Goal: Task Accomplishment & Management: Use online tool/utility

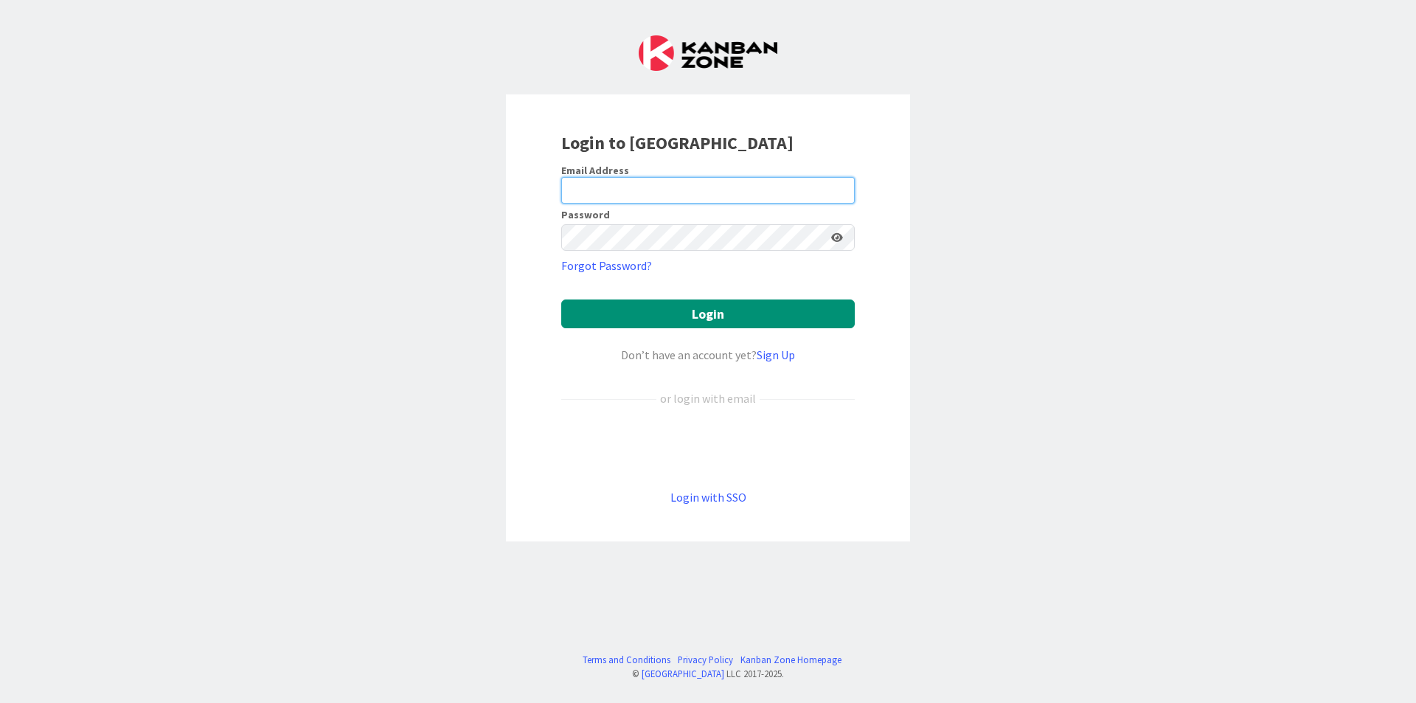
click at [683, 187] on input "email" at bounding box center [708, 190] width 294 height 27
type input "[EMAIL_ADDRESS][DOMAIN_NAME]"
click at [561, 300] on button "Login" at bounding box center [708, 314] width 294 height 29
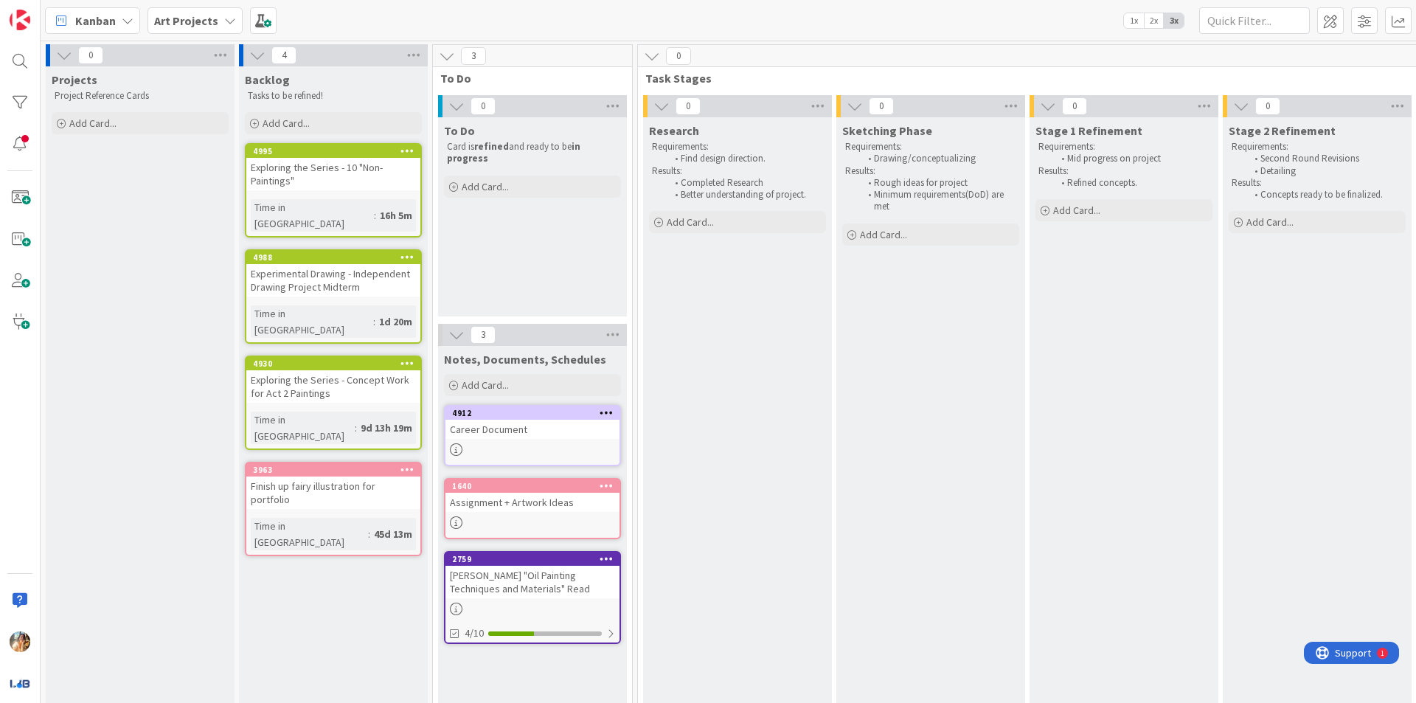
click at [323, 122] on div "Add Card..." at bounding box center [333, 123] width 177 height 22
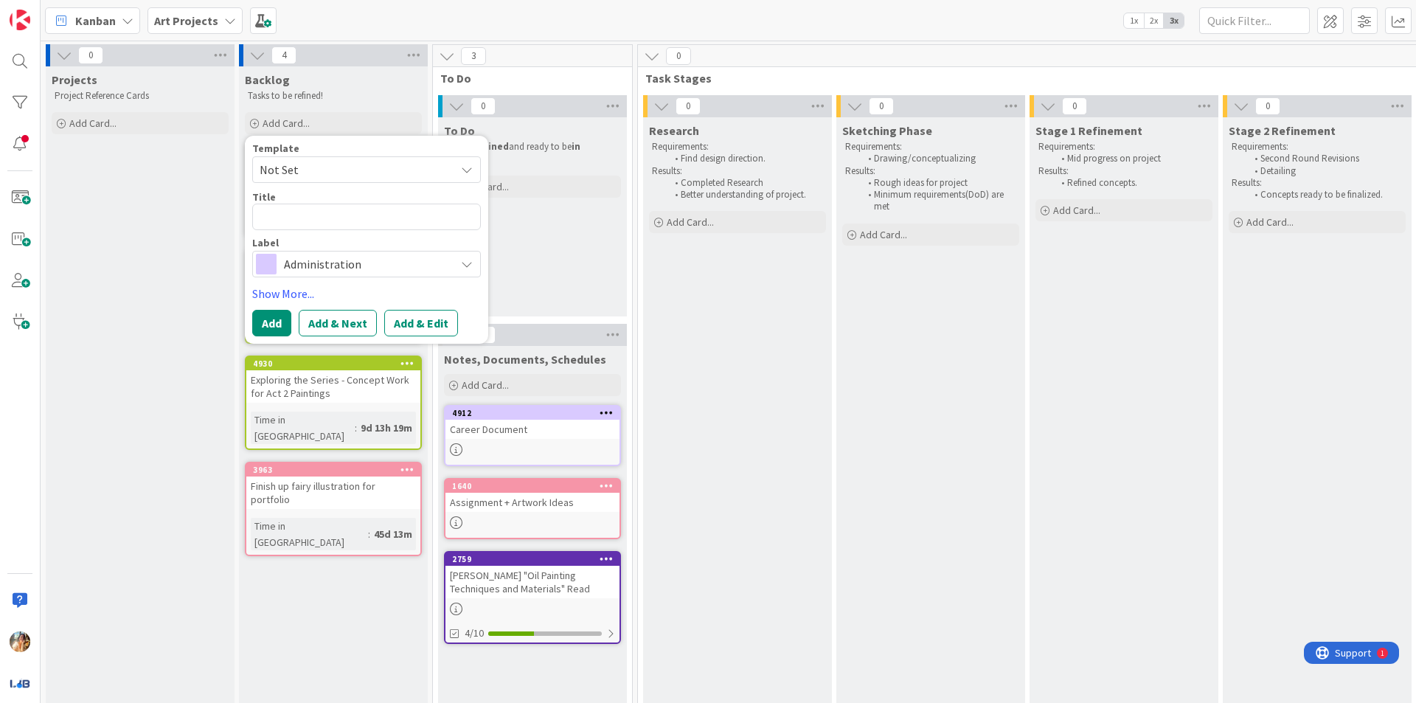
click at [359, 269] on span "Administration" at bounding box center [366, 264] width 164 height 21
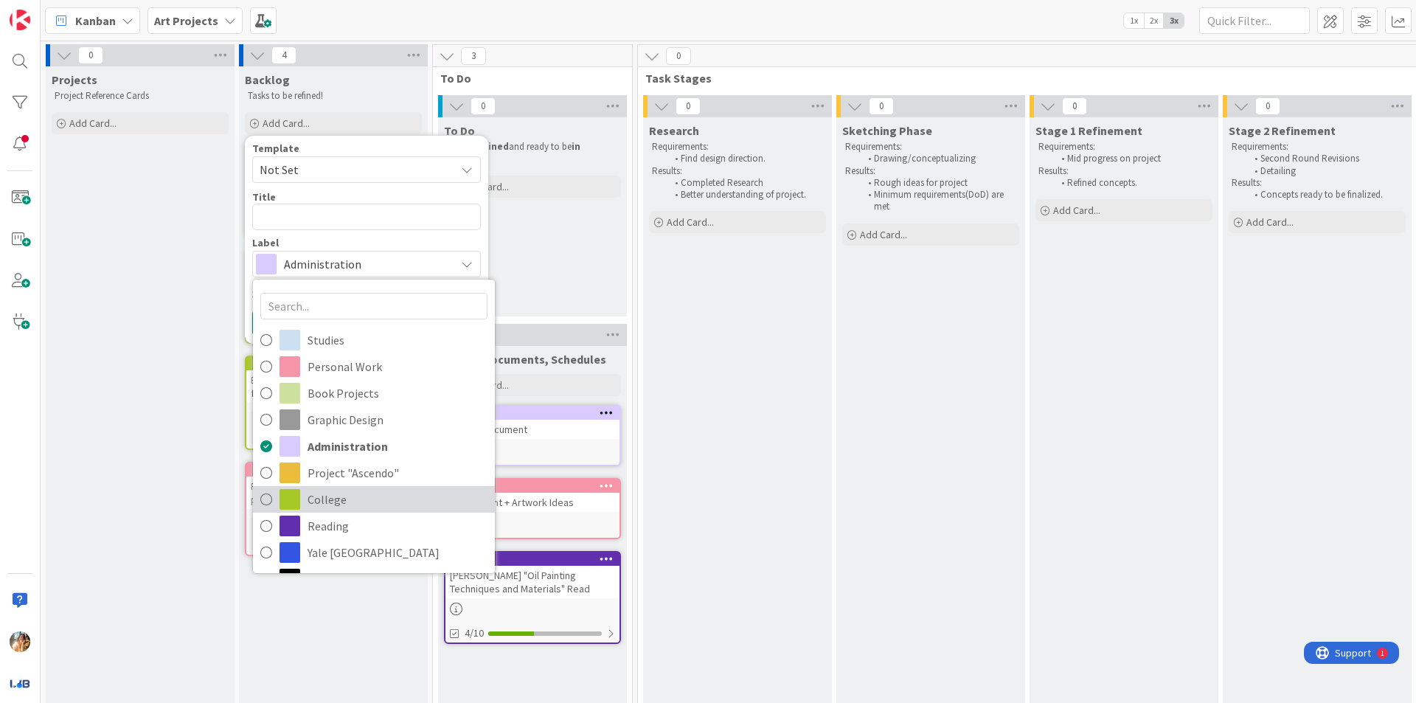
click at [337, 502] on span "College" at bounding box center [398, 499] width 180 height 22
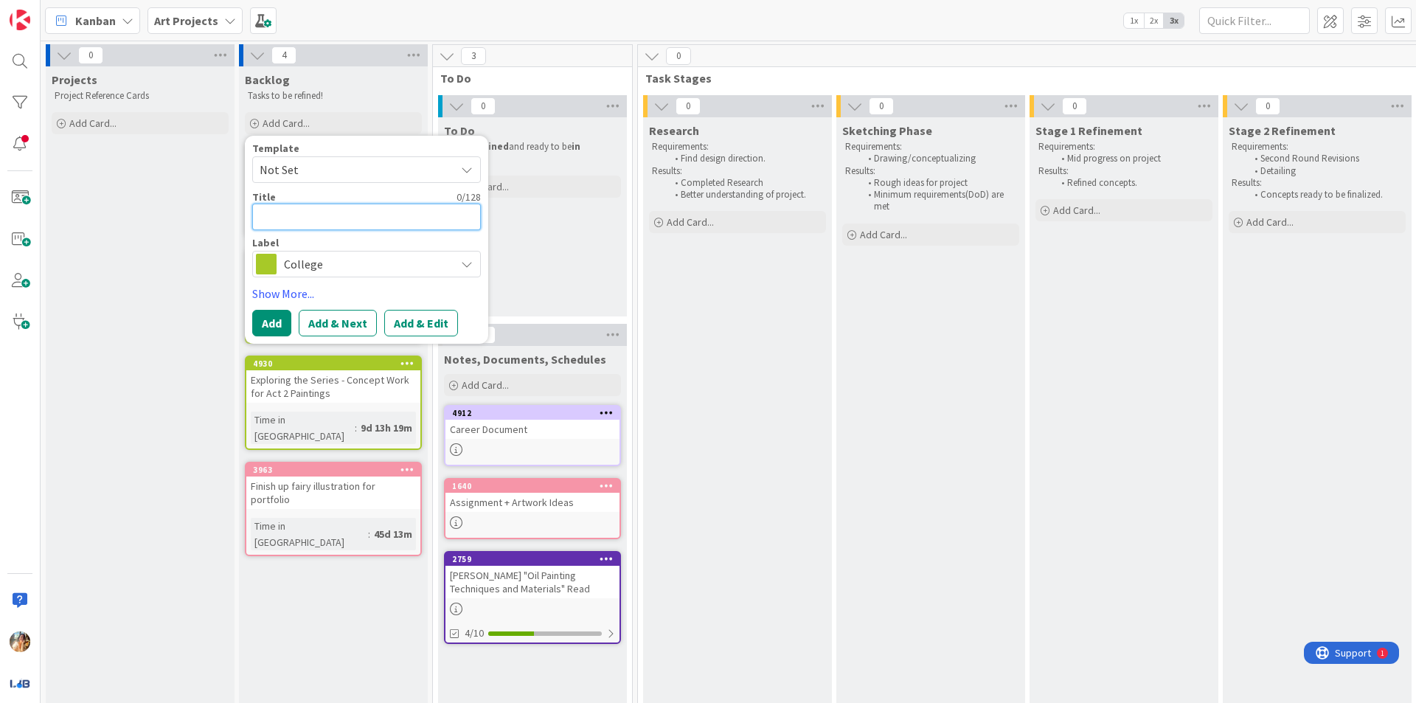
click at [374, 223] on textarea at bounding box center [366, 217] width 229 height 27
type textarea "x"
type textarea "E"
type textarea "x"
type textarea "Ex"
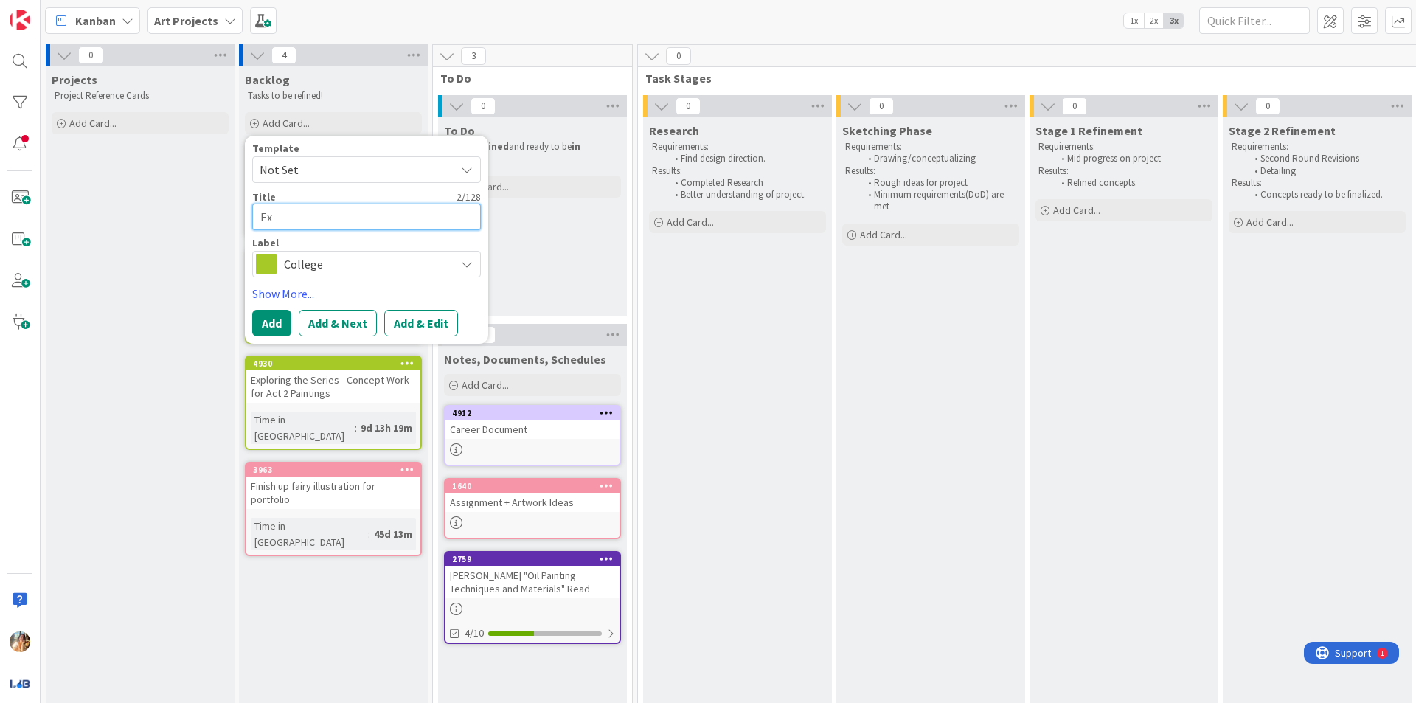
type textarea "x"
type textarea "Exp"
type textarea "x"
type textarea "Expe"
type textarea "x"
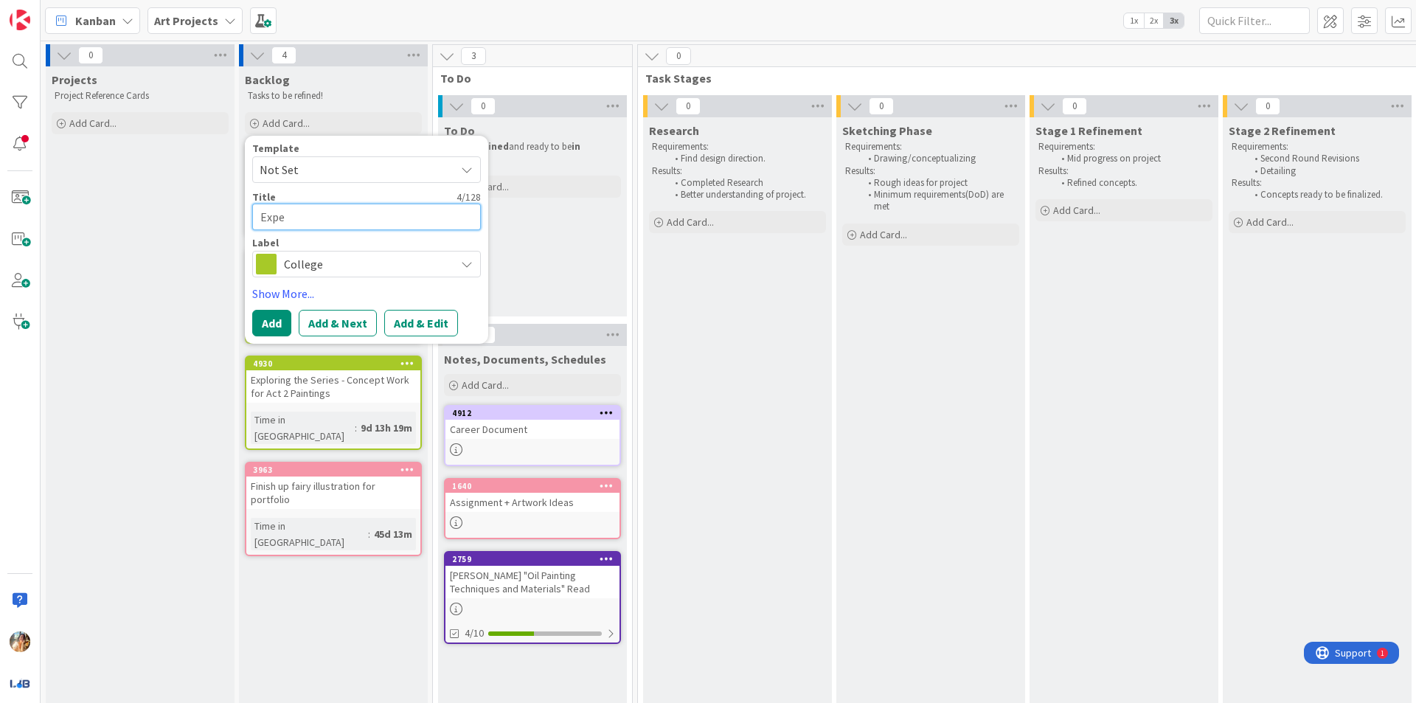
type textarea "Exper"
type textarea "x"
type textarea "Experi"
type textarea "x"
type textarea "Experim"
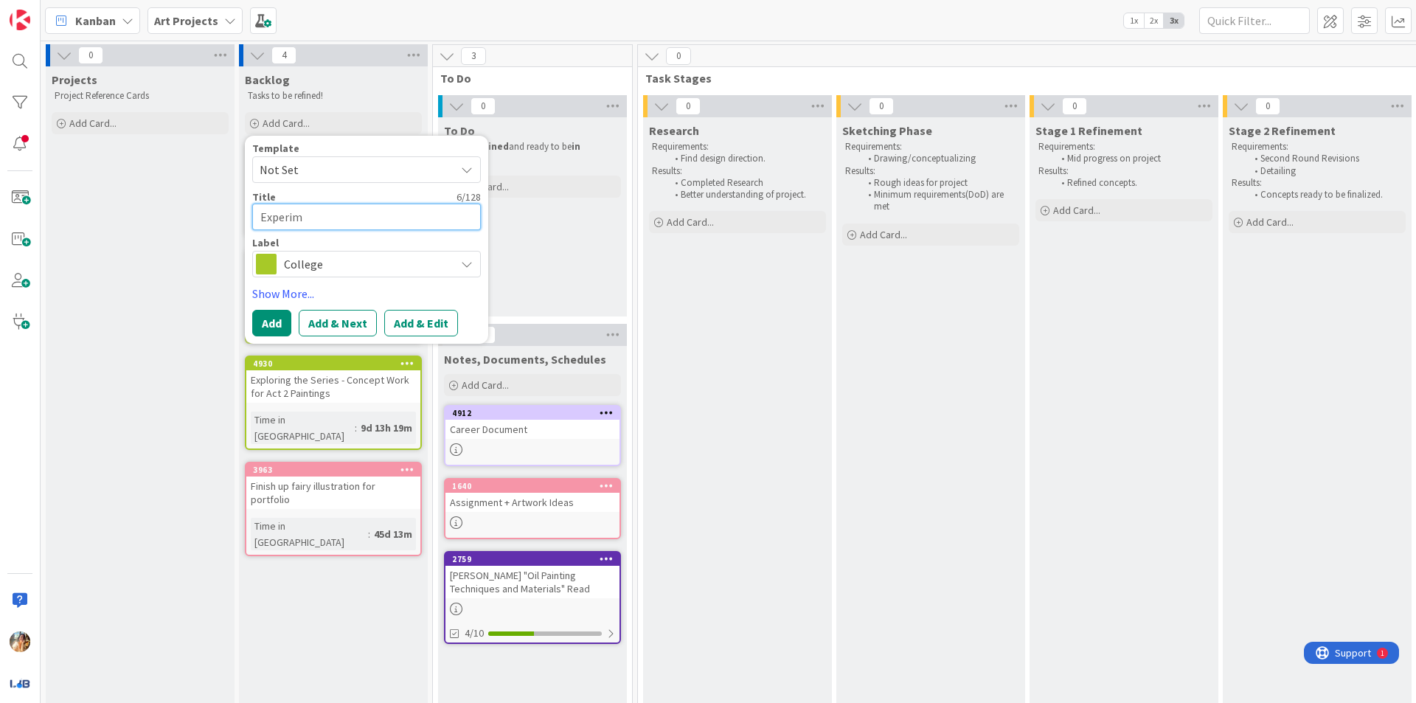
type textarea "x"
type textarea "Experime"
type textarea "x"
type textarea "Experimen"
type textarea "x"
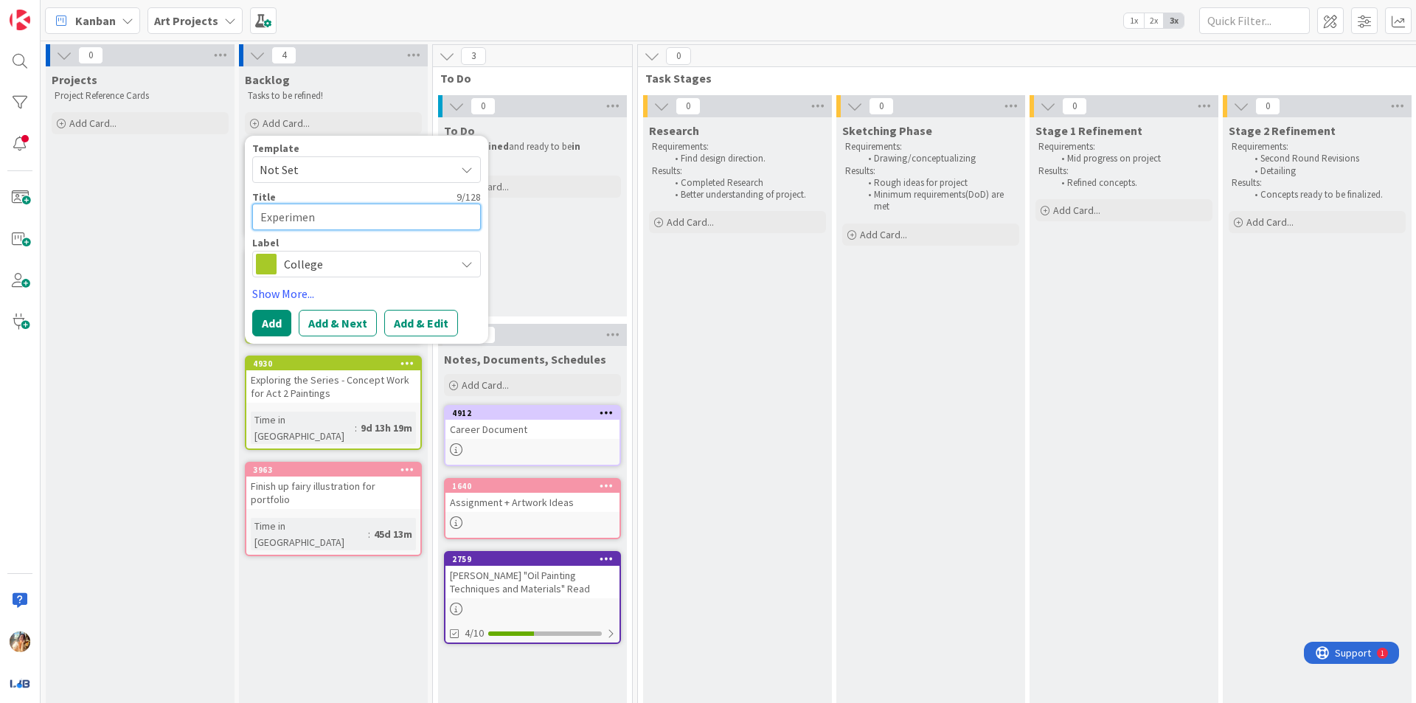
type textarea "Experiment"
type textarea "x"
type textarea "Experimenta"
type textarea "x"
type textarea "Experimental"
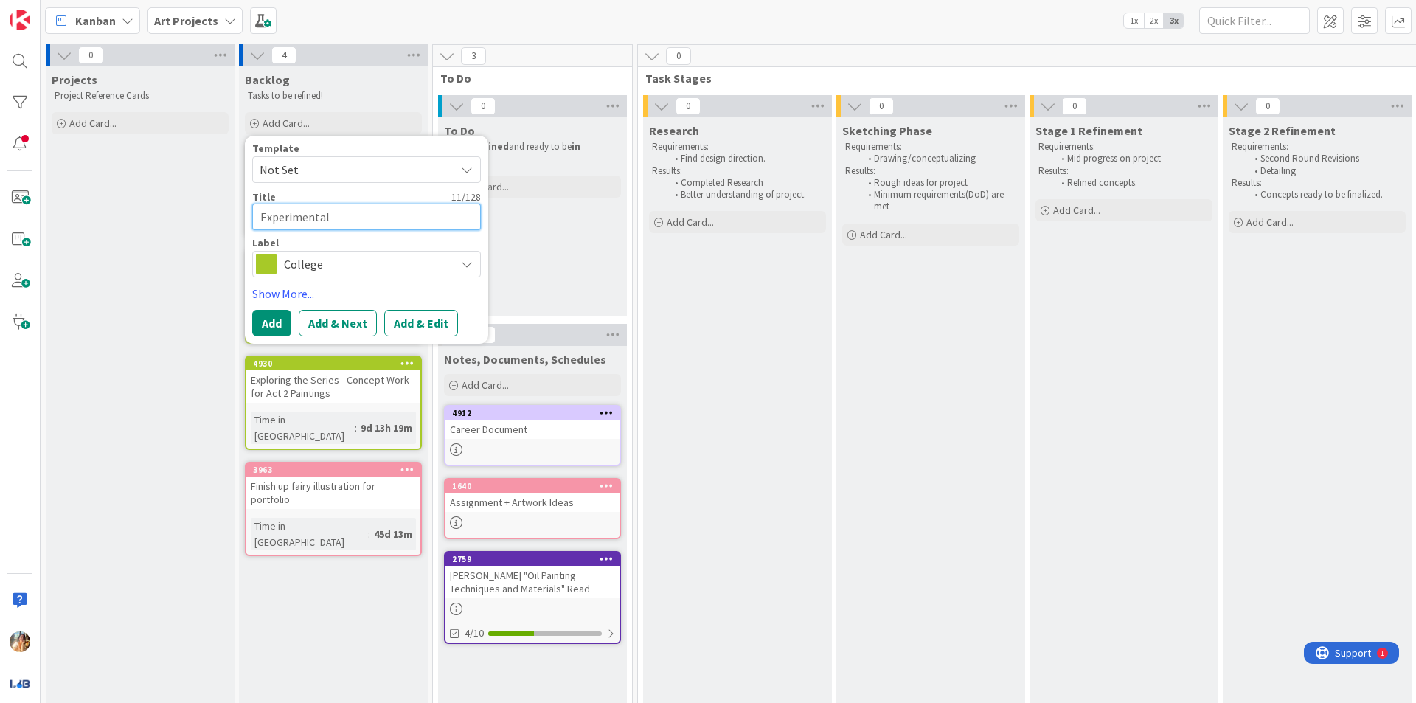
type textarea "x"
type textarea "Experimental"
type textarea "x"
type textarea "Experimental D"
type textarea "x"
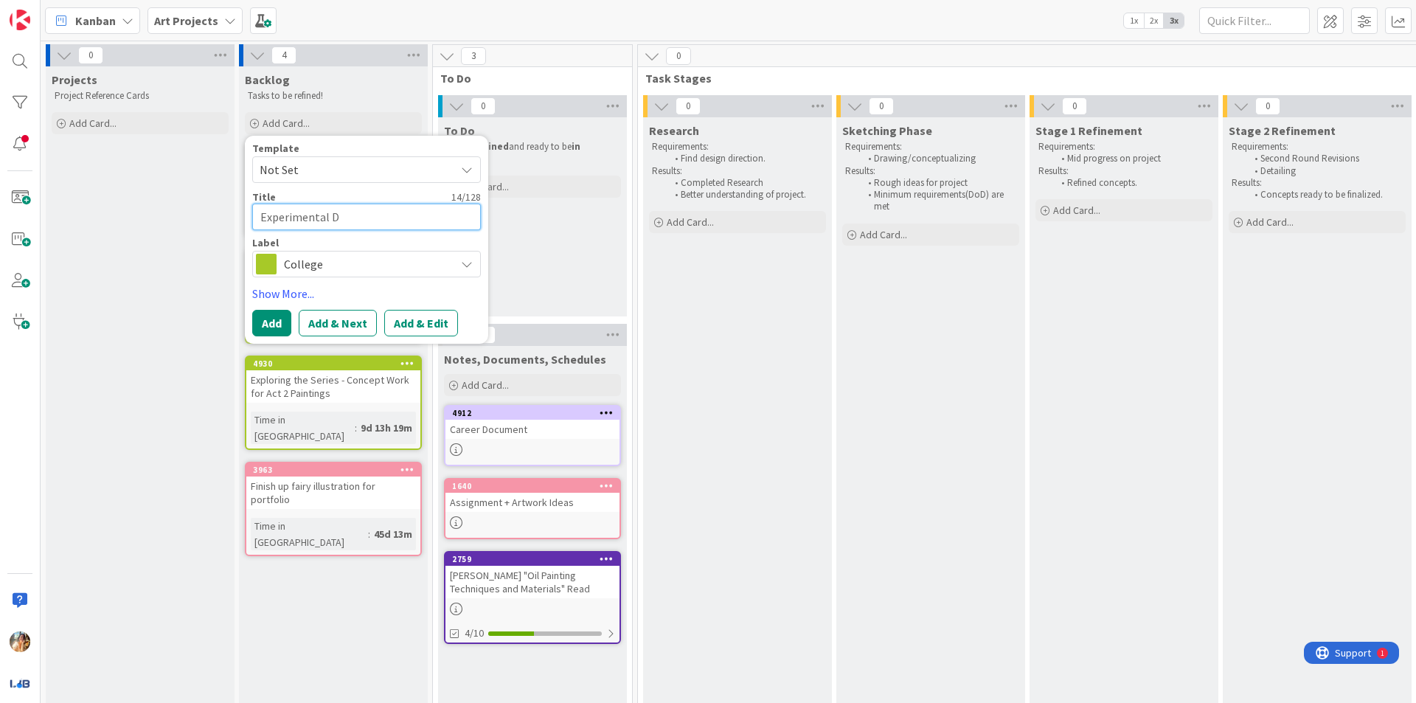
type textarea "Experimental Dr"
type textarea "x"
type textarea "Experimental Dra"
type textarea "x"
type textarea "Experimental Draw"
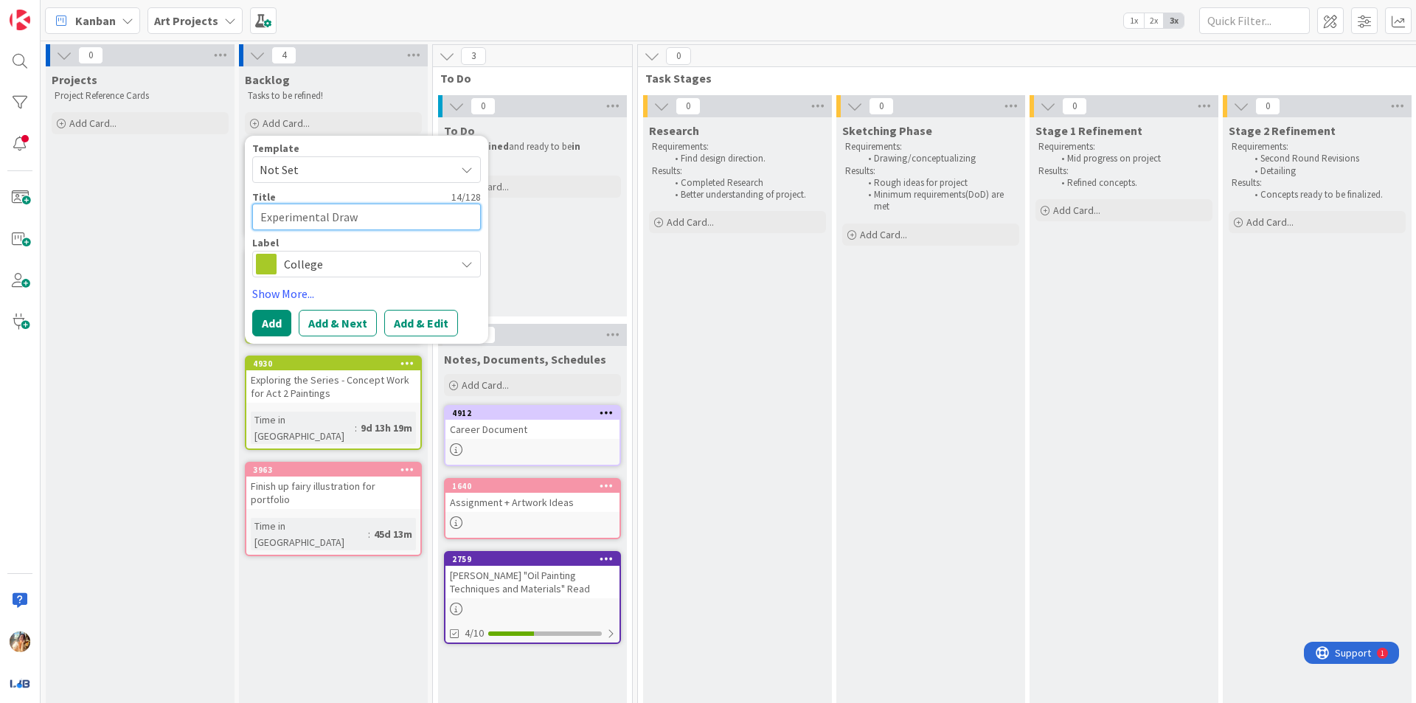
type textarea "x"
type textarea "Experimental Drawi"
type textarea "x"
type textarea "Experimental Drawin"
type textarea "x"
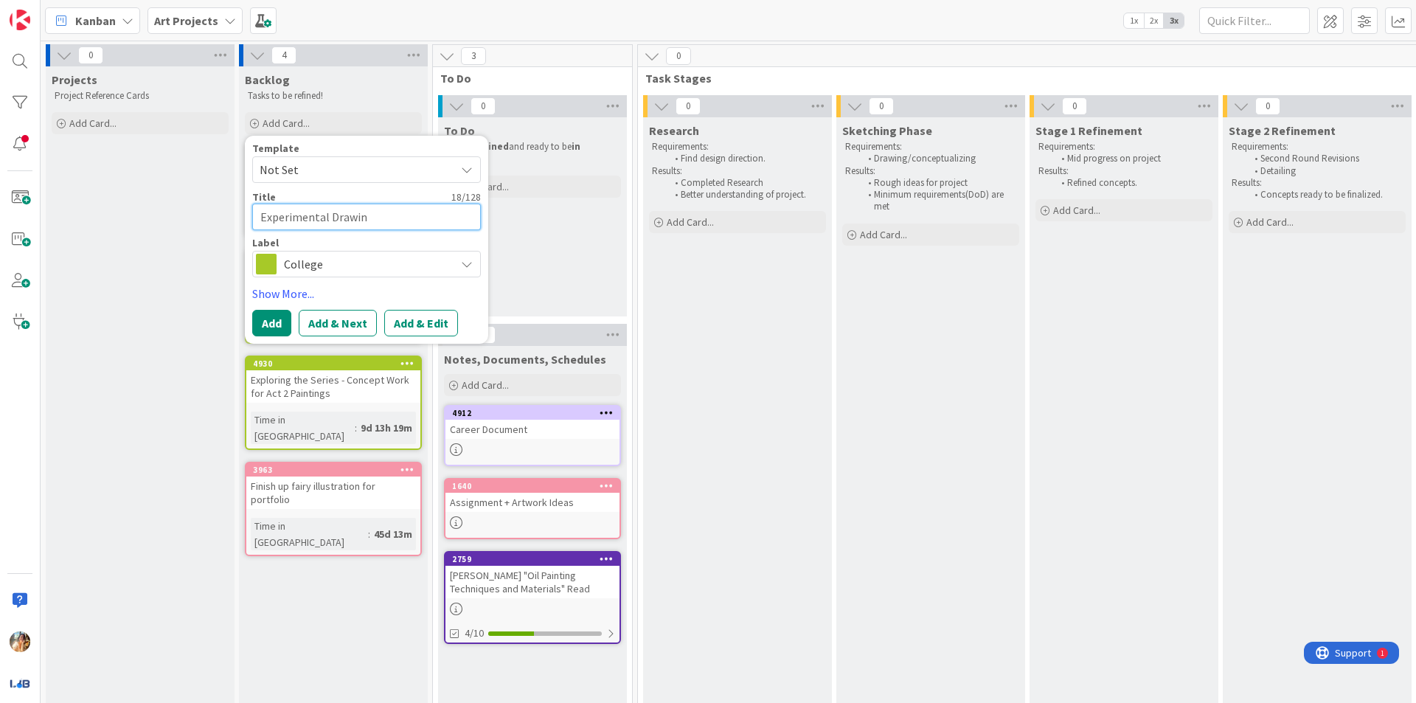
type textarea "Experimental Drawing"
type textarea "x"
type textarea "Experimental Drawing"
type textarea "x"
type textarea "Experimental Drawing -"
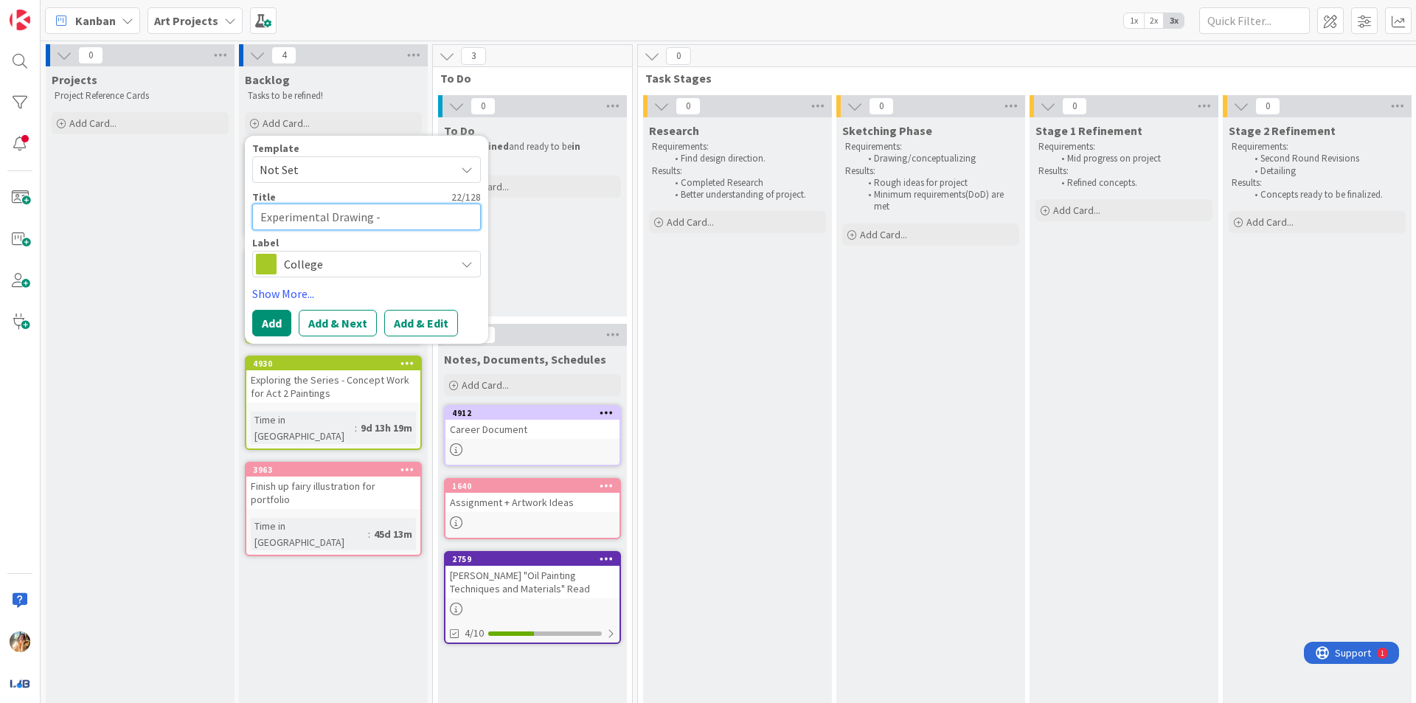
type textarea "x"
type textarea "Experimental Drawing -"
type textarea "x"
type textarea "Experimental Drawing - S"
type textarea "x"
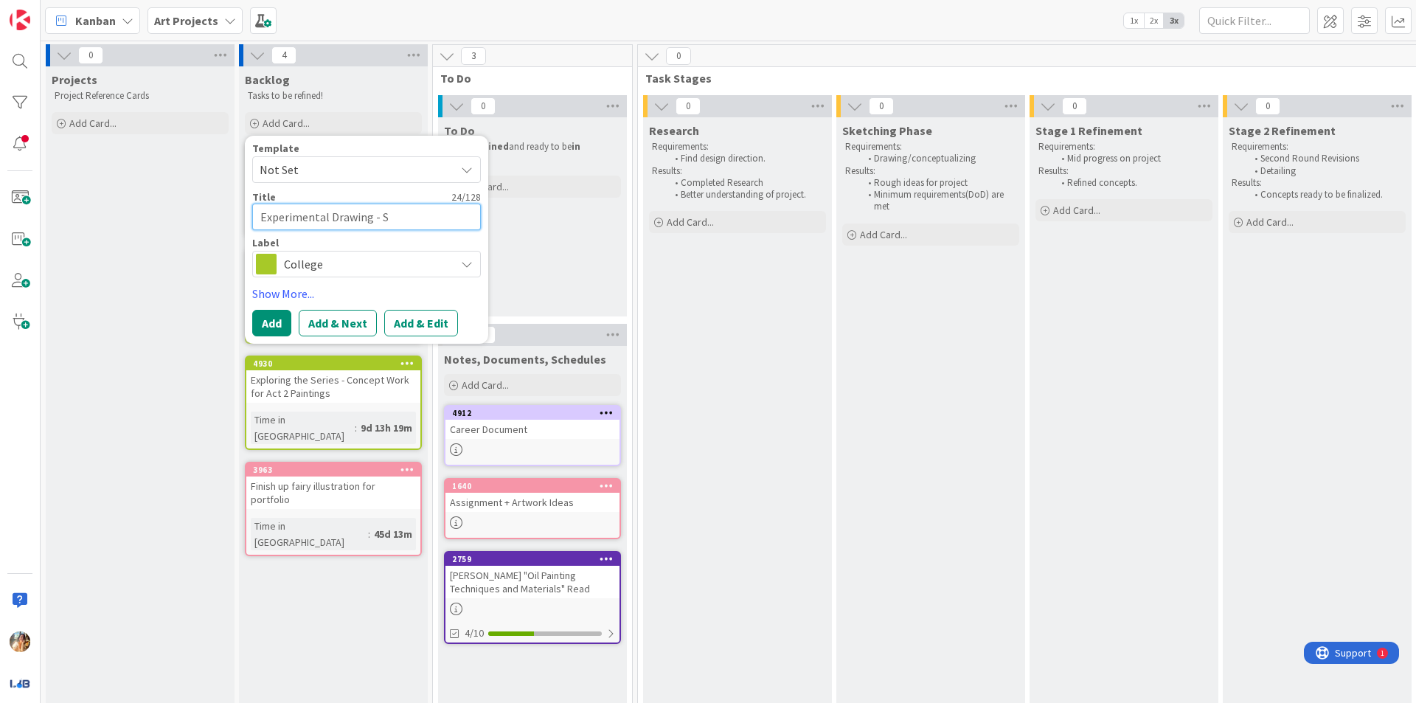
type textarea "Experimental Drawing -"
type textarea "x"
type textarea "Experimental Drawing - 2"
type textarea "x"
type textarea "Experimental Drawing - 2"
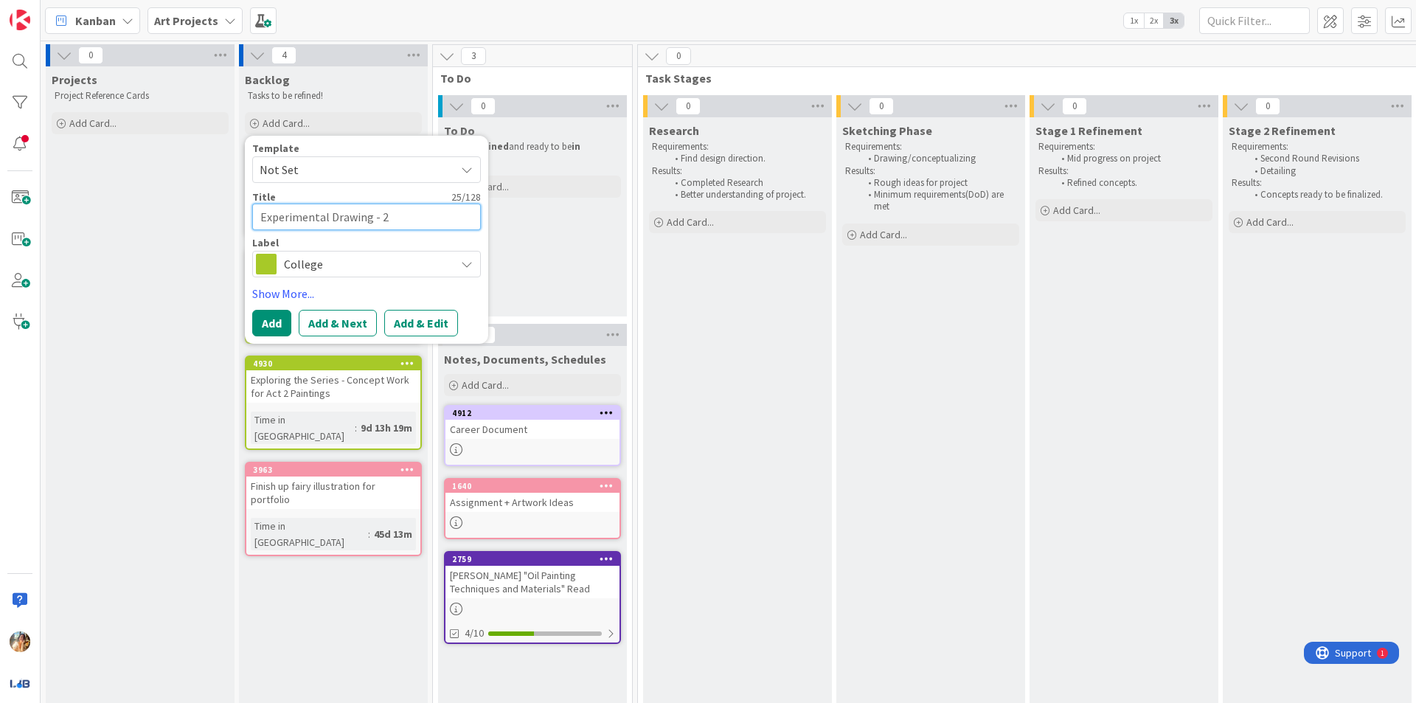
type textarea "x"
type textarea "Experimental Drawing - 2 S"
type textarea "x"
type textarea "Experimental Drawing - 2 Sk"
type textarea "x"
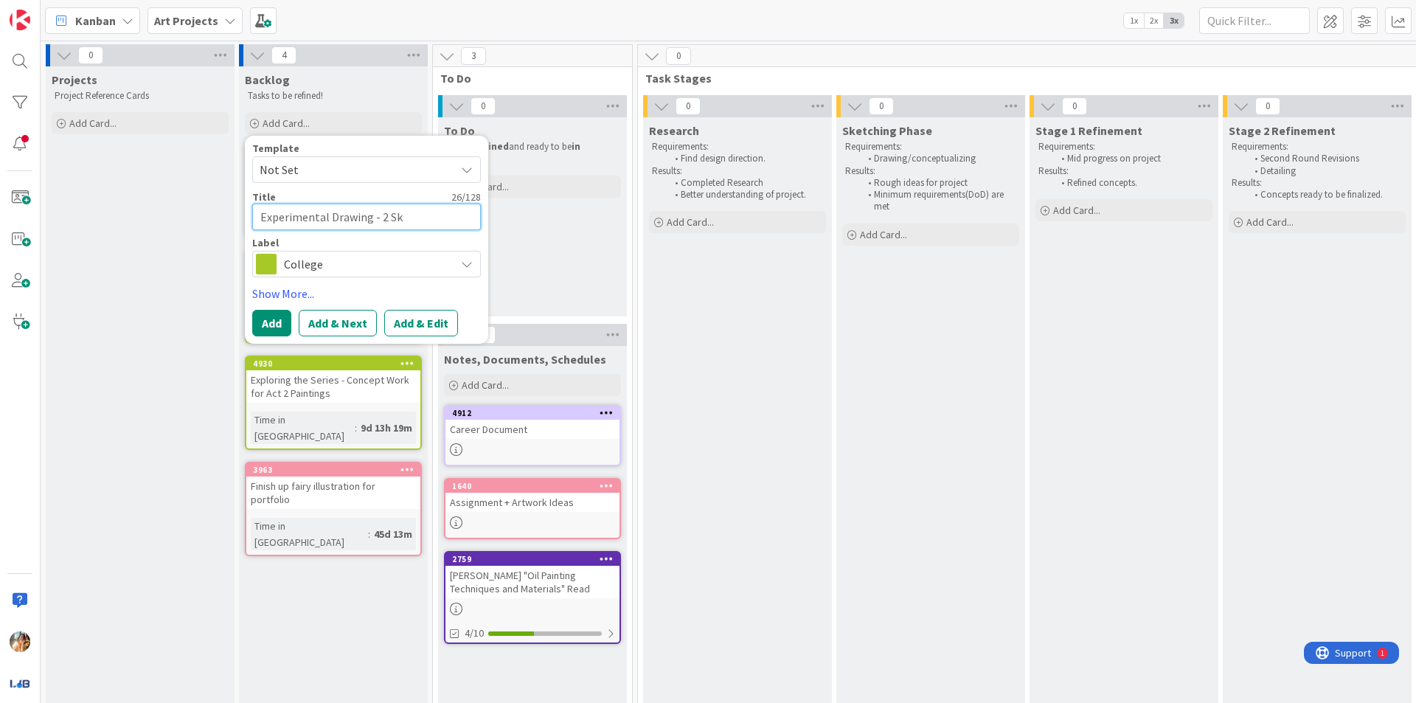
type textarea "Experimental Drawing - 2 Ske"
type textarea "x"
type textarea "Experimental Drawing - 2 Sket"
type textarea "x"
type textarea "Experimental Drawing - 2 Sketc"
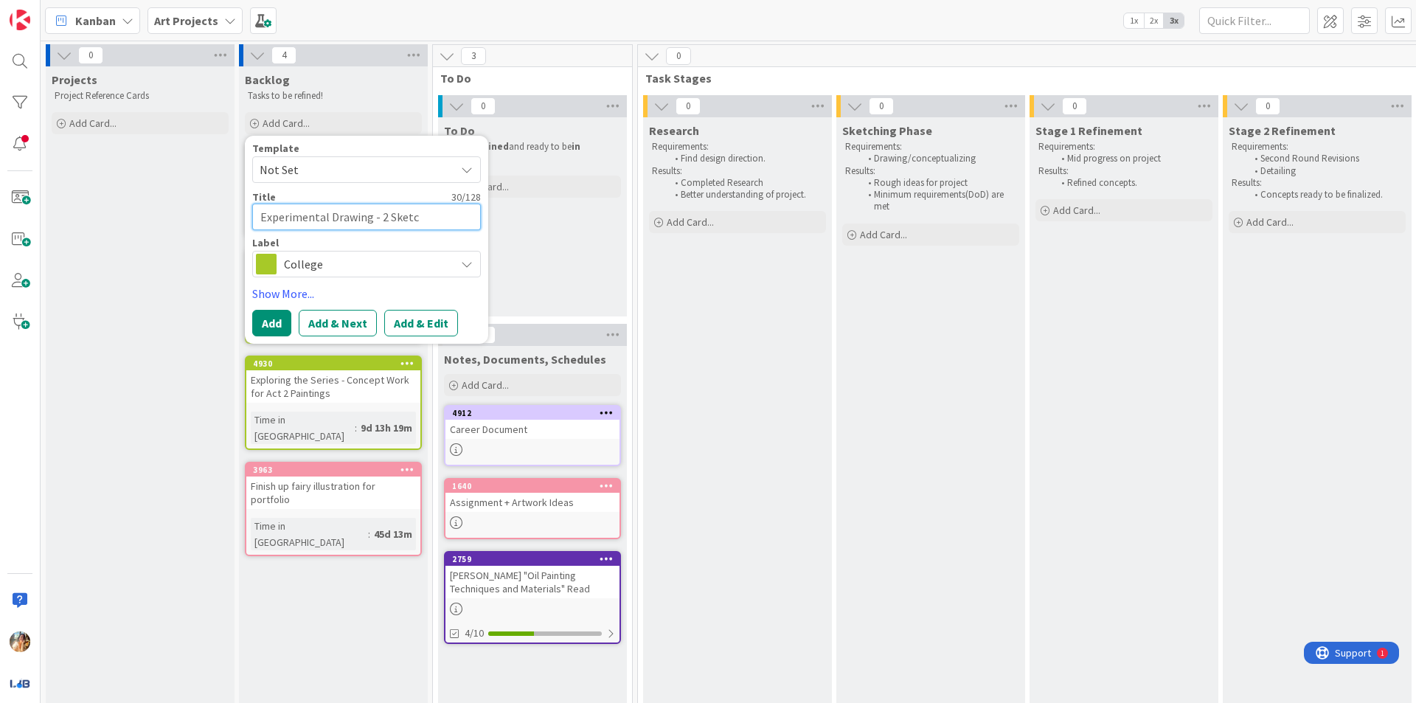
type textarea "x"
type textarea "Experimental Drawing - 2 Sketch"
type textarea "x"
type textarea "Experimental Drawing - 2 Sketchb"
type textarea "x"
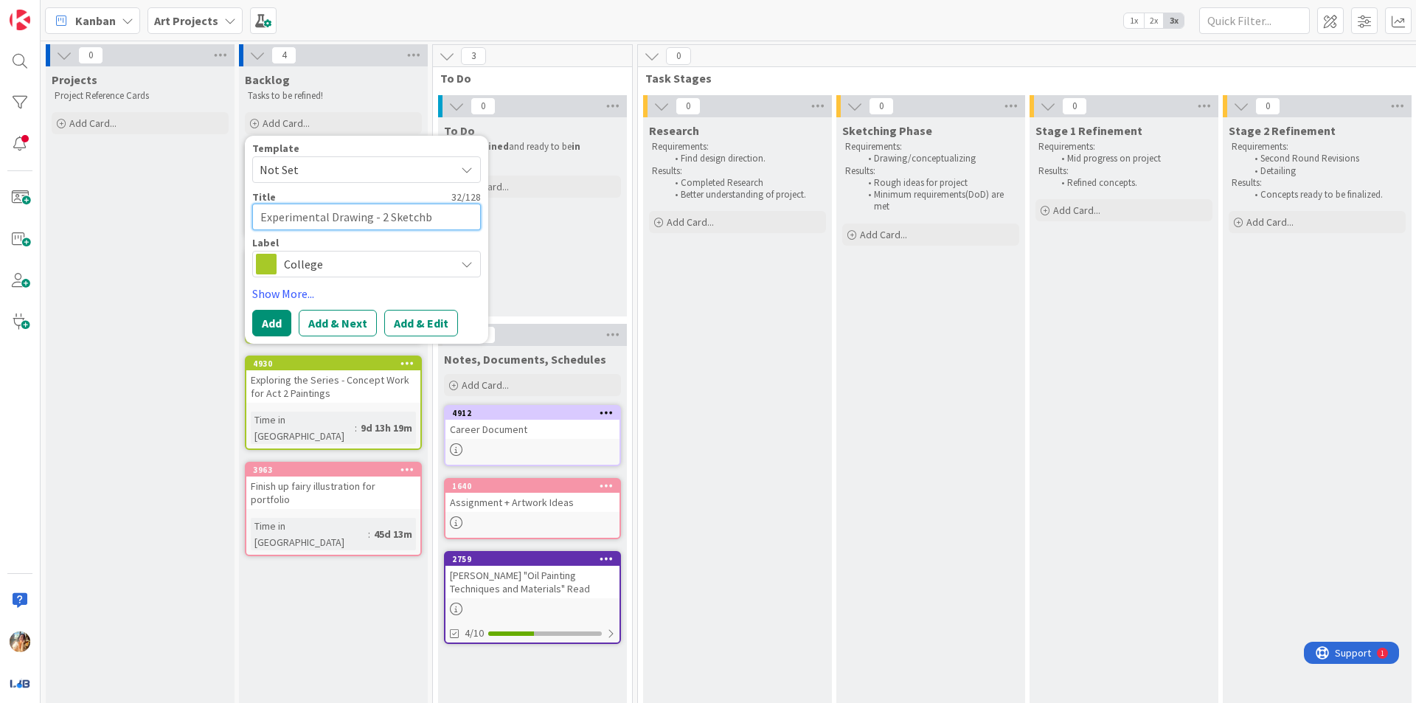
type textarea "Experimental Drawing - 2 Sketchbo"
type textarea "x"
type textarea "Experimental Drawing - 2 Sketchboo"
type textarea "x"
type textarea "Experimental Drawing - 2 Sketchbook"
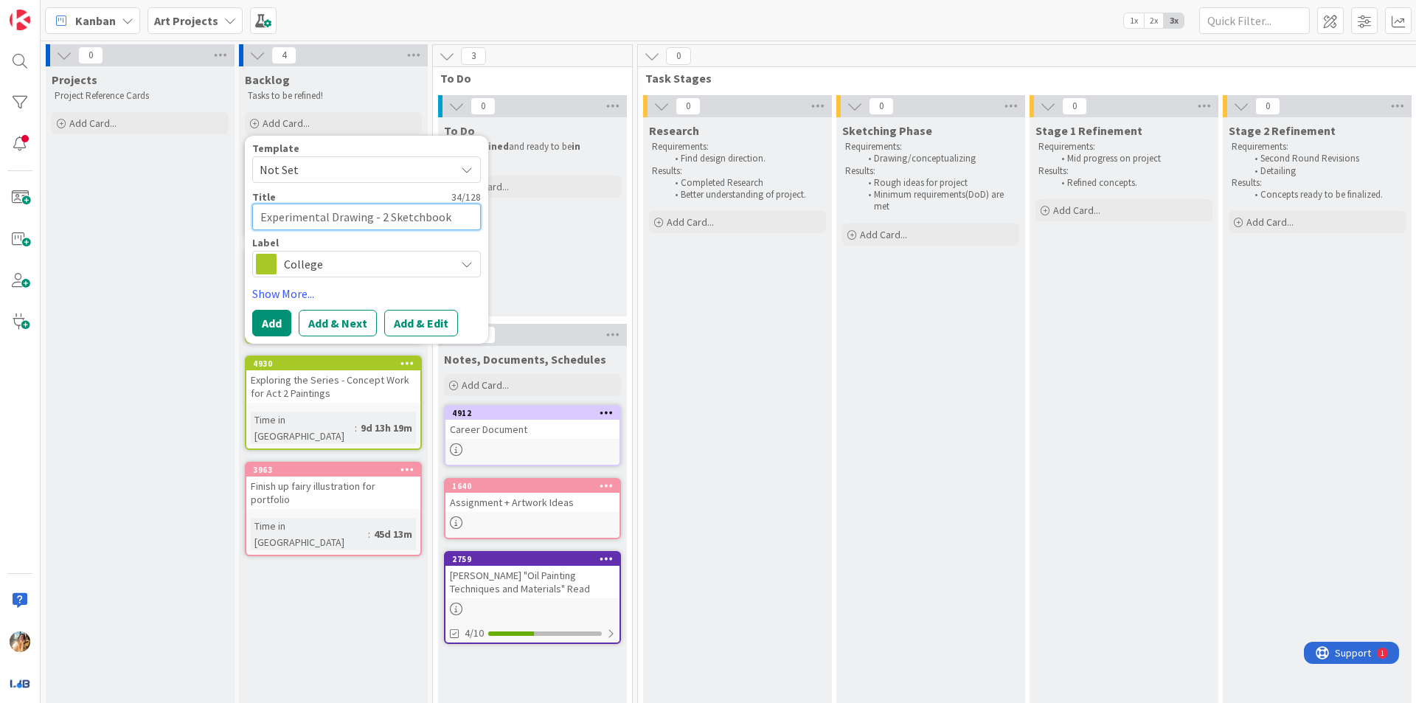
type textarea "x"
type textarea "Experimental Drawing - 2 Sketchbook"
type textarea "x"
type textarea "Experimental Drawing - 2 Sketchbook A"
type textarea "x"
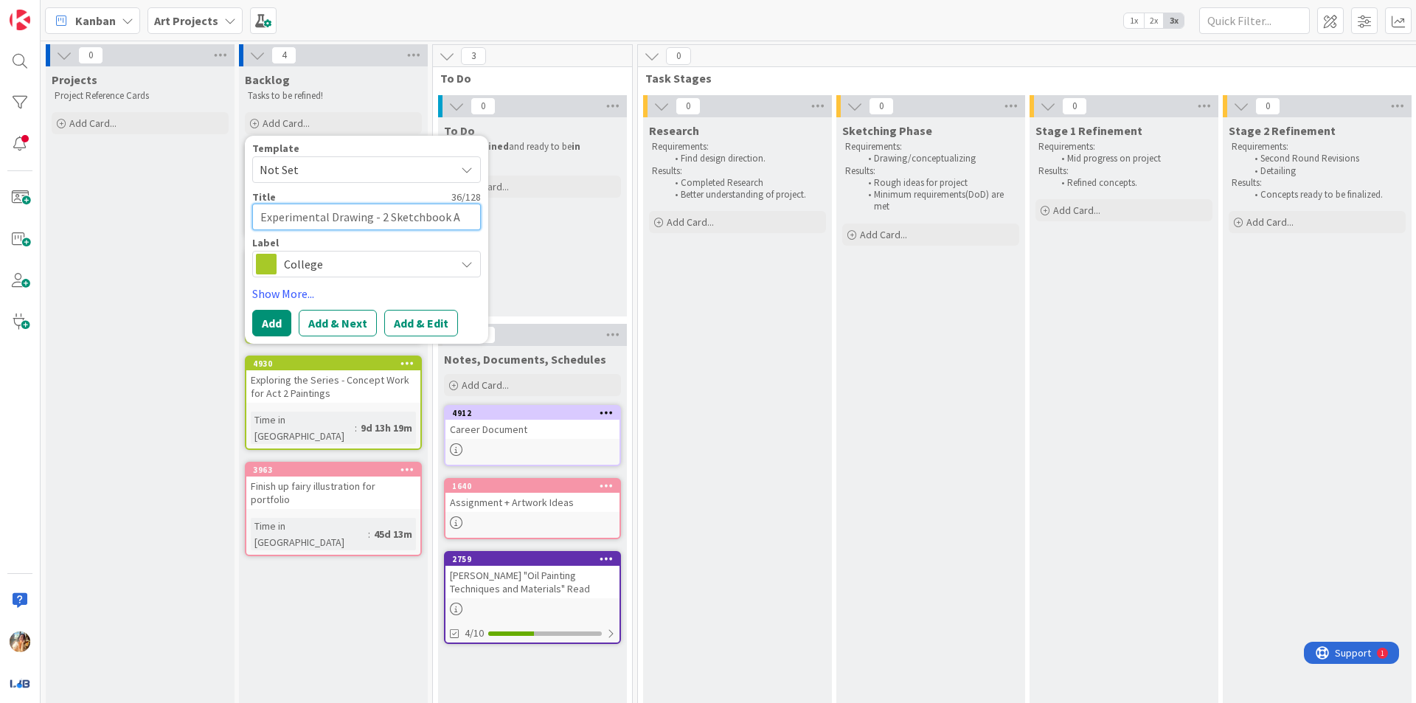
type textarea "Experimental Drawing - 2 Sketchbook As"
type textarea "x"
type textarea "Experimental Drawing - 2 Sketchbook Ass"
type textarea "x"
type textarea "Experimental Drawing - 2 Sketchbook Assi"
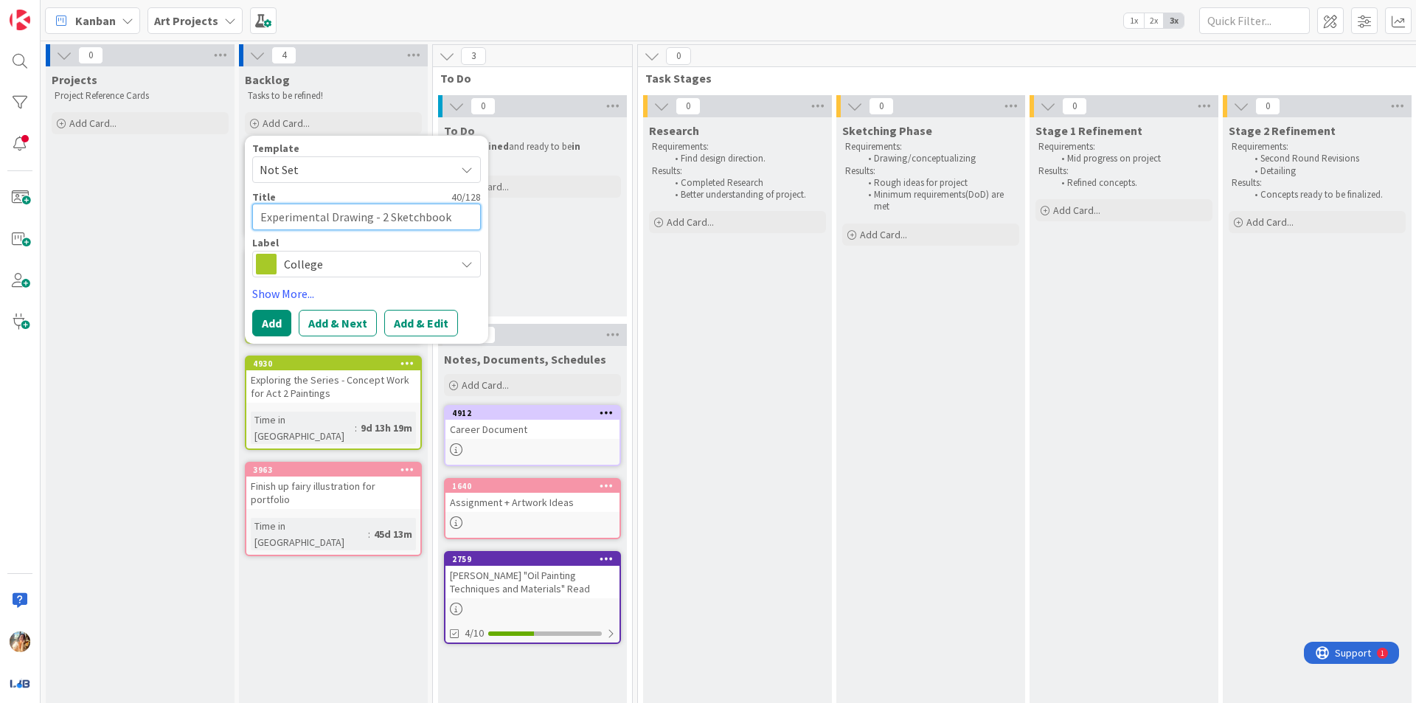
type textarea "x"
type textarea "Experimental Drawing - 2 Sketchbook Assig"
type textarea "x"
type textarea "Experimental Drawing - 2 Sketchbook Assign"
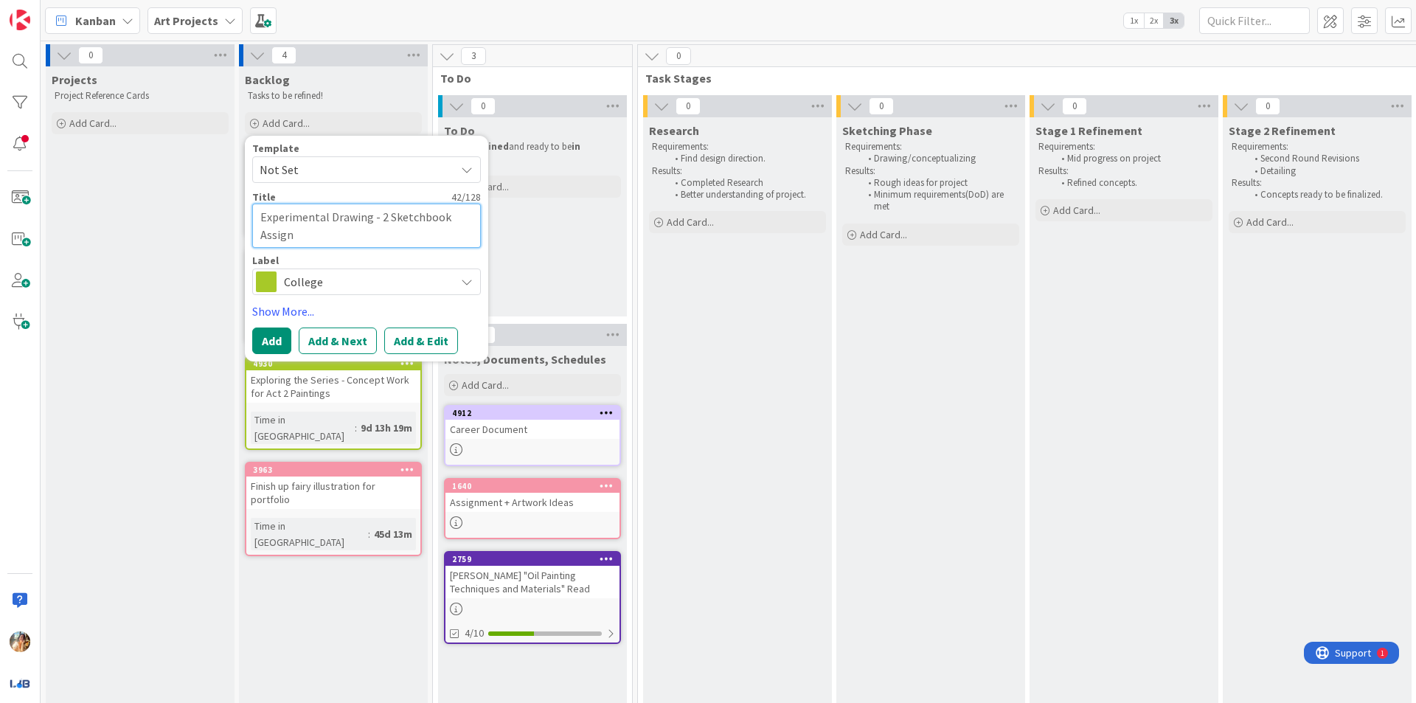
type textarea "x"
type textarea "Experimental Drawing - 2 Sketchbook Assignm"
type textarea "x"
type textarea "Experimental Drawing - 2 Sketchbook Assignme"
type textarea "x"
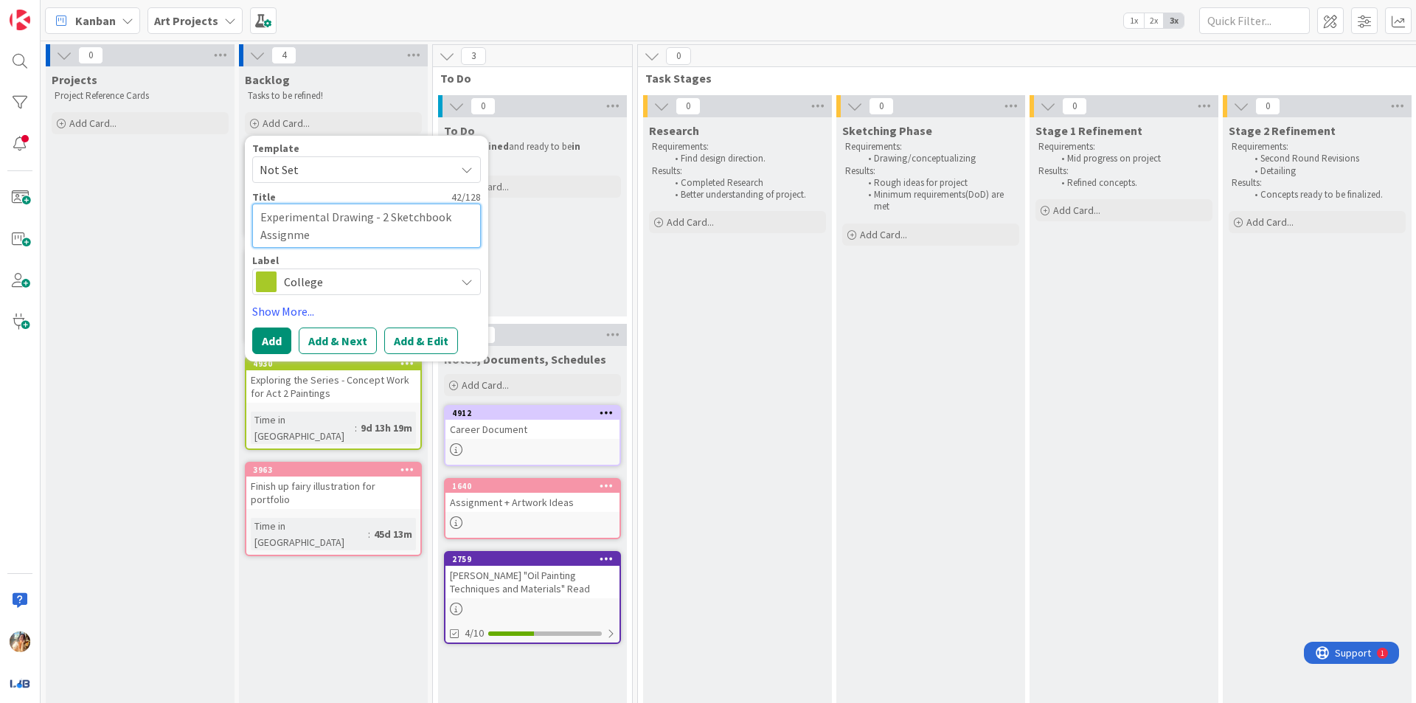
type textarea "Experimental Drawing - 2 Sketchbook Assignmen"
type textarea "x"
type textarea "Experimental Drawing - 2 Sketchbook Assignment"
type textarea "x"
type textarea "Experimental Drawing - 2 Sketchbook Assignments"
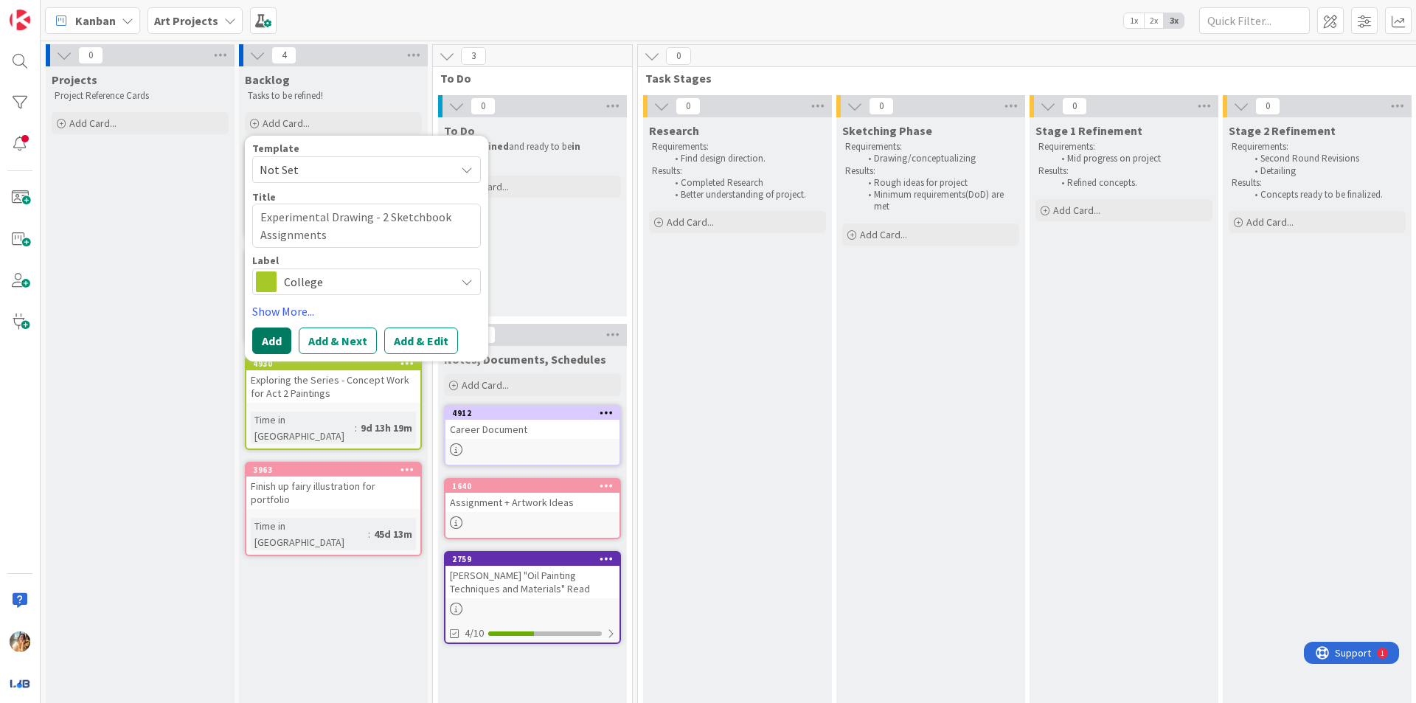
click at [269, 333] on button "Add" at bounding box center [271, 341] width 39 height 27
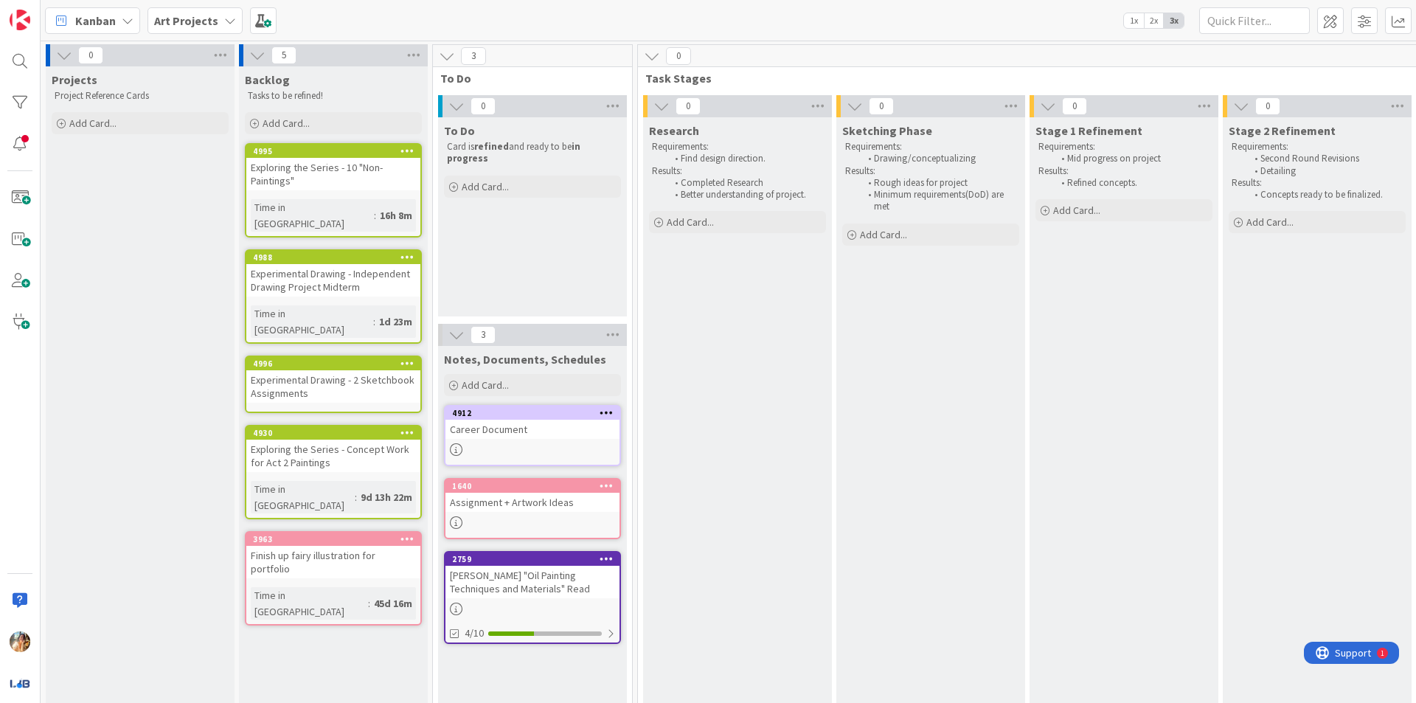
click at [351, 370] on div "Experimental Drawing - 2 Sketchbook Assignments" at bounding box center [333, 386] width 174 height 32
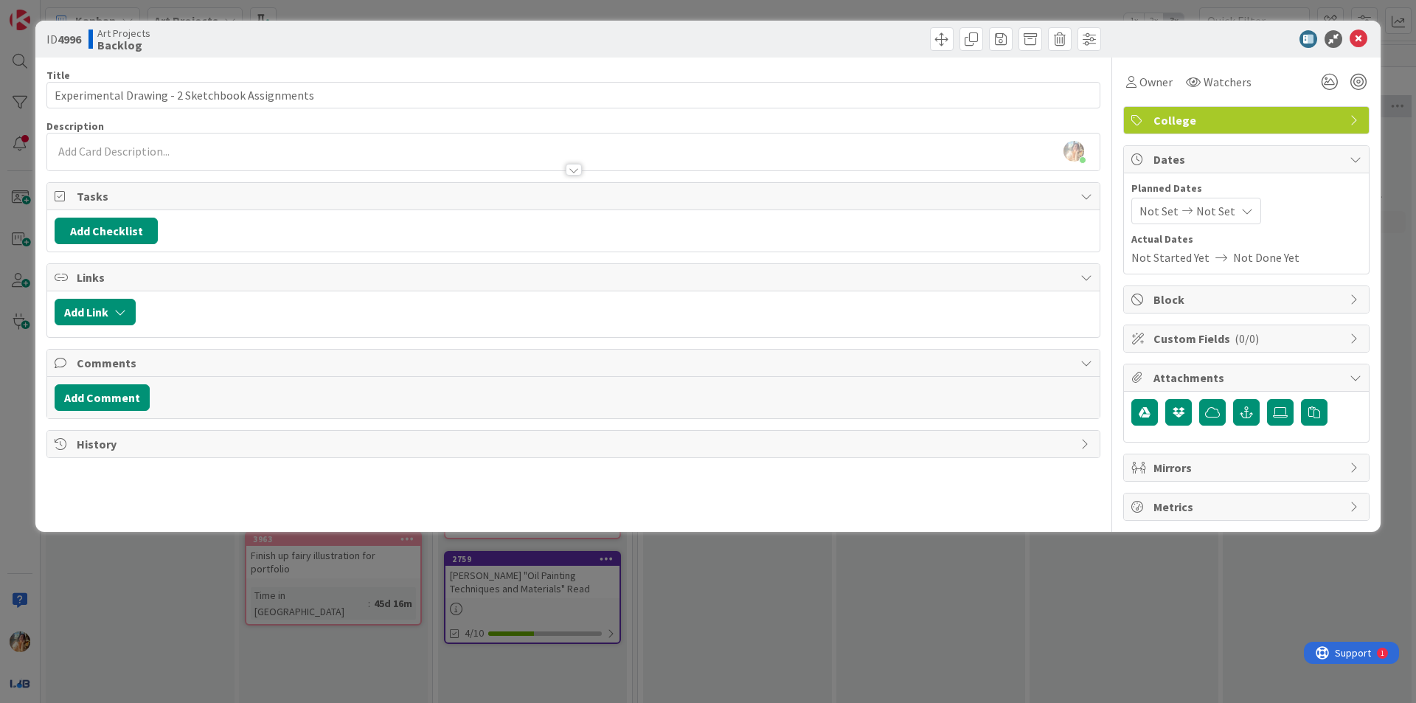
click at [1157, 200] on div "Not Set Not Set" at bounding box center [1197, 211] width 130 height 27
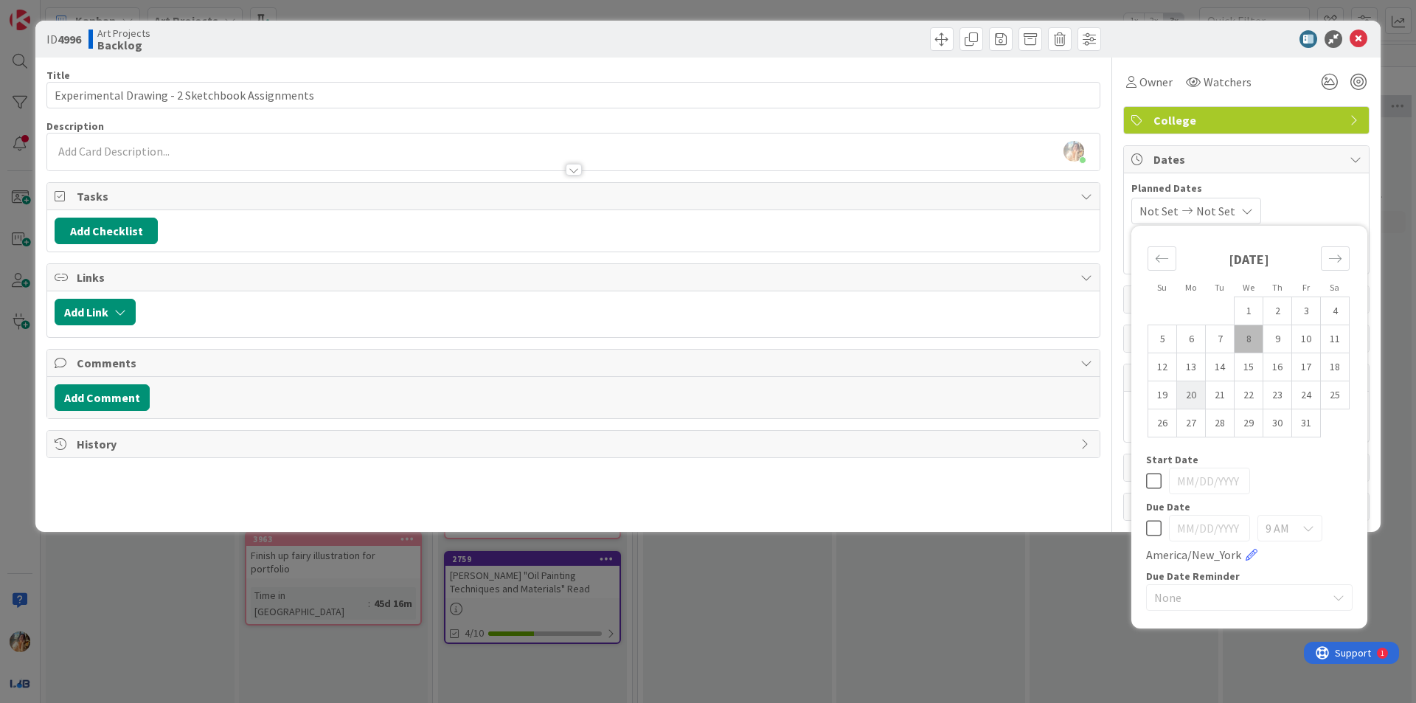
click at [1197, 396] on td "20" at bounding box center [1191, 395] width 29 height 28
type input "[DATE]"
click at [1197, 396] on td "20" at bounding box center [1191, 395] width 29 height 28
type input "[DATE]"
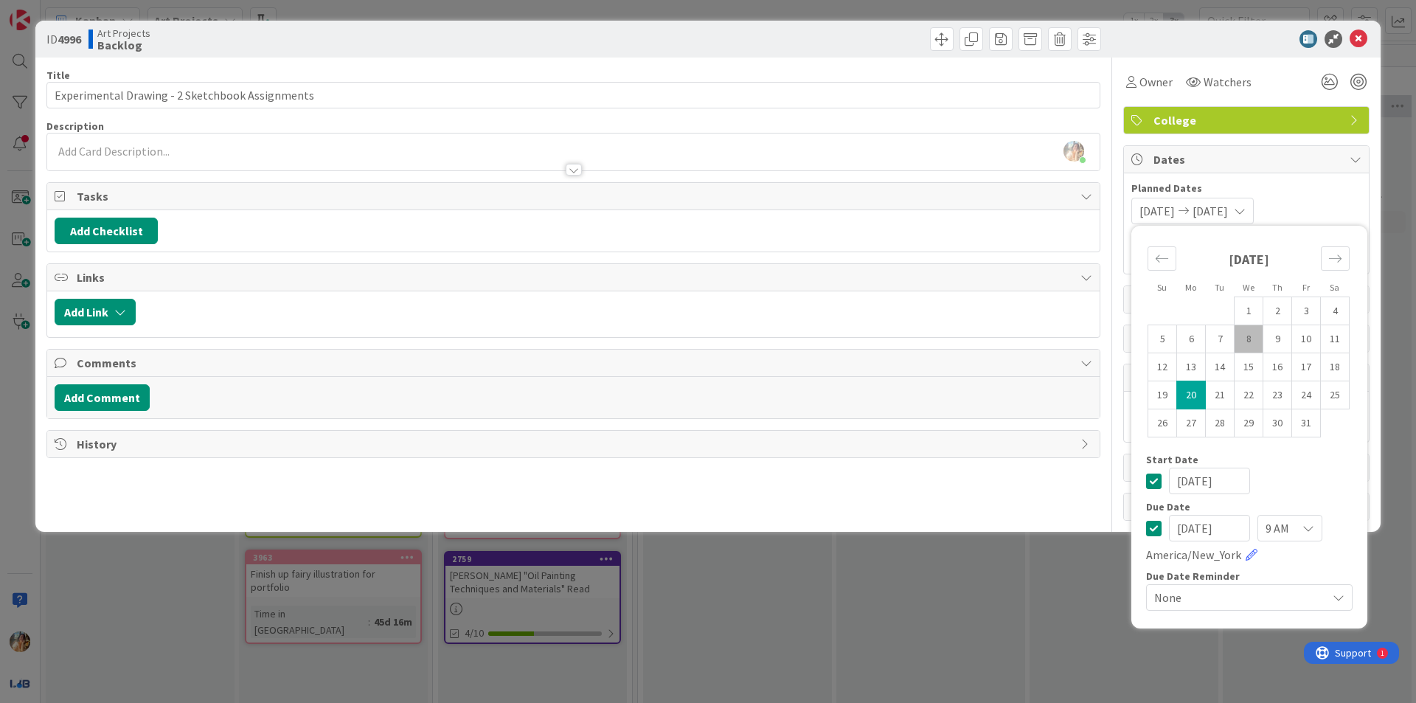
click at [1150, 483] on icon at bounding box center [1153, 481] width 15 height 18
click at [1312, 196] on div "Planned Dates Not Set [DATE] Su Mo Tu We Th Fr Sa [DATE] 1 2 3 4 5 6 7 8 9 10 1…" at bounding box center [1247, 203] width 230 height 44
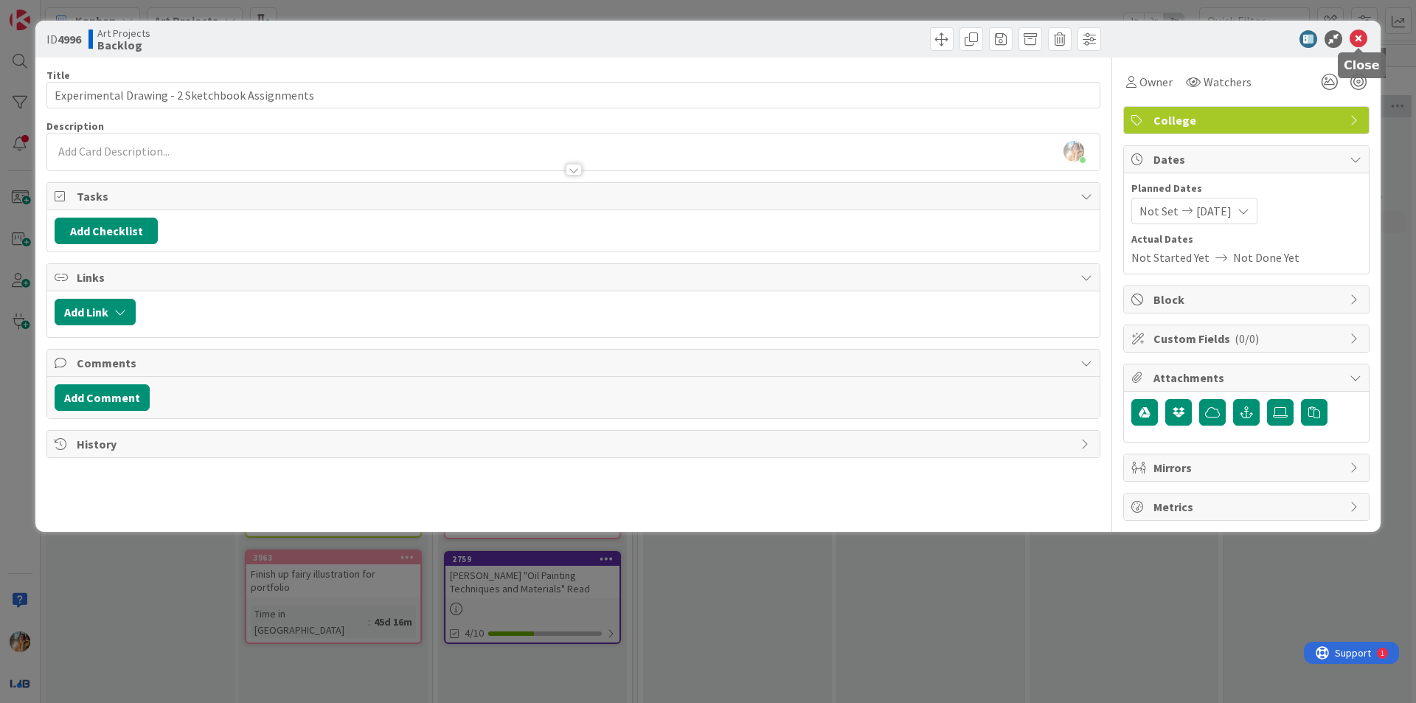
click at [1363, 44] on icon at bounding box center [1359, 39] width 18 height 18
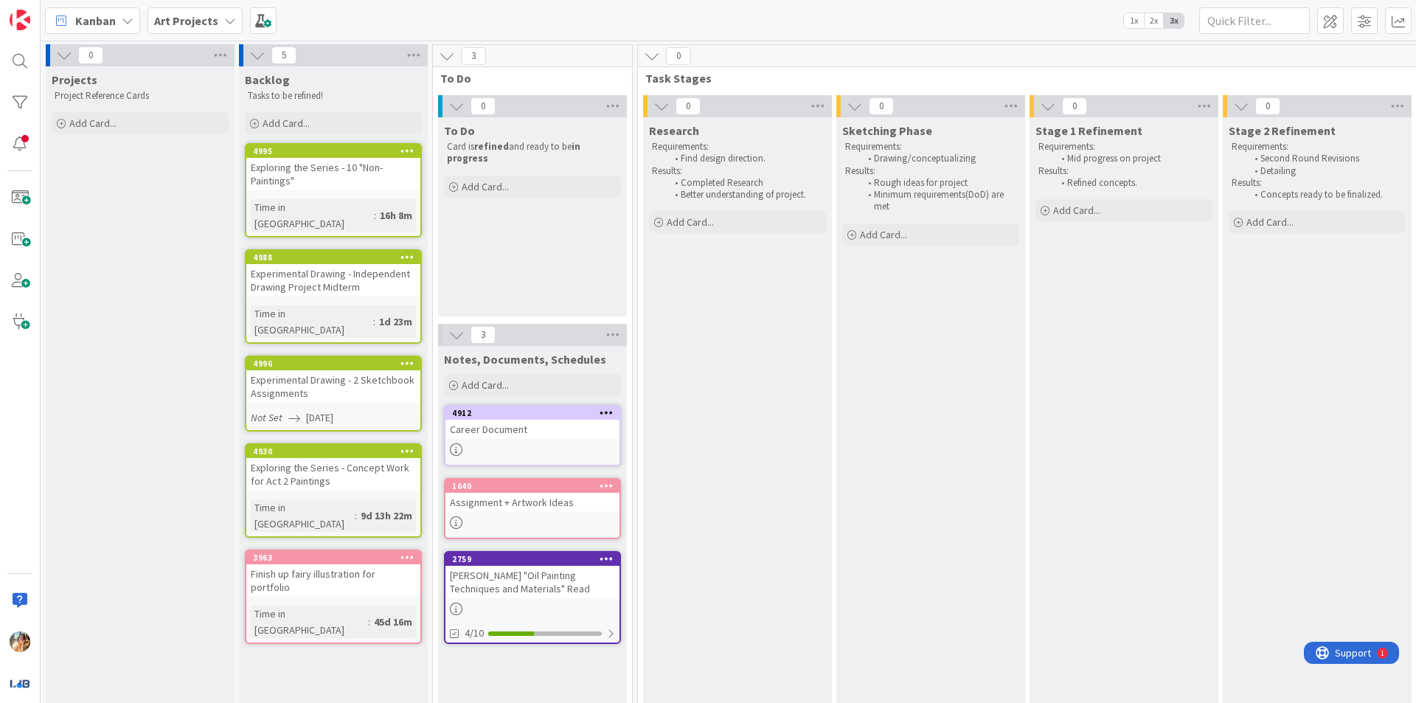
click at [367, 180] on div "Exploring the Series - 10 "Non-Paintings"" at bounding box center [333, 174] width 174 height 32
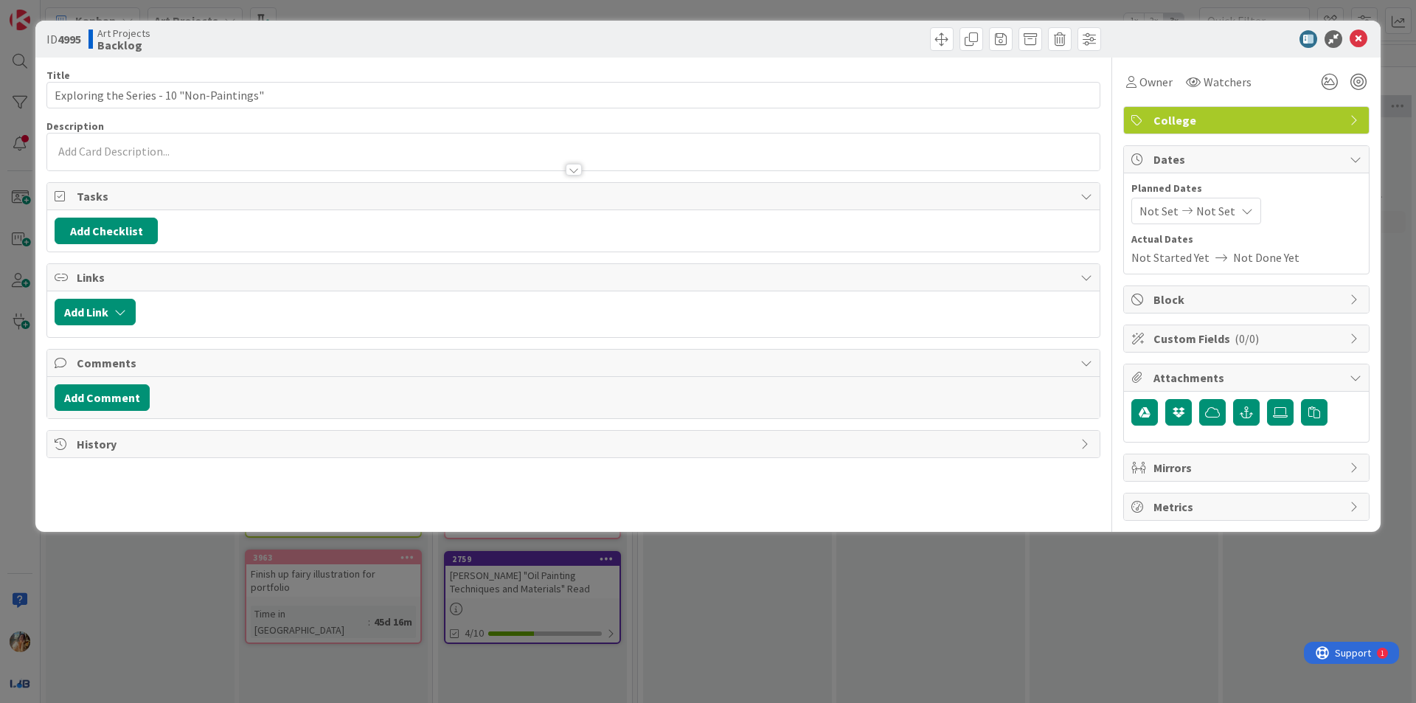
click at [1152, 214] on span "Not Set" at bounding box center [1159, 211] width 39 height 18
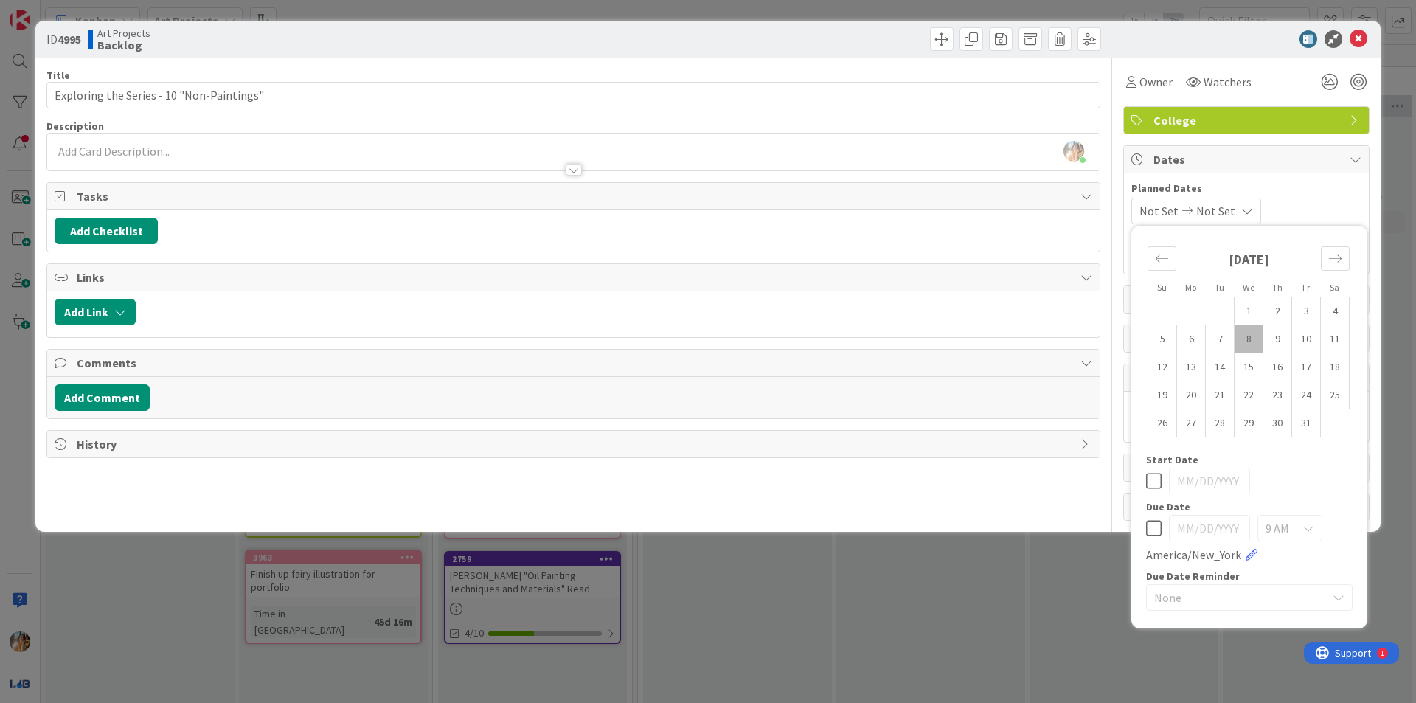
click at [1158, 485] on icon at bounding box center [1153, 481] width 15 height 18
type input "[DATE]"
click at [1158, 485] on icon at bounding box center [1153, 481] width 15 height 18
click at [1152, 525] on icon at bounding box center [1153, 528] width 15 height 18
type input "[DATE]"
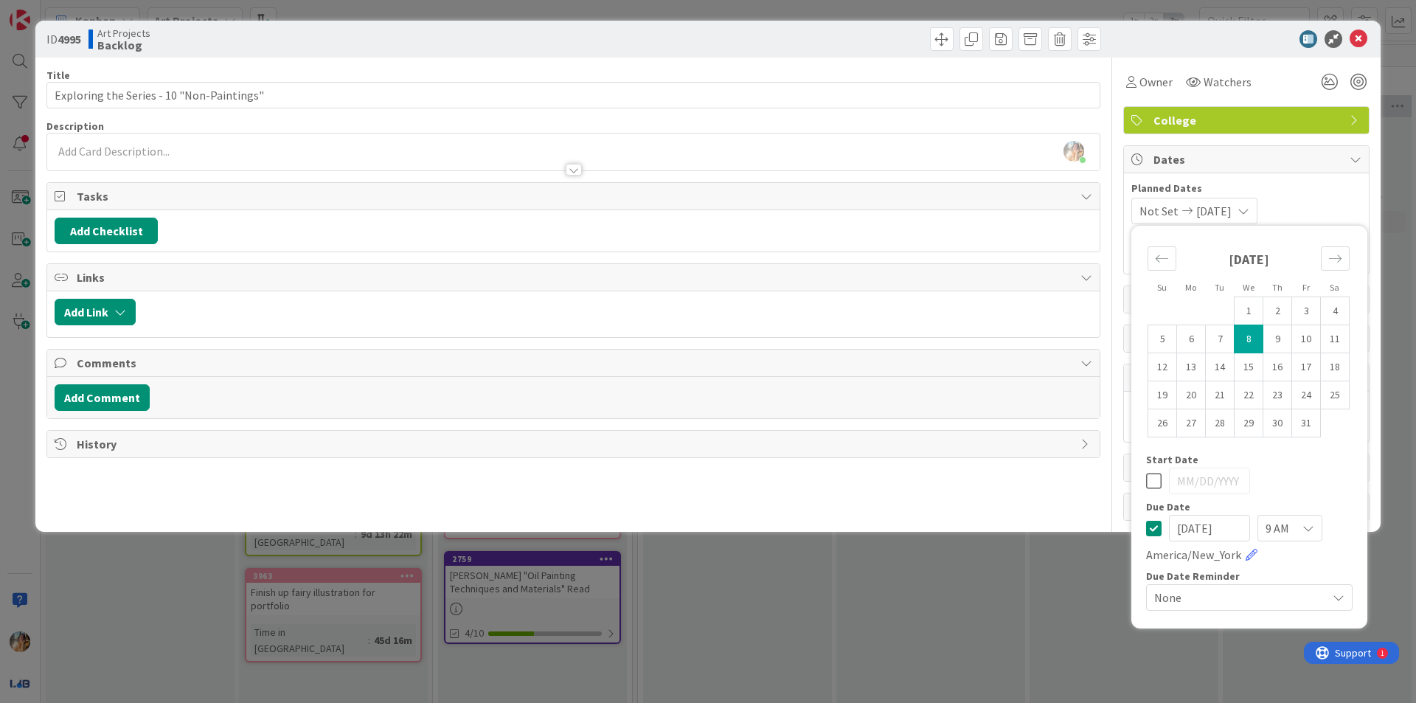
click at [1153, 526] on icon at bounding box center [1153, 528] width 15 height 18
click at [1227, 399] on td "21" at bounding box center [1220, 395] width 29 height 28
type input "[DATE]"
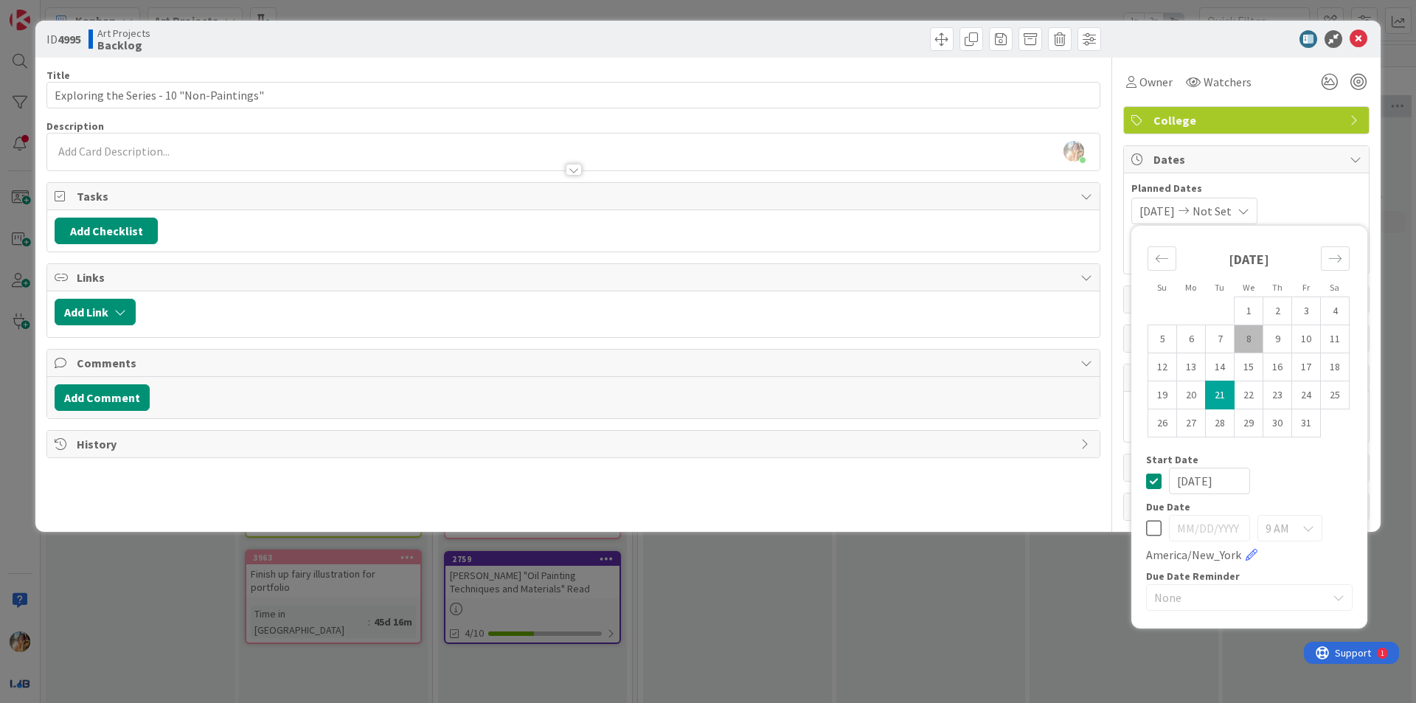
click at [1227, 399] on td "21" at bounding box center [1220, 395] width 29 height 28
type input "[DATE]"
click at [1223, 392] on td "21" at bounding box center [1220, 395] width 29 height 28
click at [1160, 473] on icon at bounding box center [1153, 481] width 15 height 18
click at [1151, 533] on icon at bounding box center [1153, 528] width 15 height 18
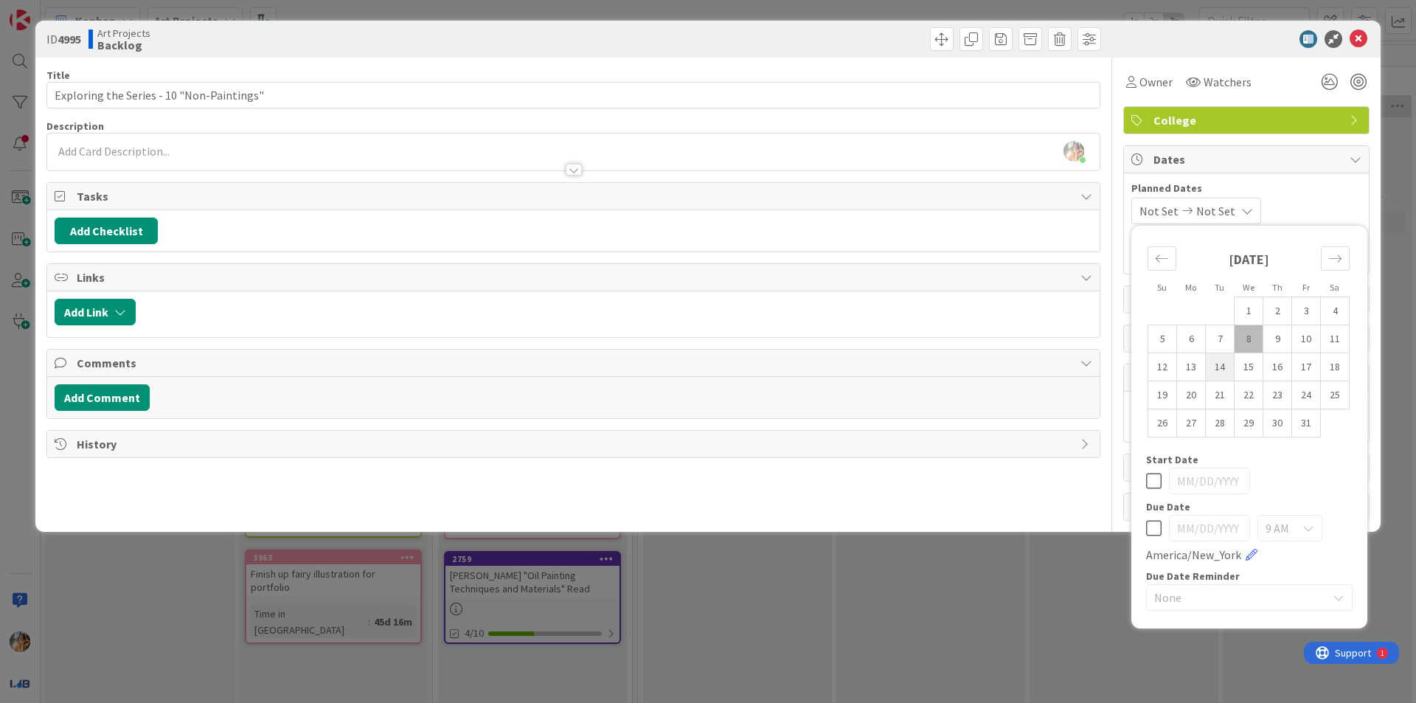
click at [1230, 371] on td "14" at bounding box center [1220, 367] width 29 height 28
type input "[DATE]"
click at [874, 608] on div "ID 4995 Art Projects Backlog Title 41 / 128 Exploring the Series - 10 "Non-Pain…" at bounding box center [708, 351] width 1416 height 703
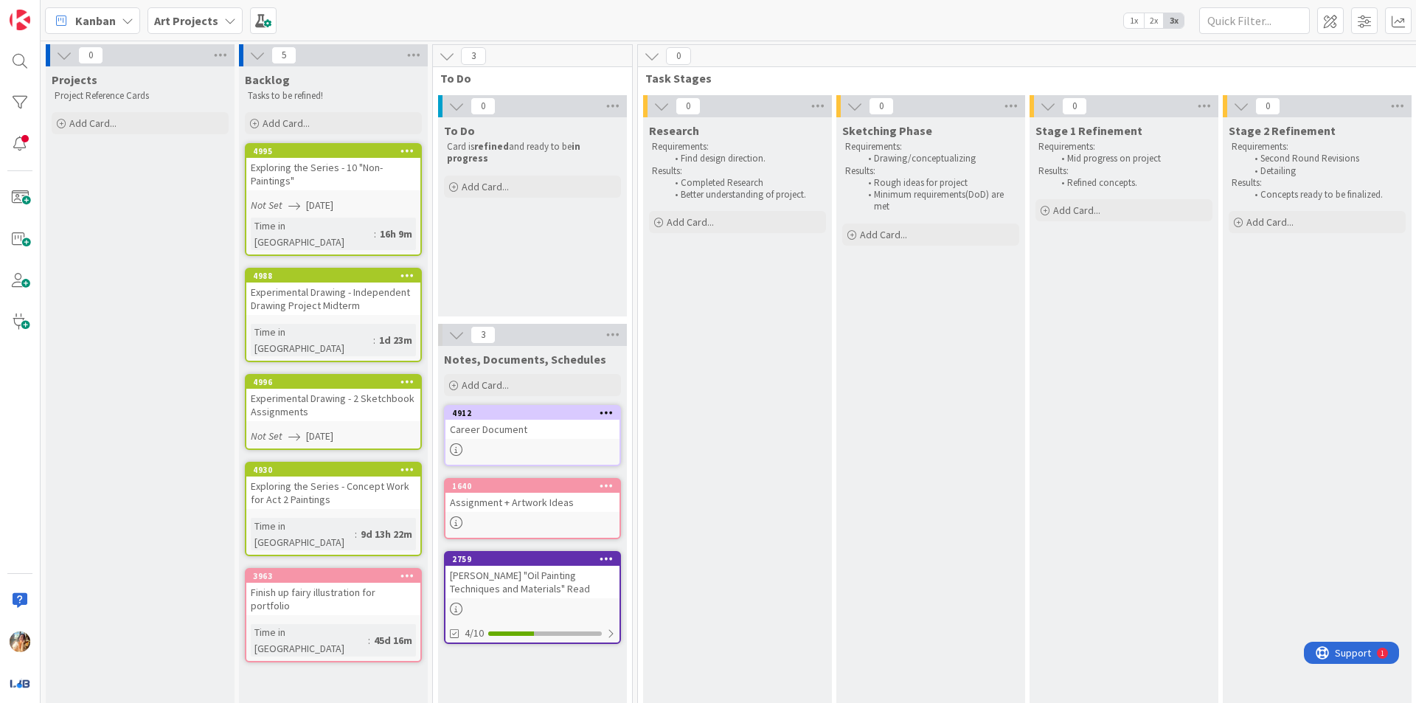
click at [388, 295] on div "Experimental Drawing - Independent Drawing Project Midterm" at bounding box center [333, 299] width 174 height 32
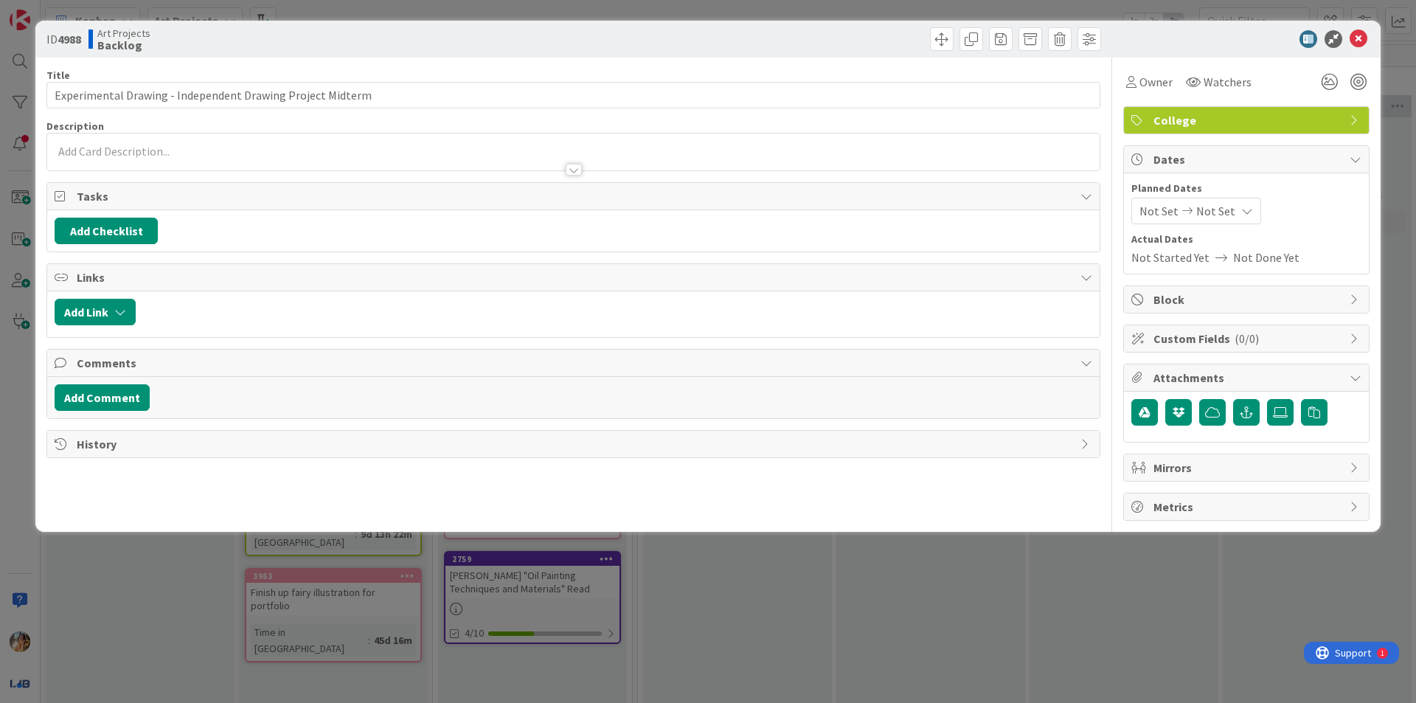
click at [1221, 214] on span "Not Set" at bounding box center [1216, 211] width 39 height 18
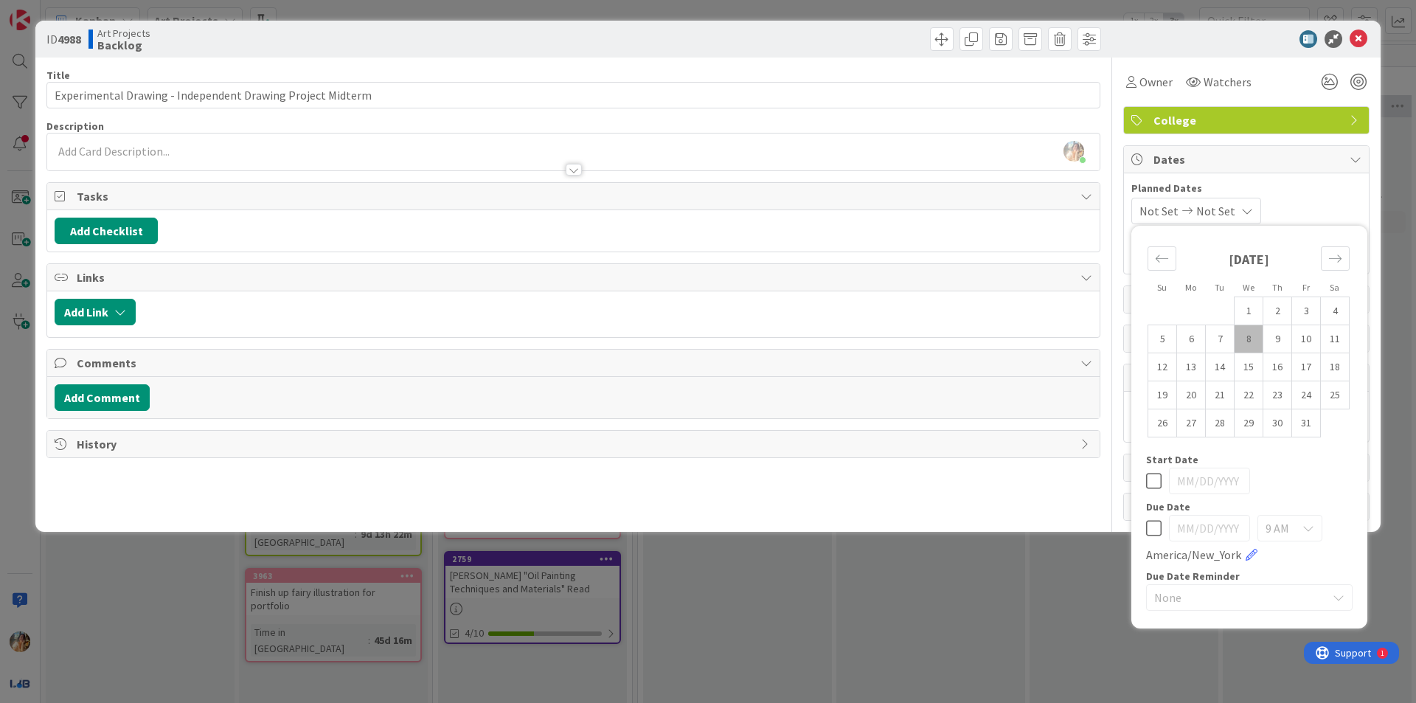
click at [1213, 214] on span "Not Set" at bounding box center [1216, 211] width 39 height 18
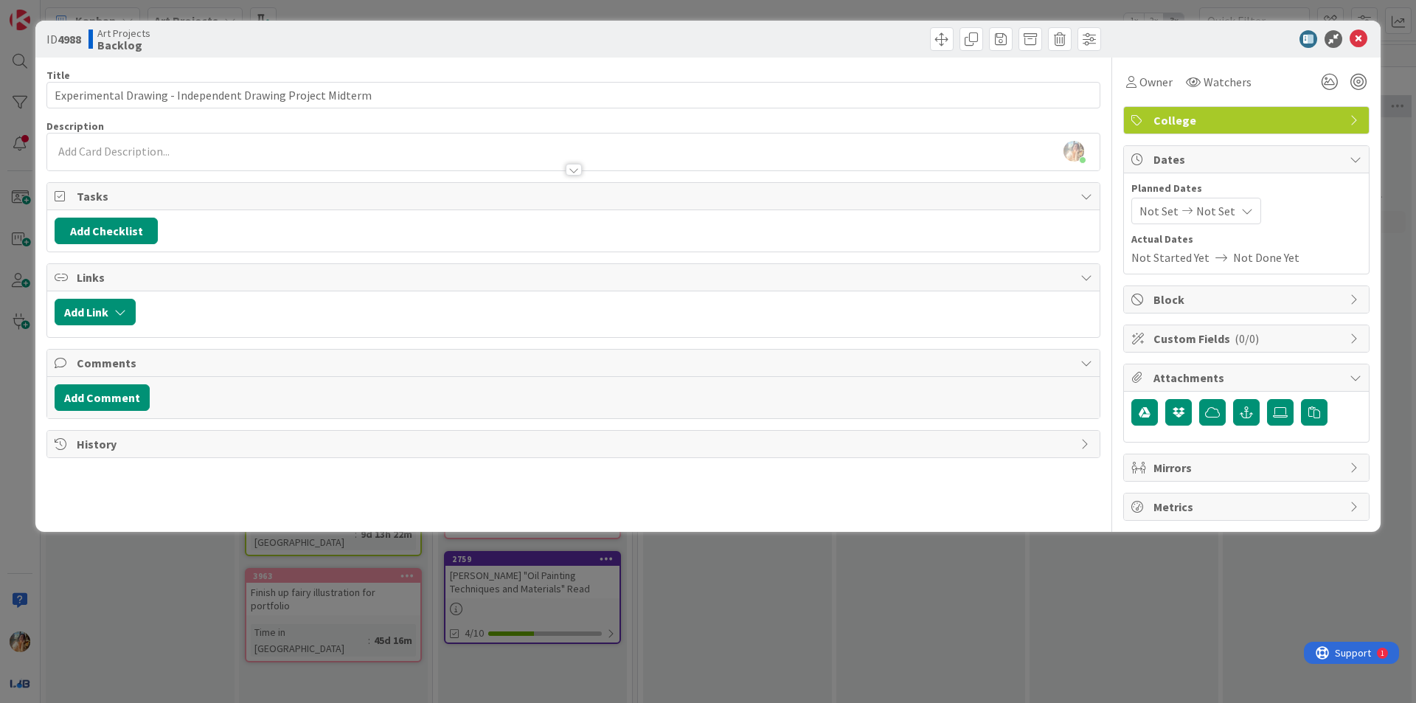
click at [1242, 210] on icon at bounding box center [1248, 211] width 12 height 12
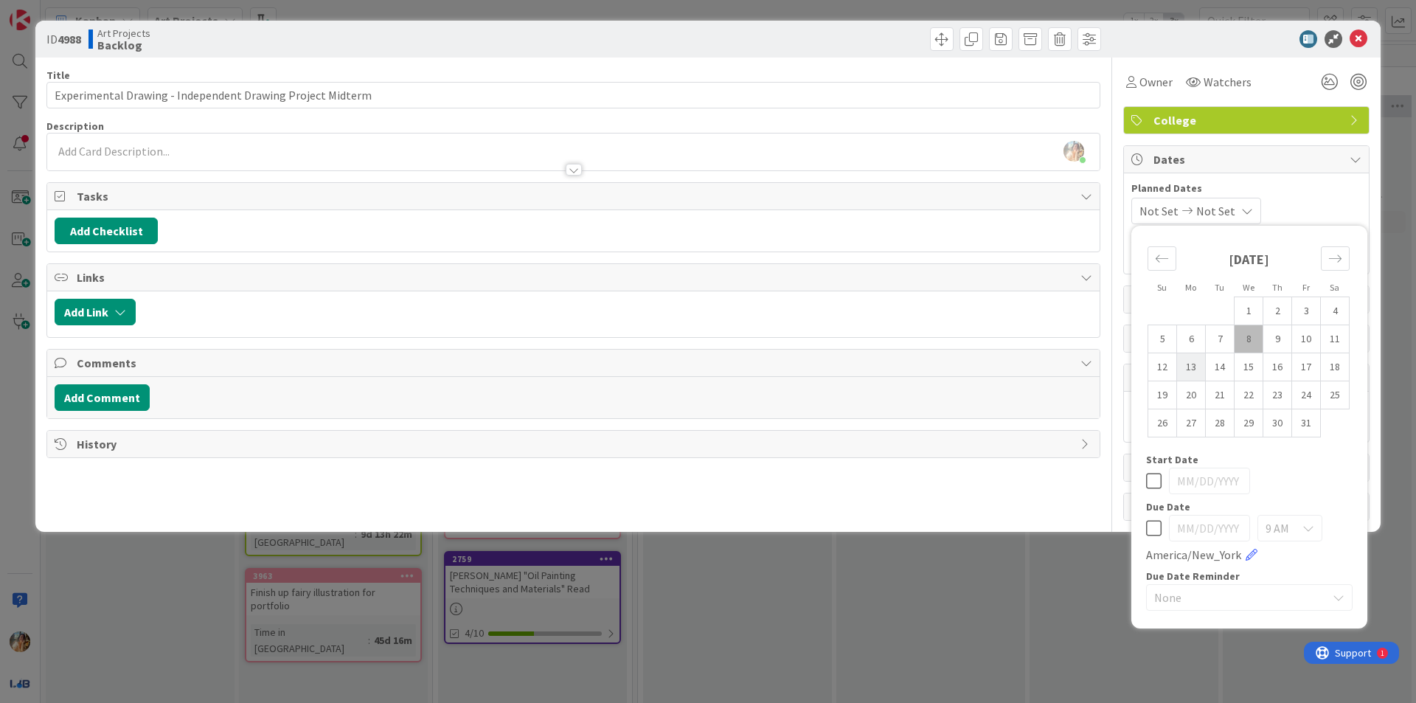
click at [1197, 373] on td "13" at bounding box center [1191, 367] width 29 height 28
type input "[DATE]"
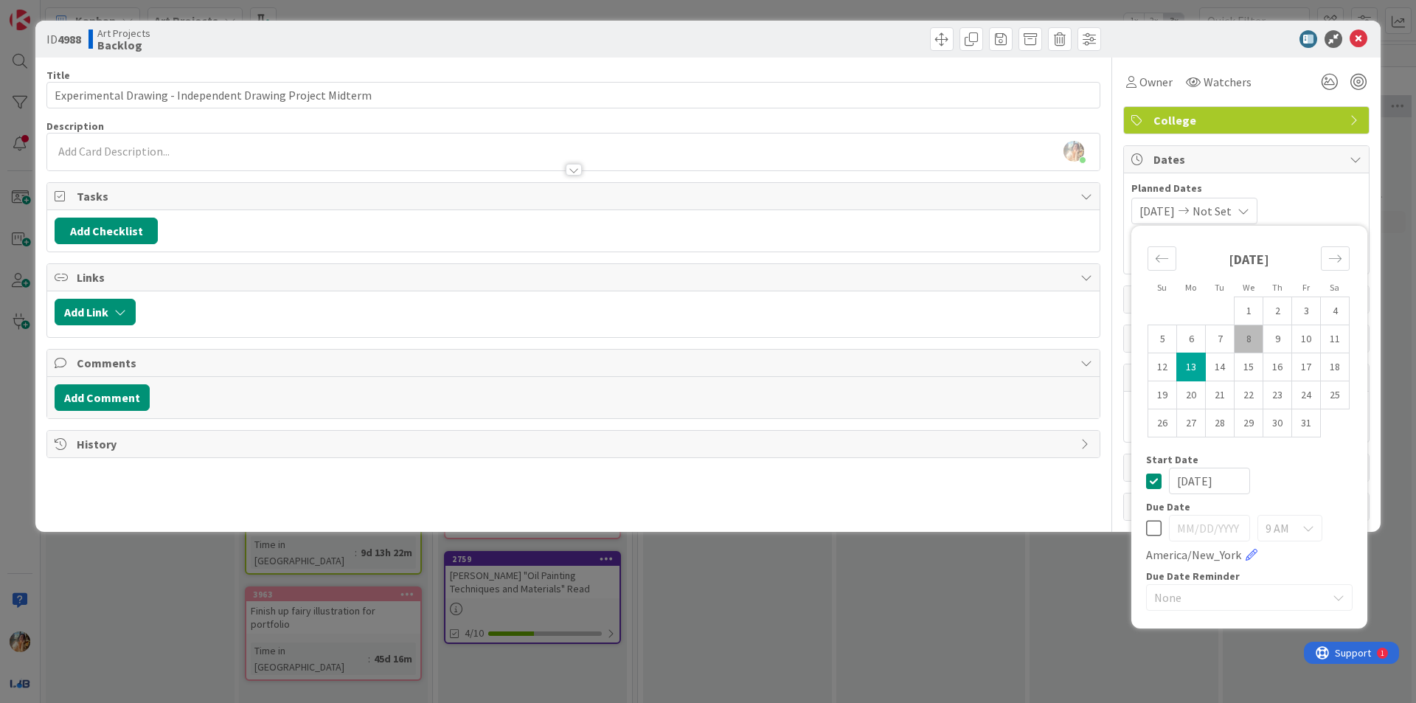
click at [1189, 361] on td "13" at bounding box center [1191, 367] width 29 height 28
type input "[DATE]"
click at [1157, 490] on div "[DATE]" at bounding box center [1249, 481] width 207 height 27
click at [1154, 482] on icon at bounding box center [1153, 481] width 15 height 18
click at [1014, 601] on div "ID 4988 Art Projects Backlog Title 58 / 128 Experimental Drawing - Independent …" at bounding box center [708, 351] width 1416 height 703
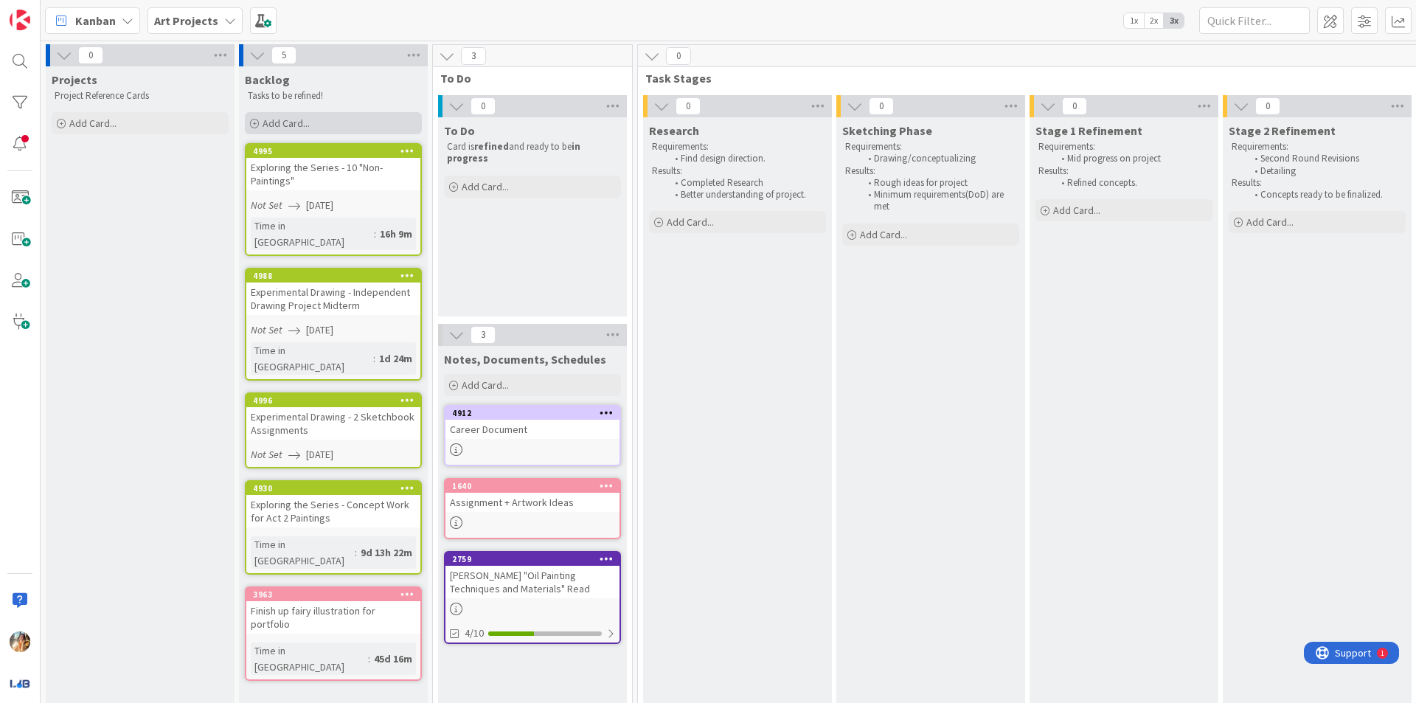
click at [354, 122] on div "Add Card..." at bounding box center [333, 123] width 177 height 22
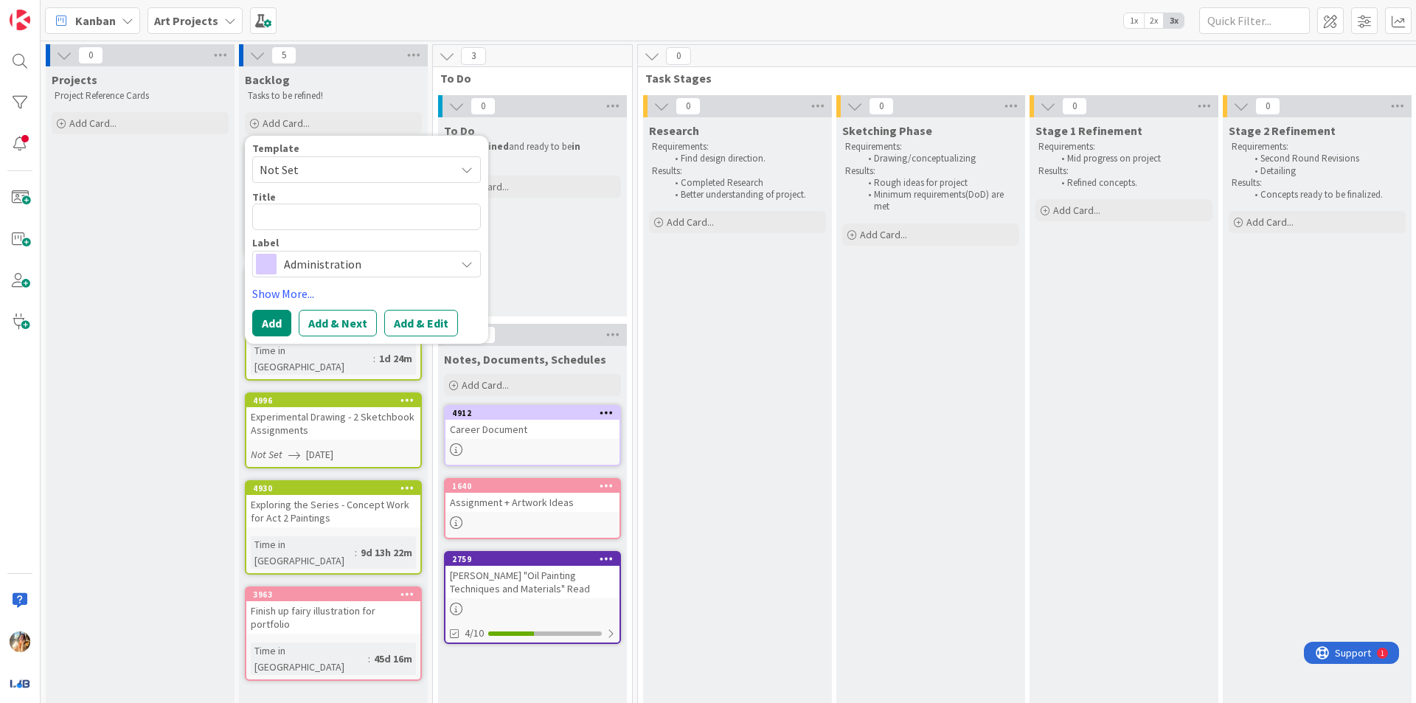
click at [367, 267] on span "Administration" at bounding box center [366, 264] width 164 height 21
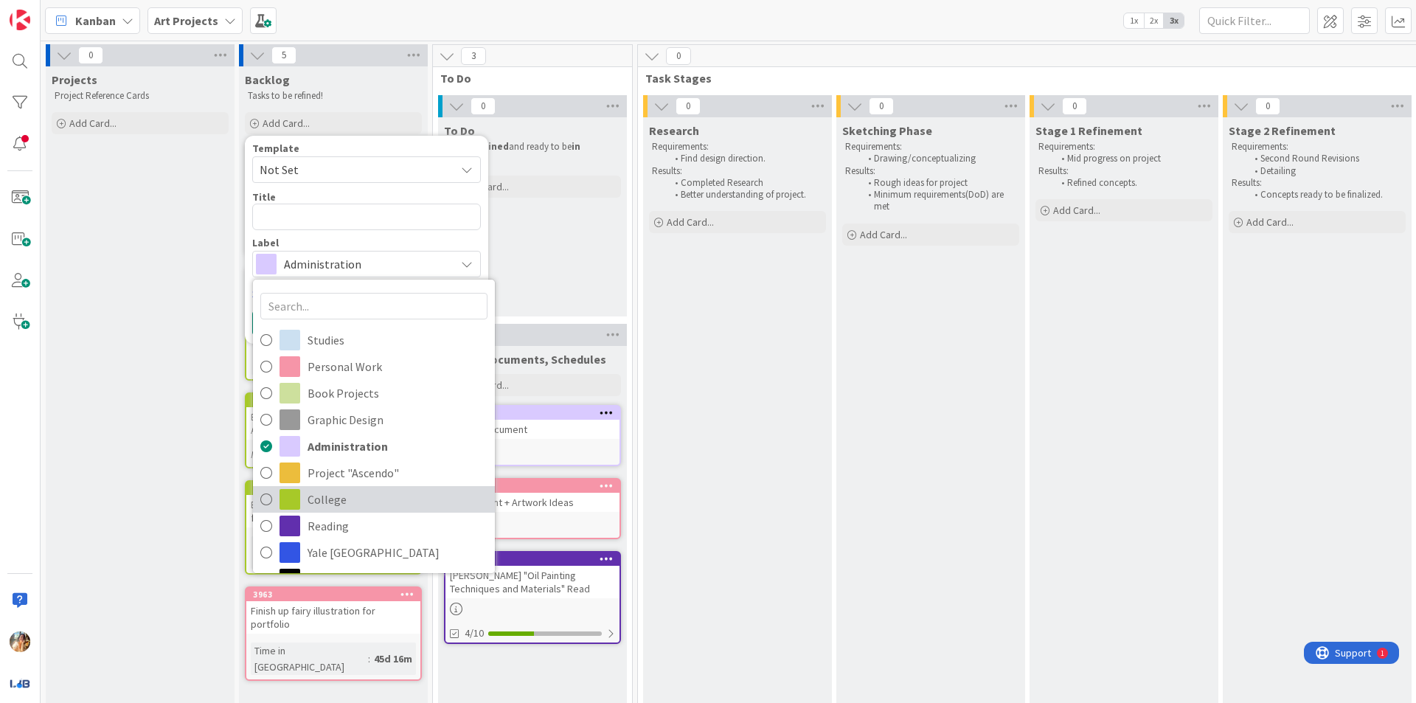
click at [395, 497] on span "College" at bounding box center [398, 499] width 180 height 22
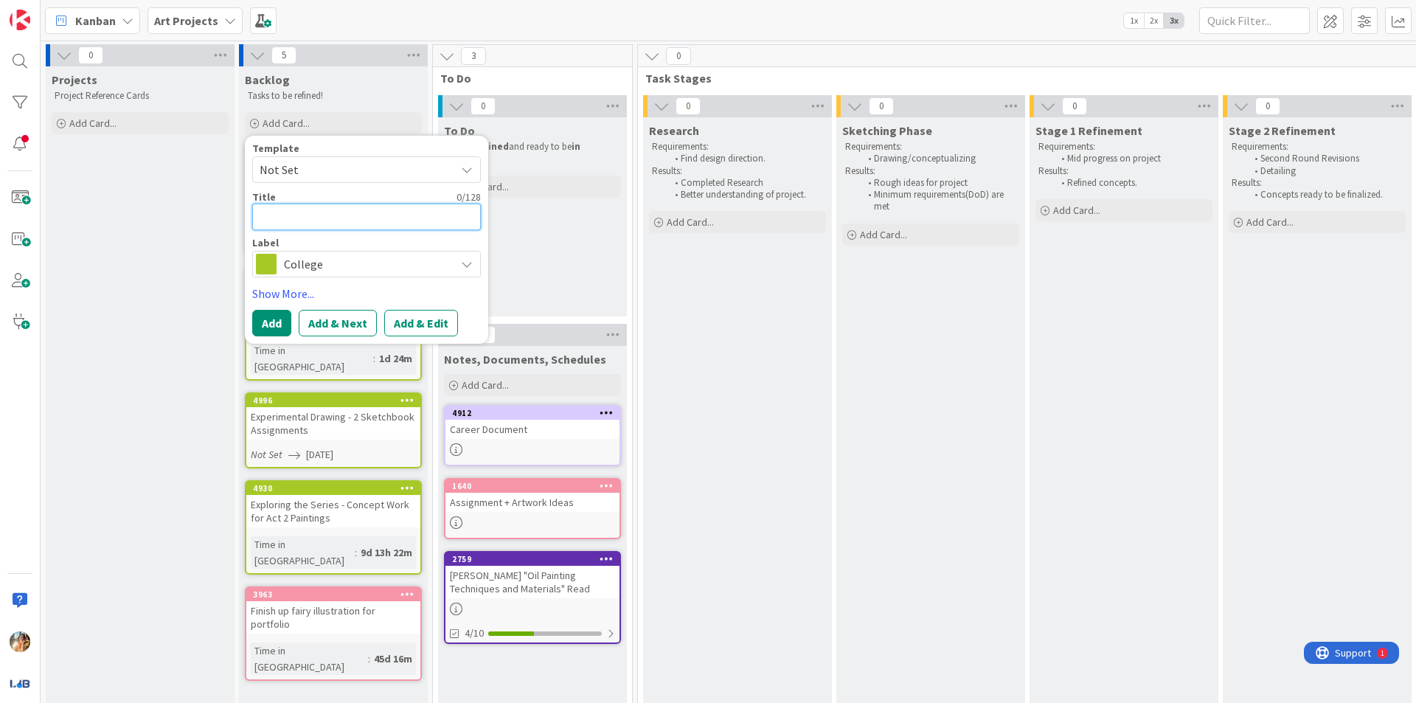
click at [406, 225] on textarea at bounding box center [366, 217] width 229 height 27
type textarea "x"
type textarea "E"
type textarea "x"
type textarea "Ex"
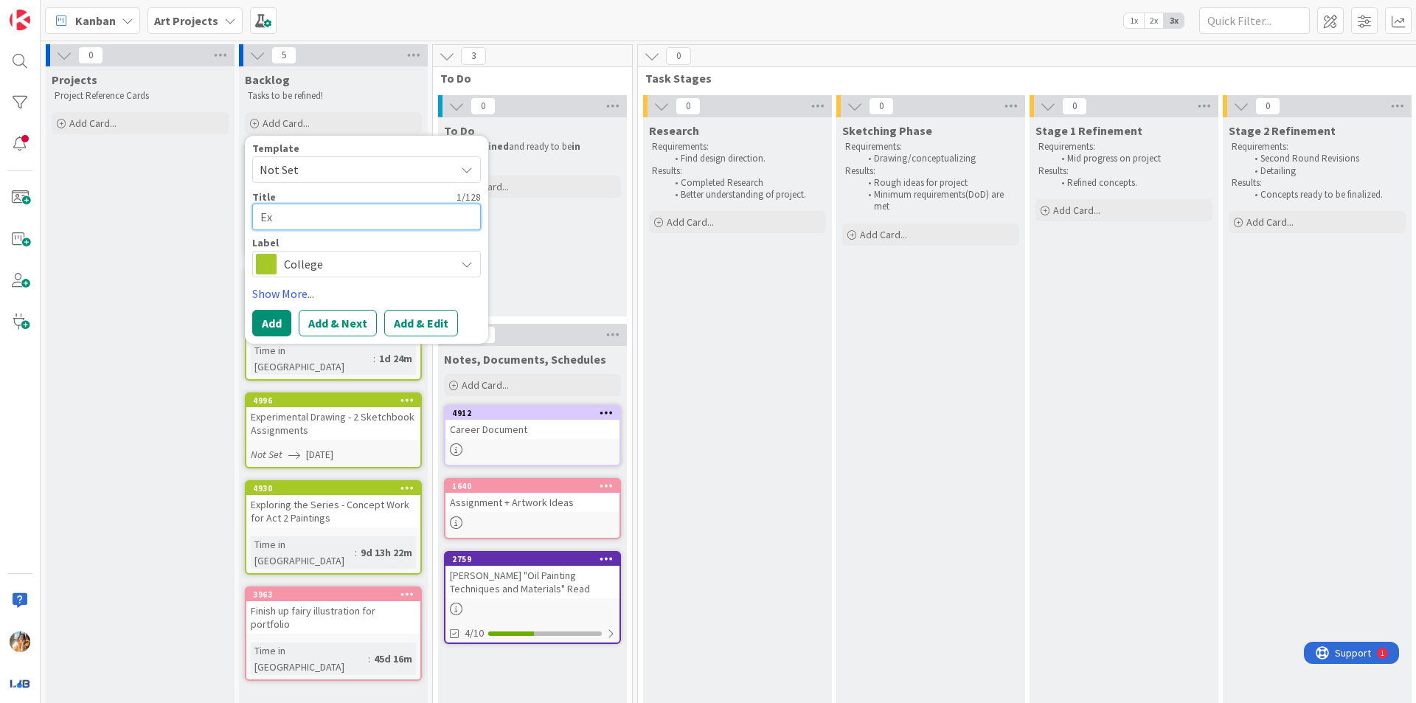
type textarea "x"
type textarea "Exp"
type textarea "x"
type textarea "Expe"
type textarea "x"
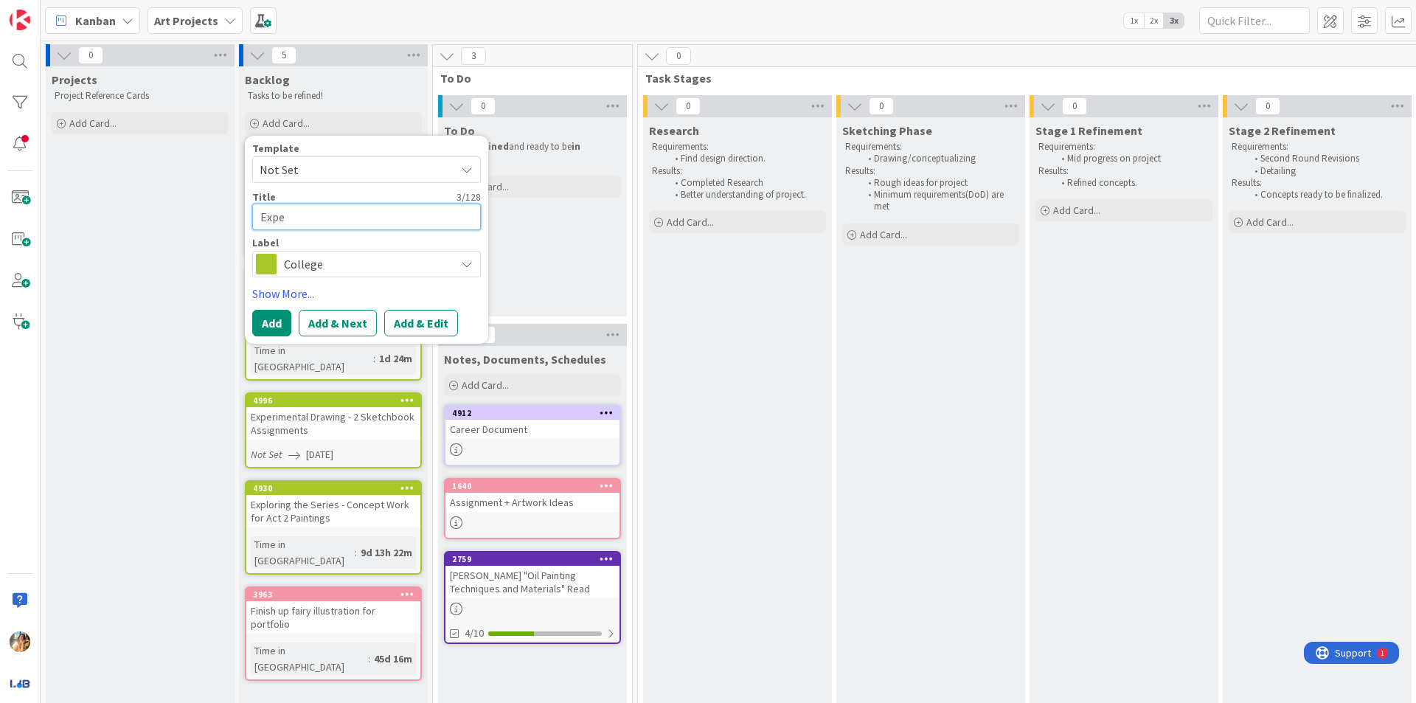
type textarea "Exper"
type textarea "x"
type textarea "Experi"
type textarea "x"
type textarea "Experim"
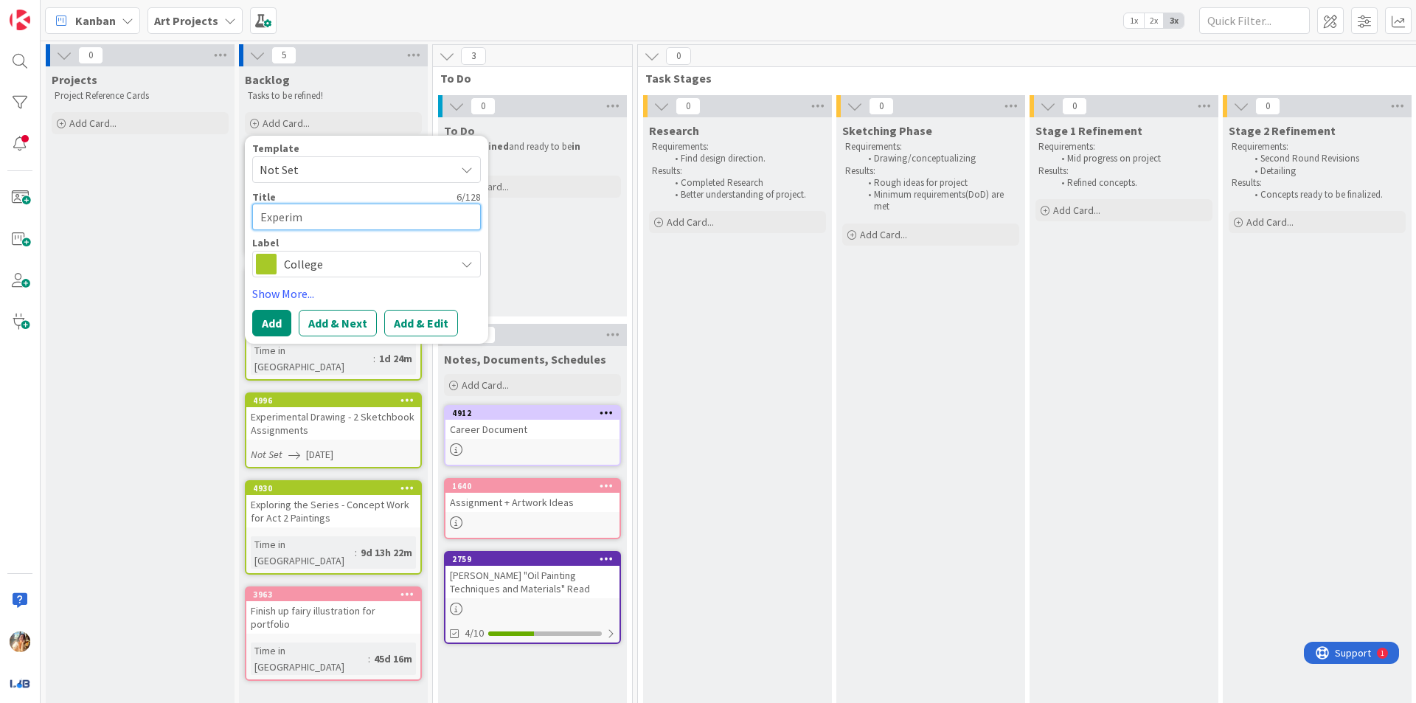
type textarea "x"
type textarea "Experime"
type textarea "x"
type textarea "Experiment"
type textarea "x"
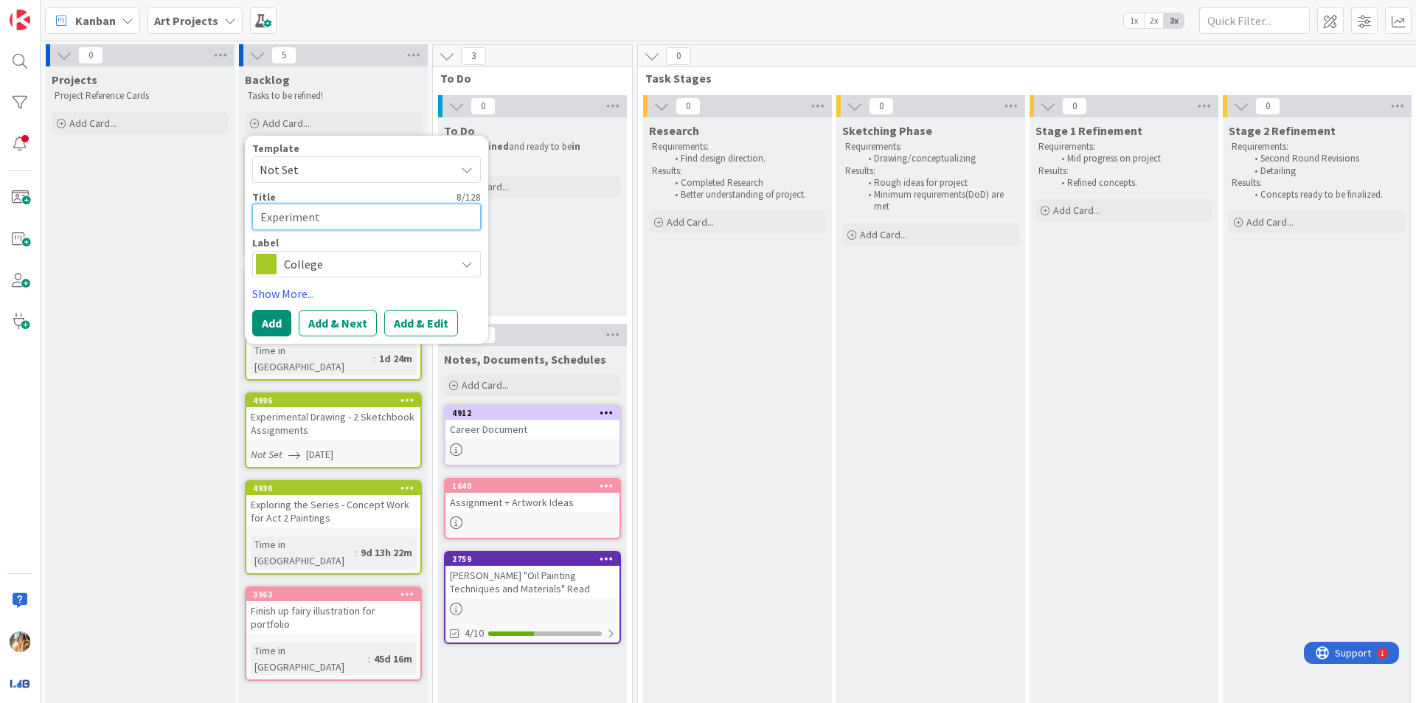
type textarea "Experimenta"
type textarea "x"
type textarea "Experimental"
type textarea "x"
type textarea "Experimental D"
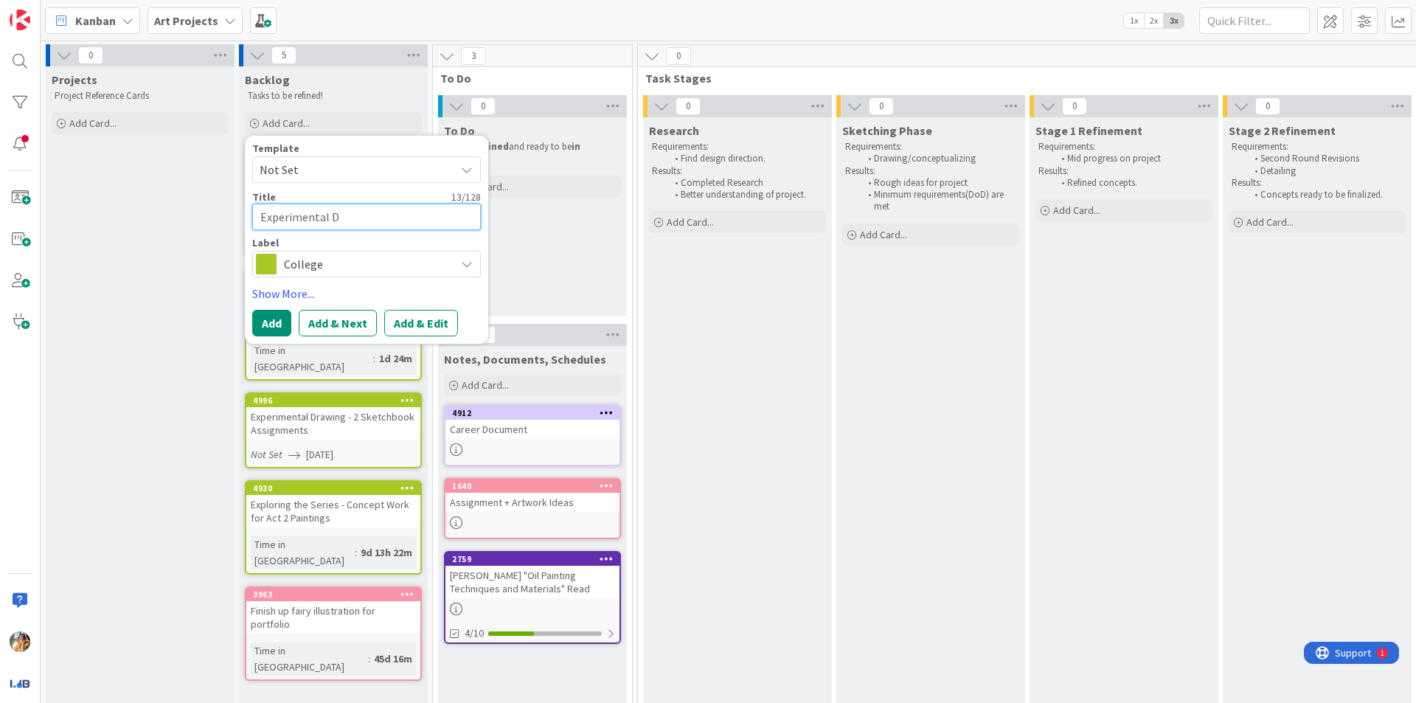
type textarea "x"
type textarea "Experimental Dr"
type textarea "x"
type textarea "Experimental Dra"
type textarea "x"
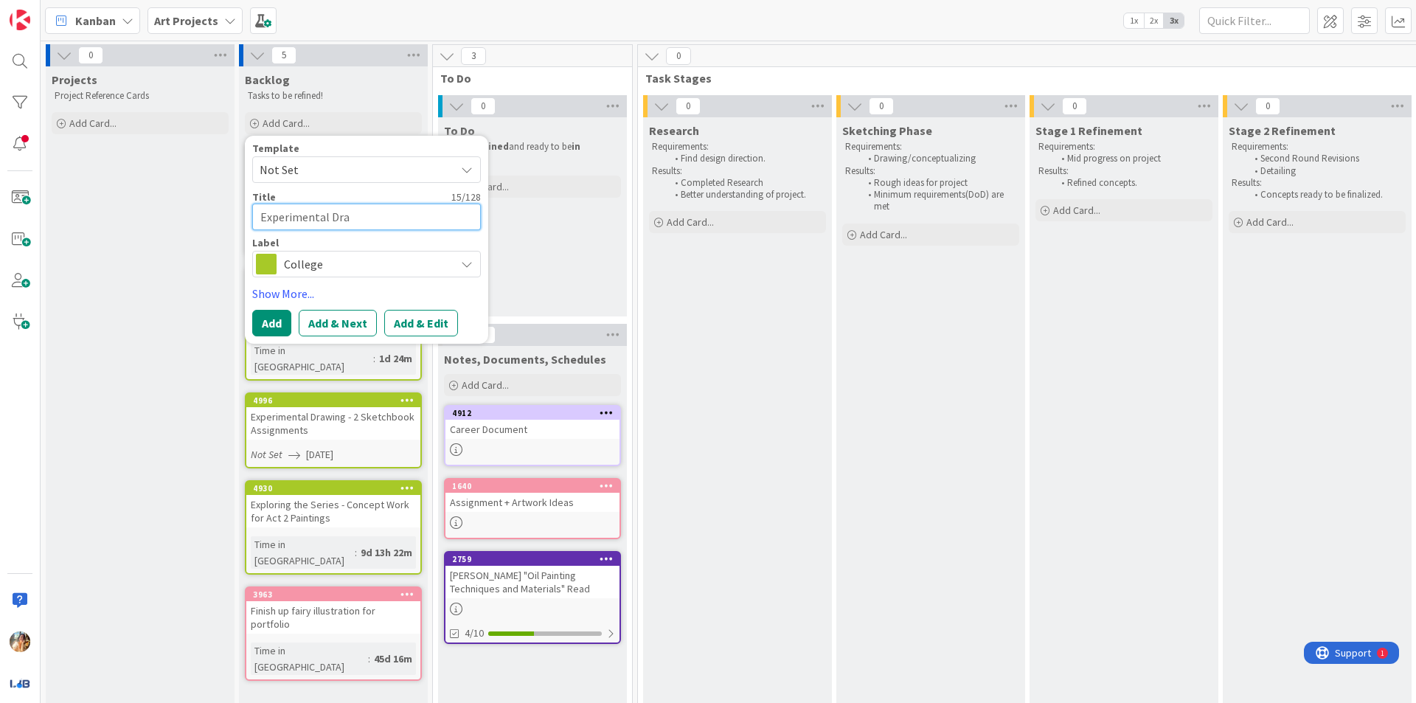
type textarea "Experimental Draw"
type textarea "x"
type textarea "Experimental Drawi"
type textarea "x"
type textarea "Experimental Drawin"
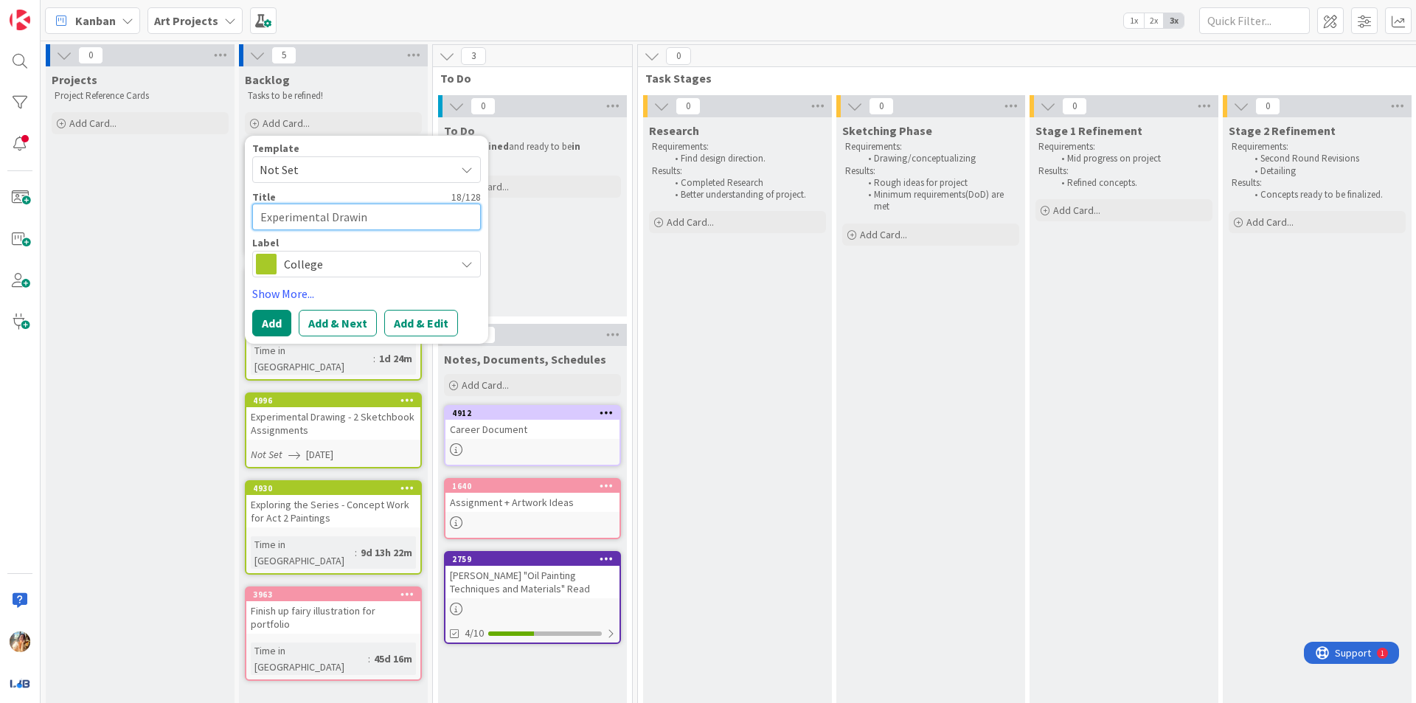
type textarea "x"
type textarea "Experimental Drawing"
type textarea "x"
type textarea "Experimental Drawing"
type textarea "x"
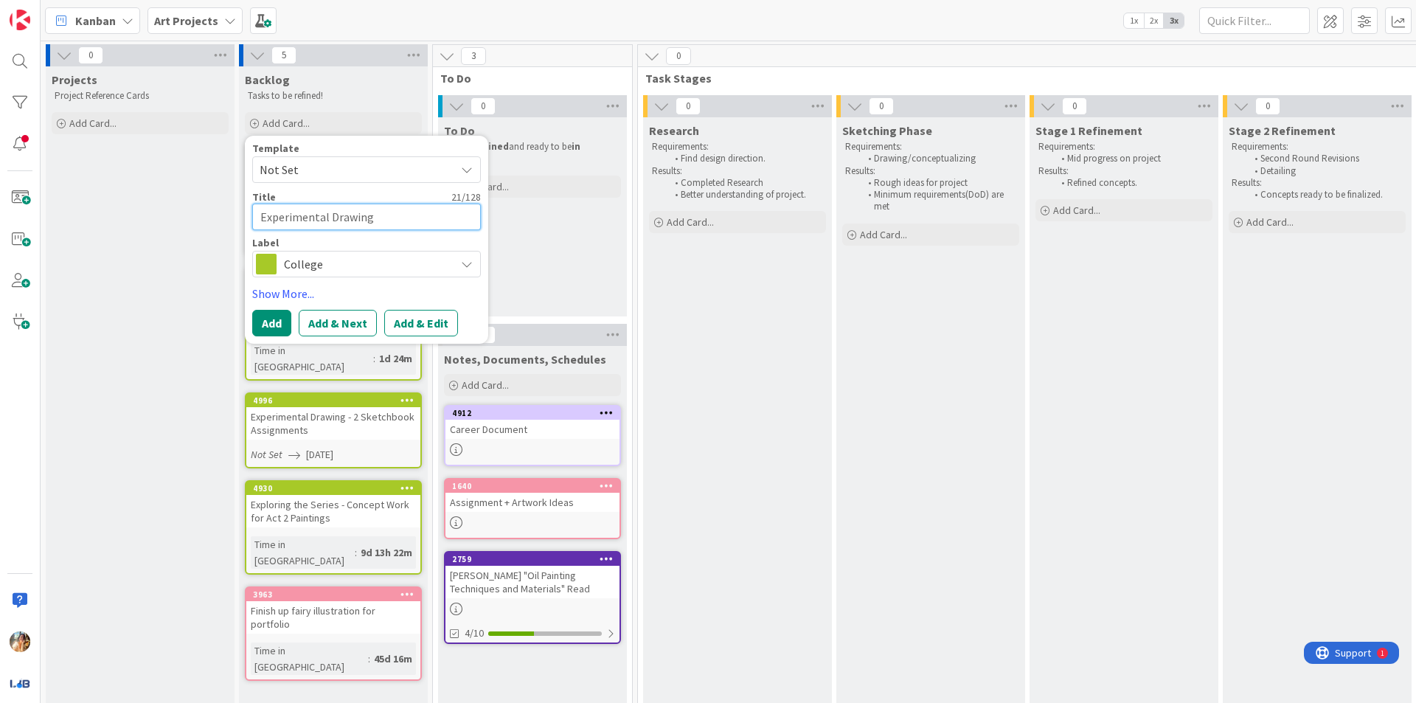
type textarea "Experimental Drawing -"
type textarea "x"
type textarea "Experimental Drawing -"
type textarea "x"
type textarea "Experimental Drawing - 2"
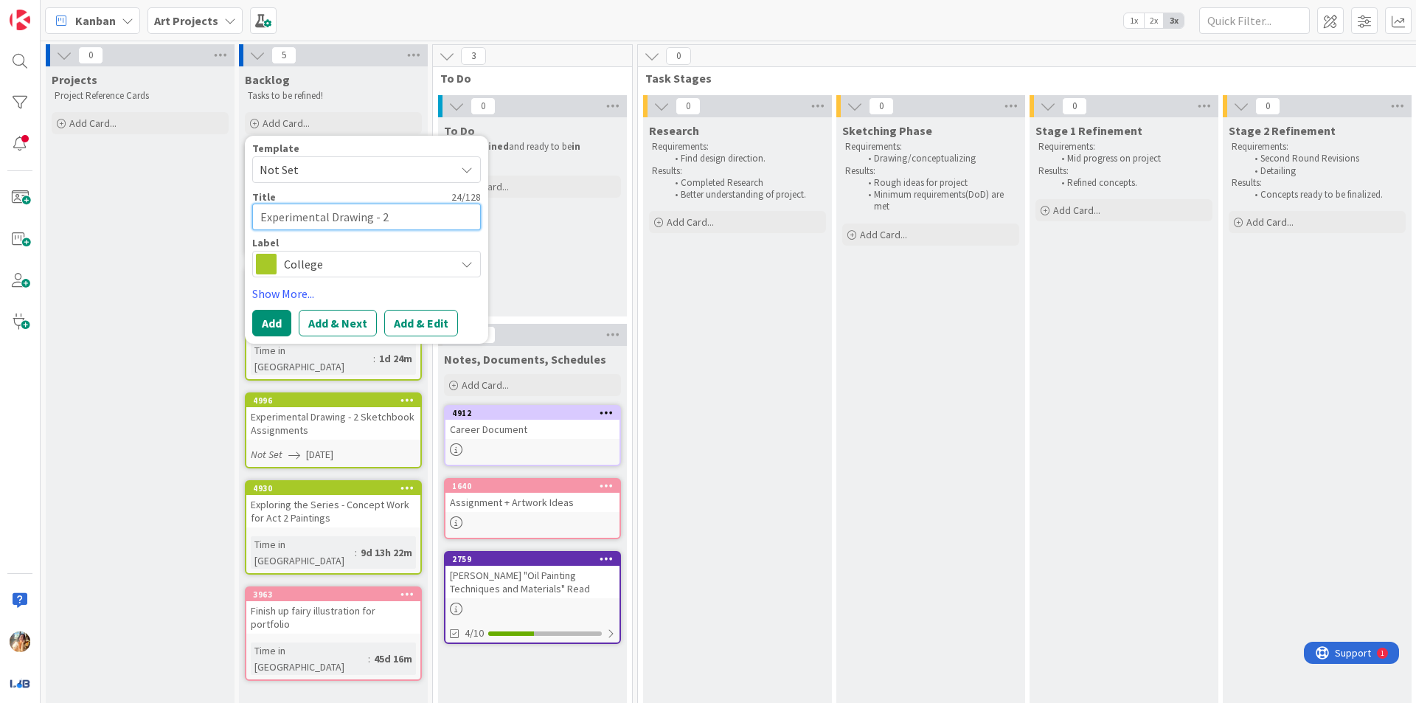
type textarea "x"
type textarea "Experimental Drawing - 2d"
type textarea "x"
type textarea "Experimental Drawing - 2dn"
type textarea "x"
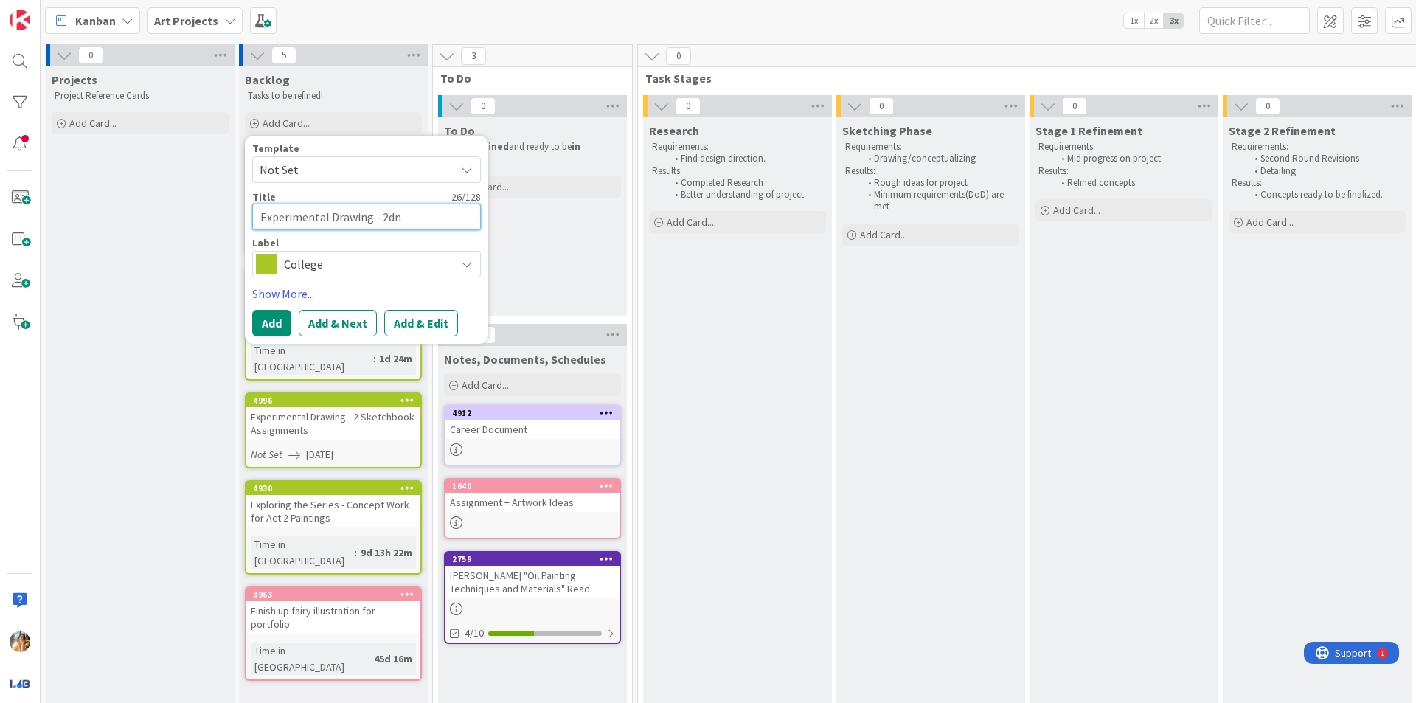
type textarea "Experimental Drawing - 2d"
type textarea "x"
type textarea "Experimental Drawing - 2"
type textarea "x"
type textarea "Experimental Drawing - 2n"
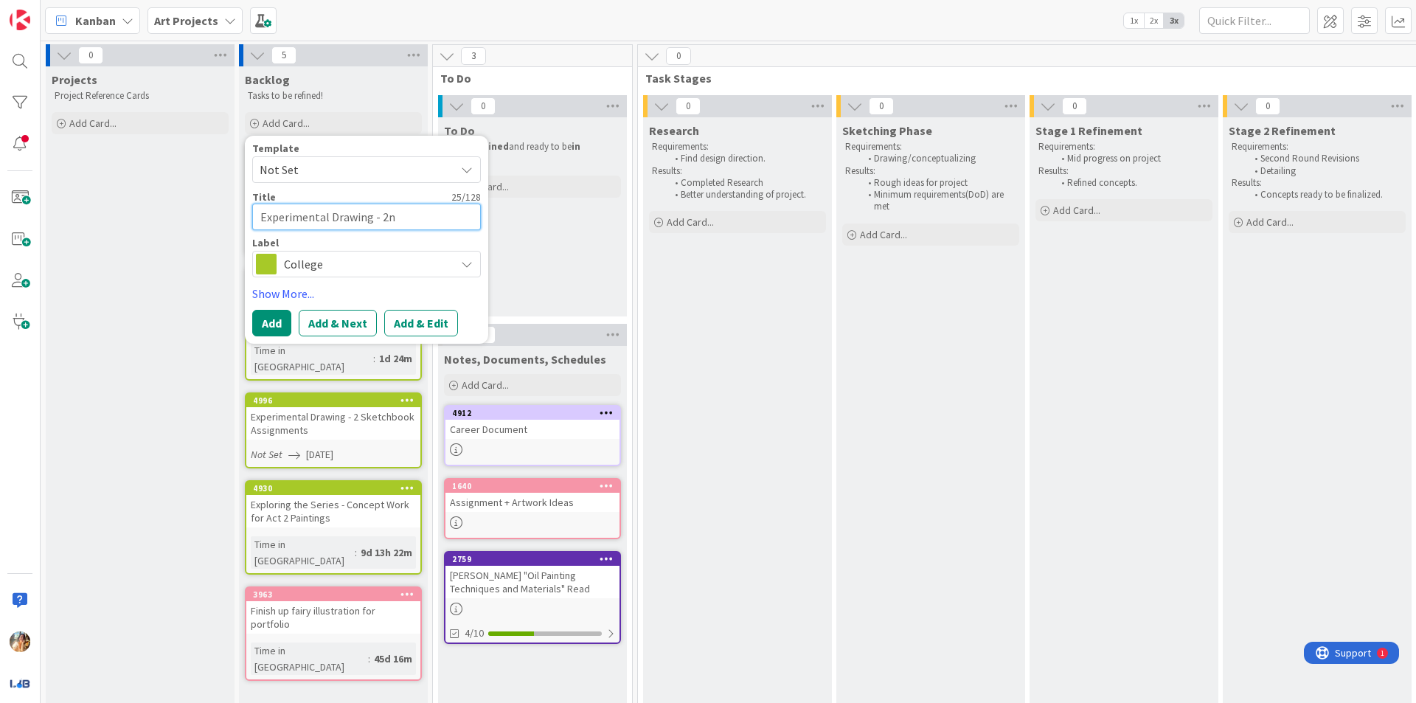
type textarea "x"
type textarea "Experimental Drawing - 2nd"
type textarea "x"
type textarea "Experimental Drawing - 2nd"
type textarea "x"
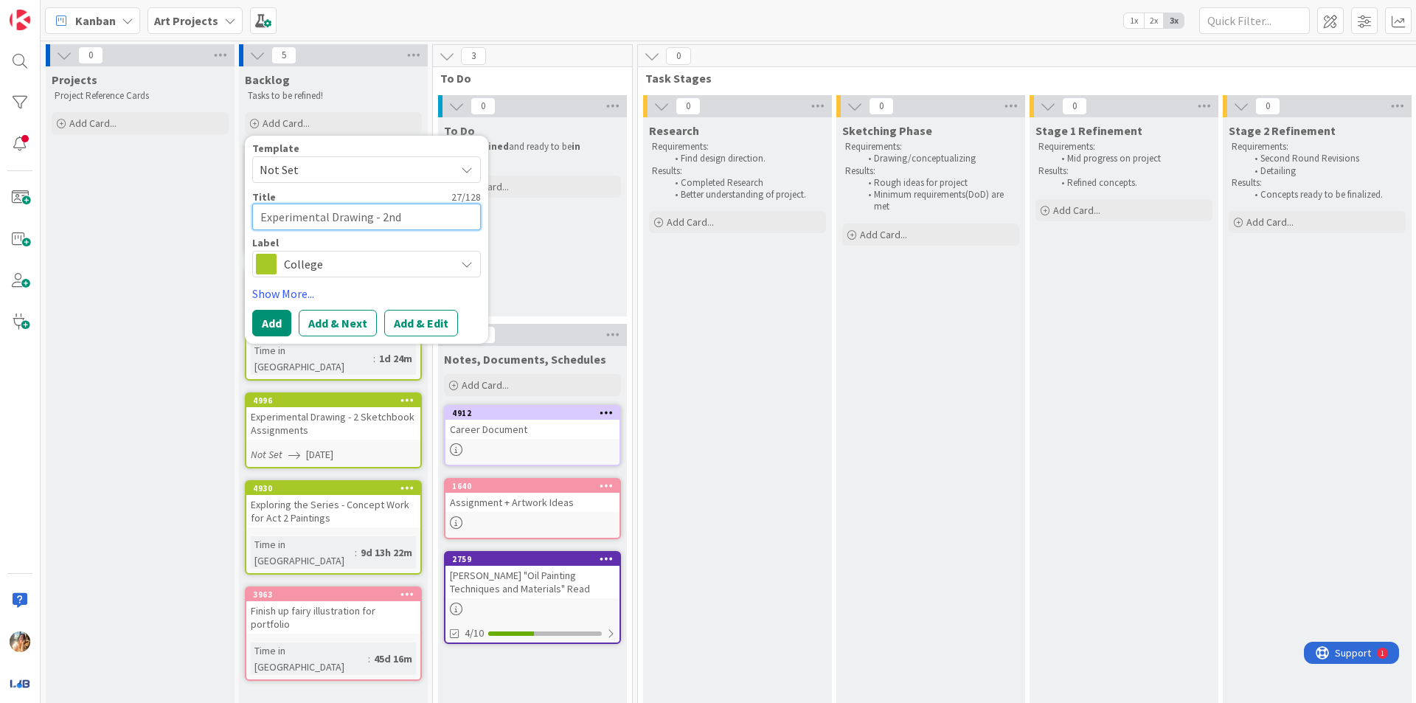
type textarea "Experimental Drawing - 2nd R"
type textarea "x"
type textarea "Experimental Drawing - 2nd Re"
type textarea "x"
type textarea "Experimental Drawing - 2nd Rev"
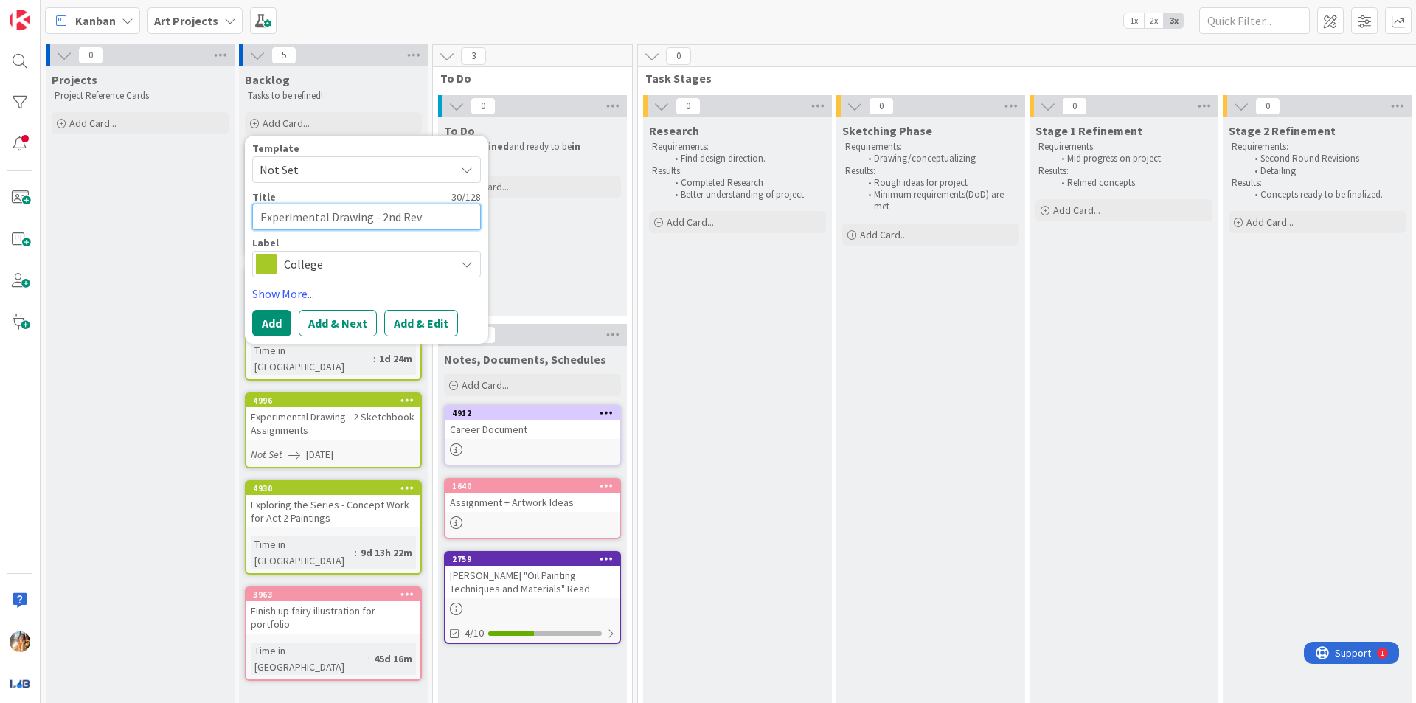
type textarea "x"
type textarea "Experimental Drawing - 2nd Revi"
type textarea "x"
type textarea "Experimental Drawing - 2nd Revie"
type textarea "x"
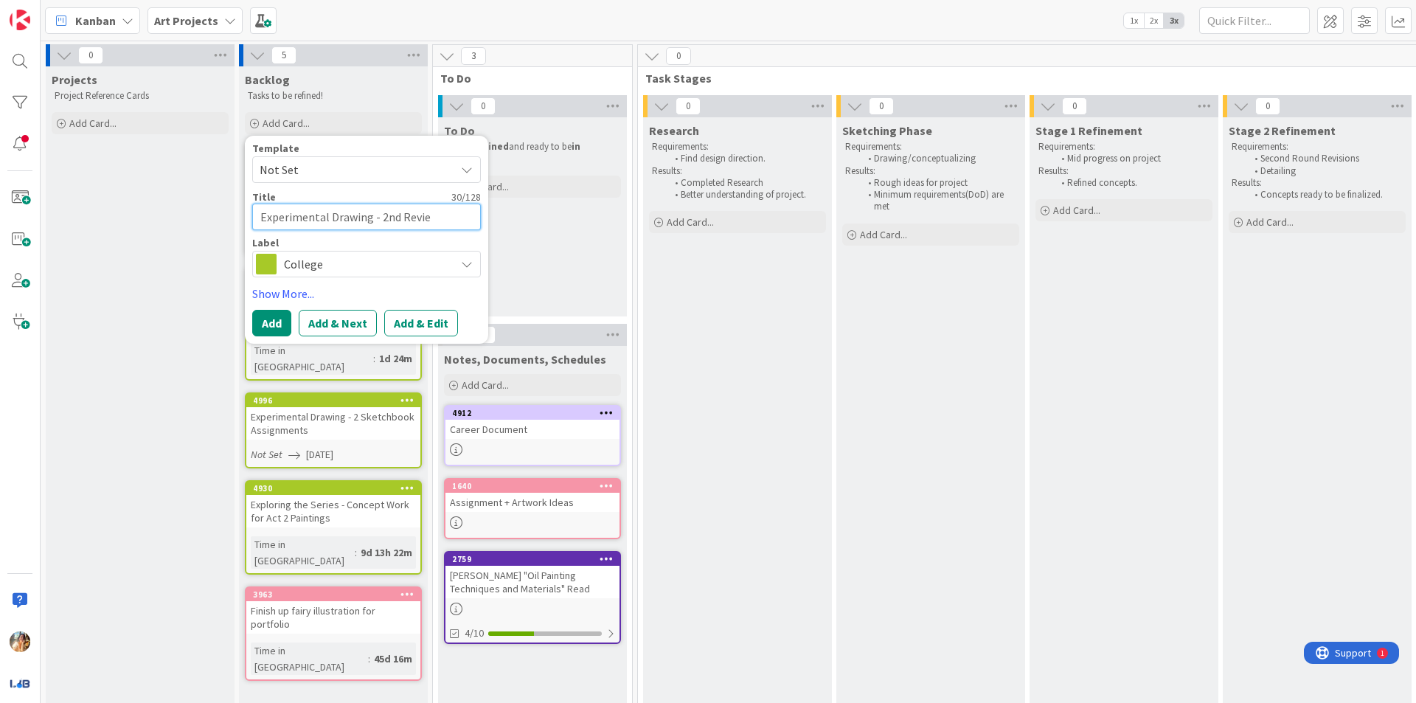
type textarea "Experimental Drawing - 2nd Review"
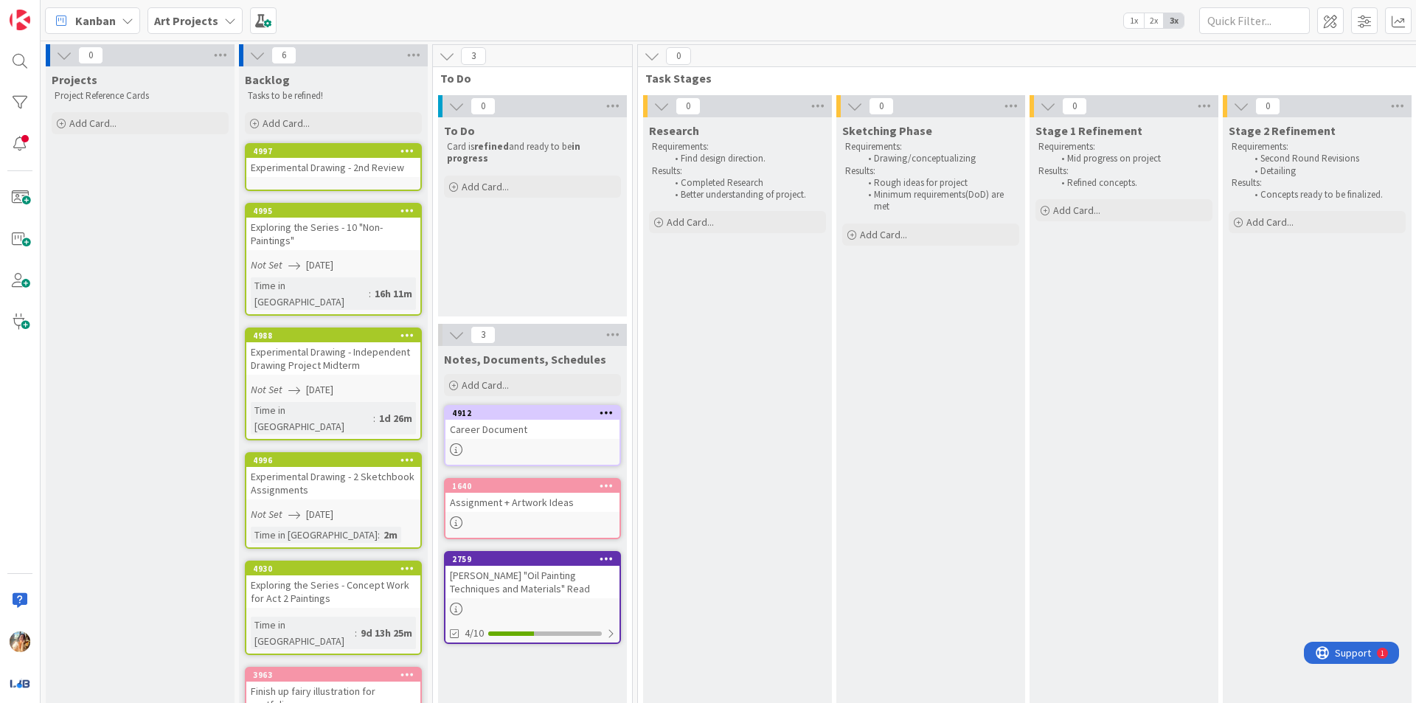
click at [374, 172] on div "Experimental Drawing - 2nd Review" at bounding box center [333, 167] width 174 height 19
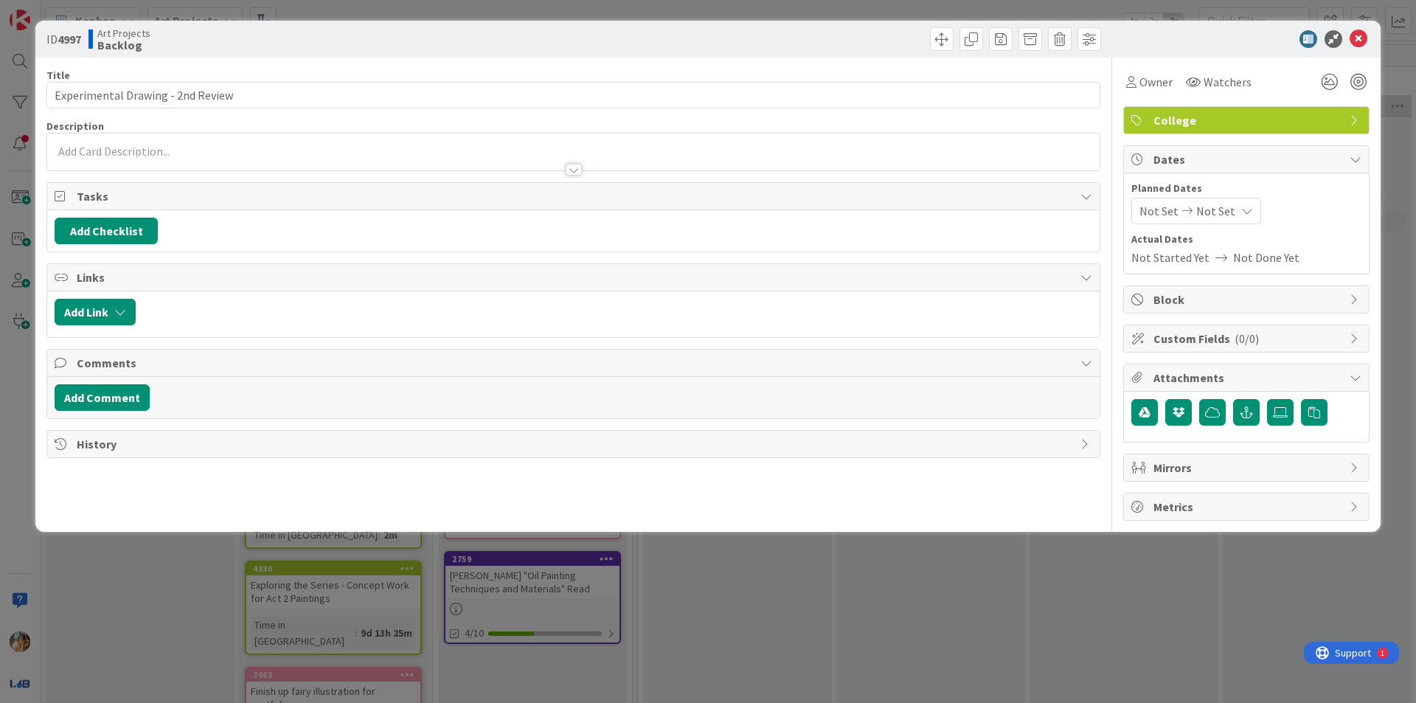
click at [1216, 212] on span "Not Set" at bounding box center [1216, 211] width 39 height 18
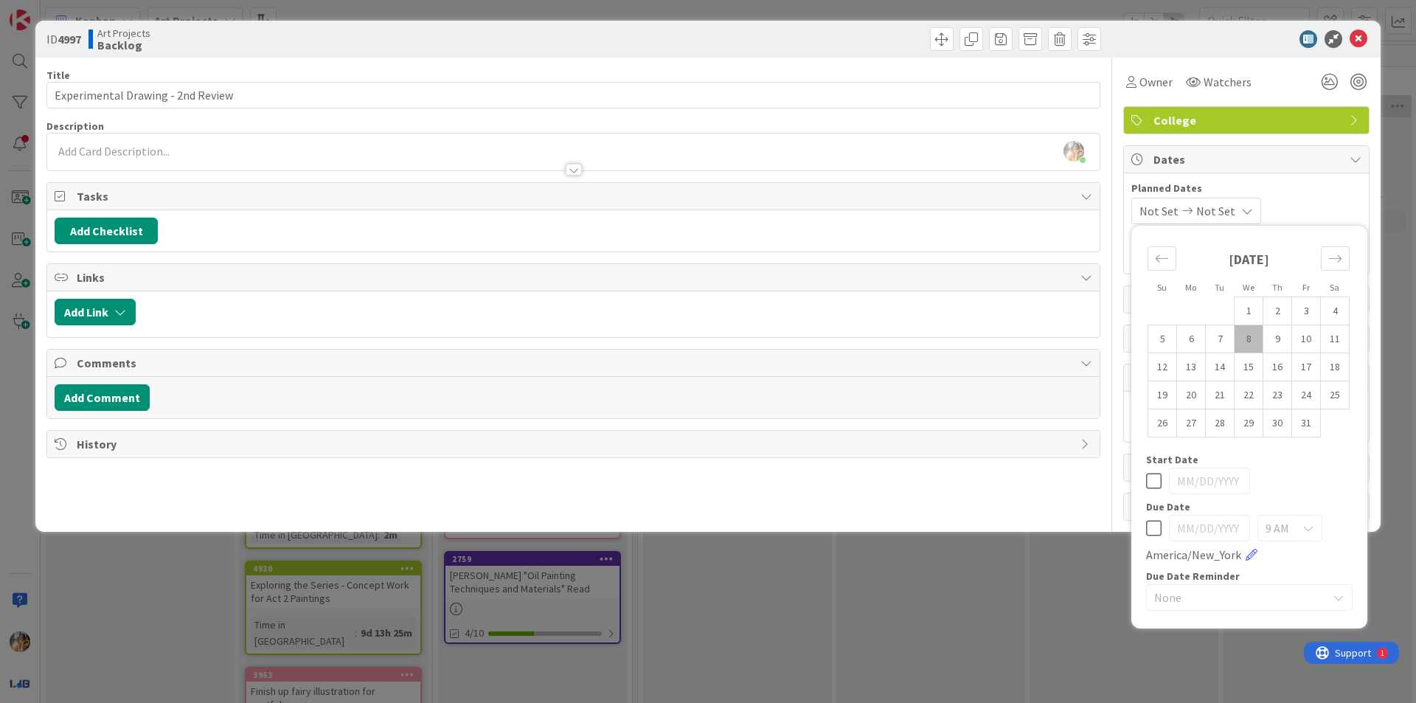
click at [1247, 340] on td "8" at bounding box center [1249, 339] width 29 height 28
type input "[DATE]"
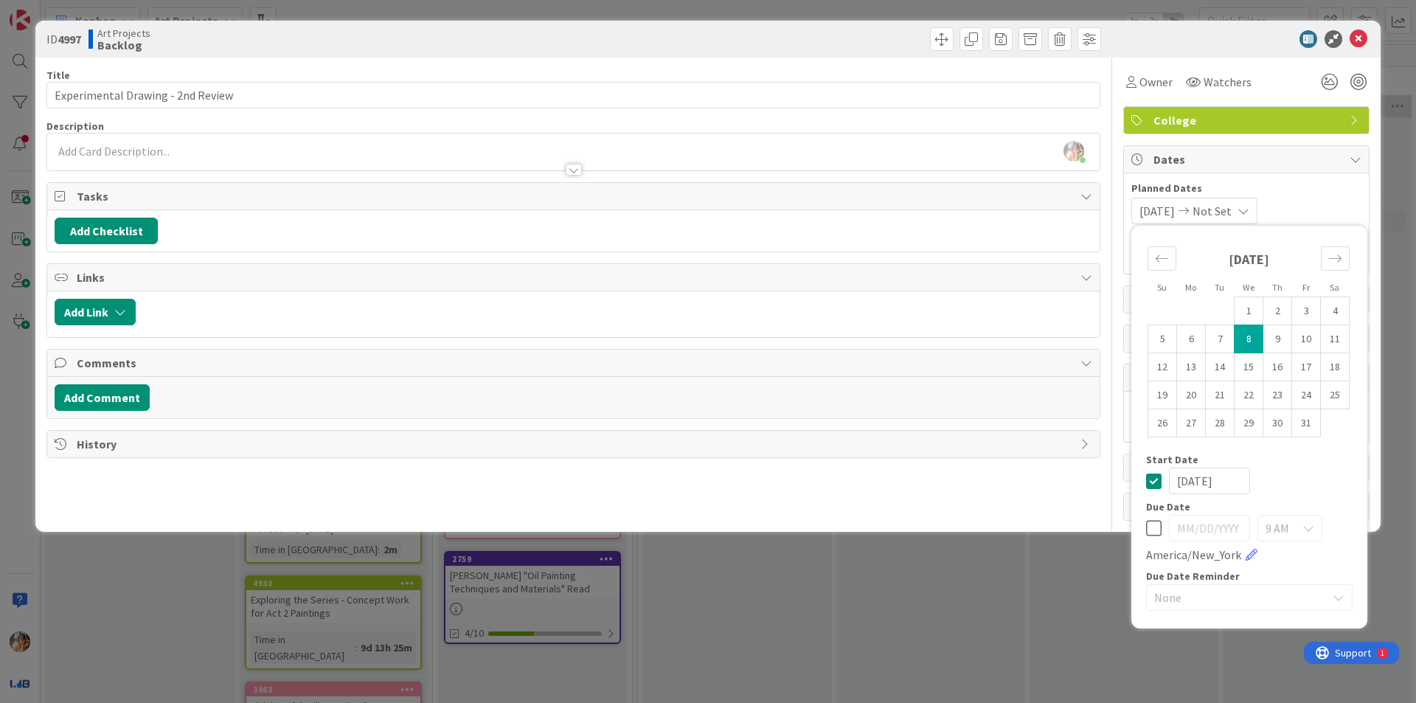
click at [1254, 330] on td "8" at bounding box center [1249, 339] width 29 height 28
type input "[DATE]"
click at [1154, 485] on icon at bounding box center [1153, 481] width 15 height 18
click at [1281, 518] on span "9 AM" at bounding box center [1278, 528] width 24 height 21
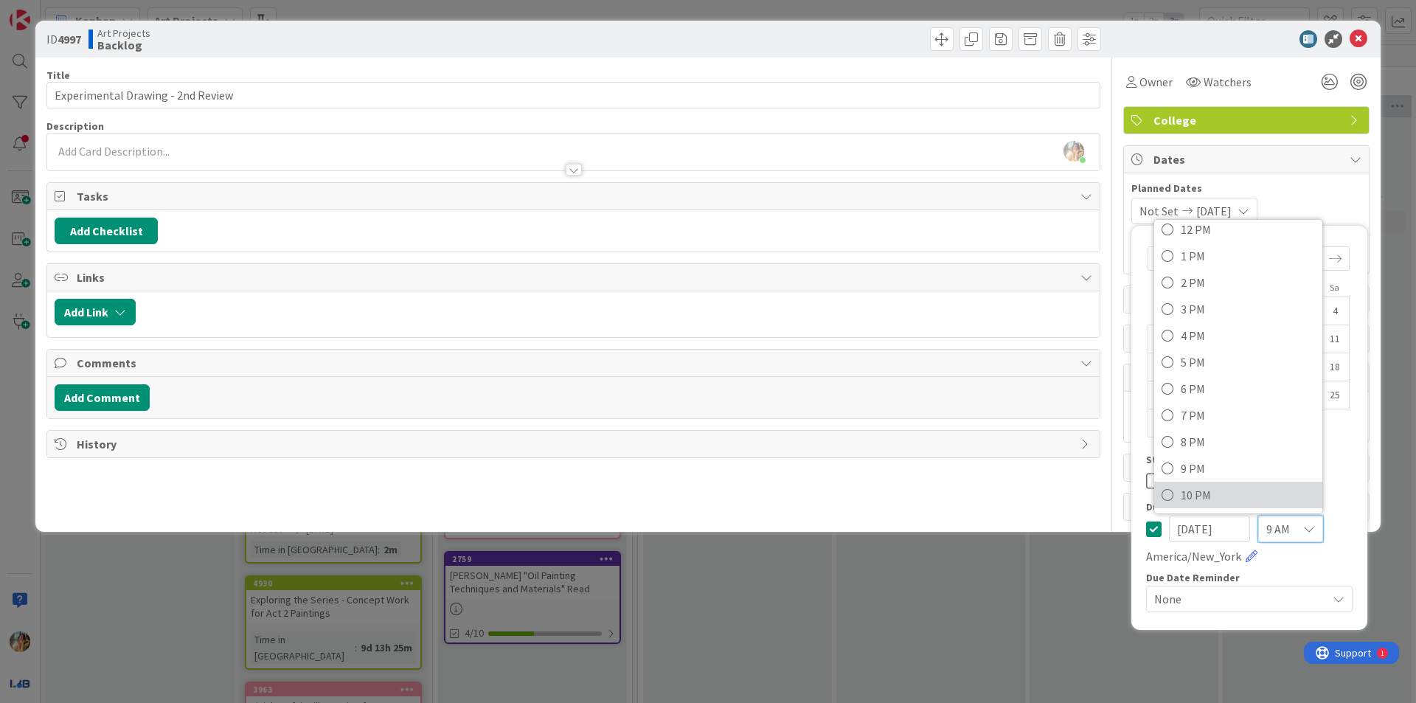
scroll to position [397, 0]
click at [1229, 342] on span "5 PM" at bounding box center [1248, 335] width 134 height 22
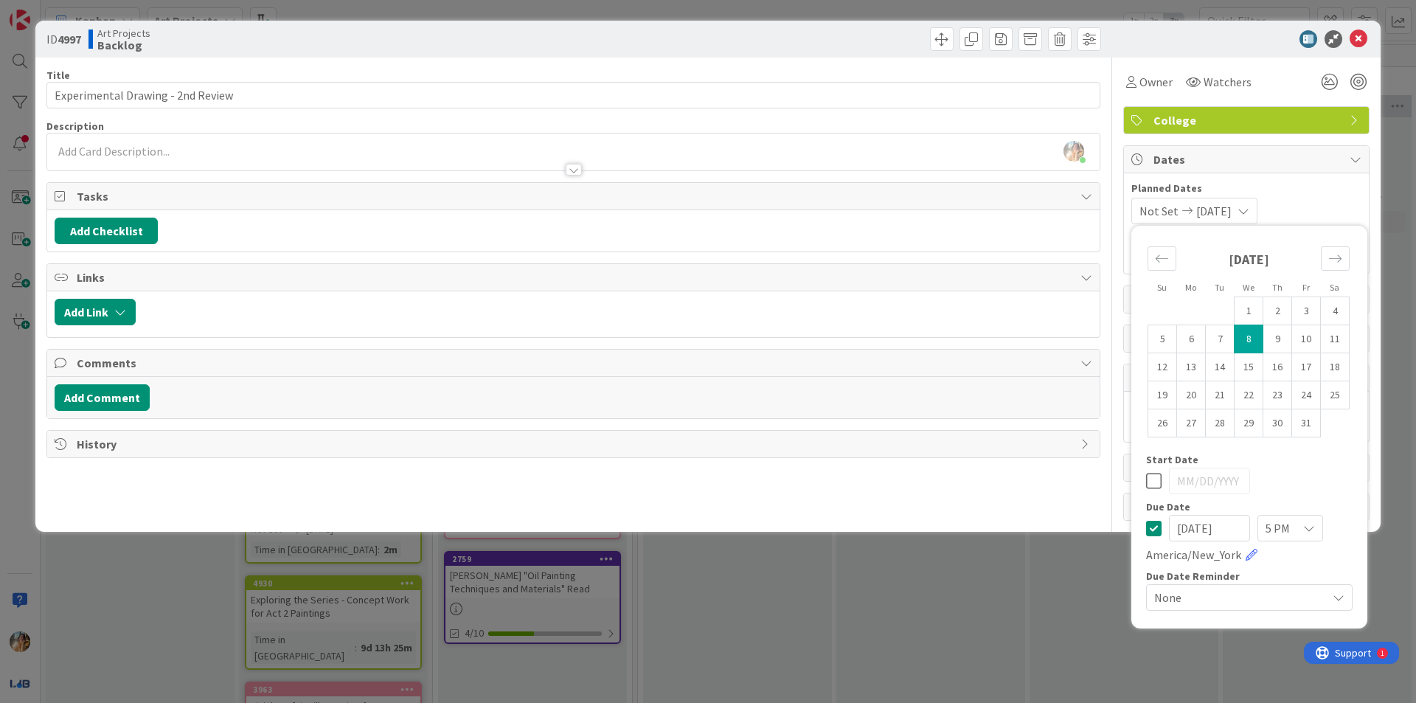
click at [1061, 594] on div "ID 4997 Art Projects Backlog Title 33 / 128 Experimental Drawing - 2nd Review D…" at bounding box center [708, 351] width 1416 height 703
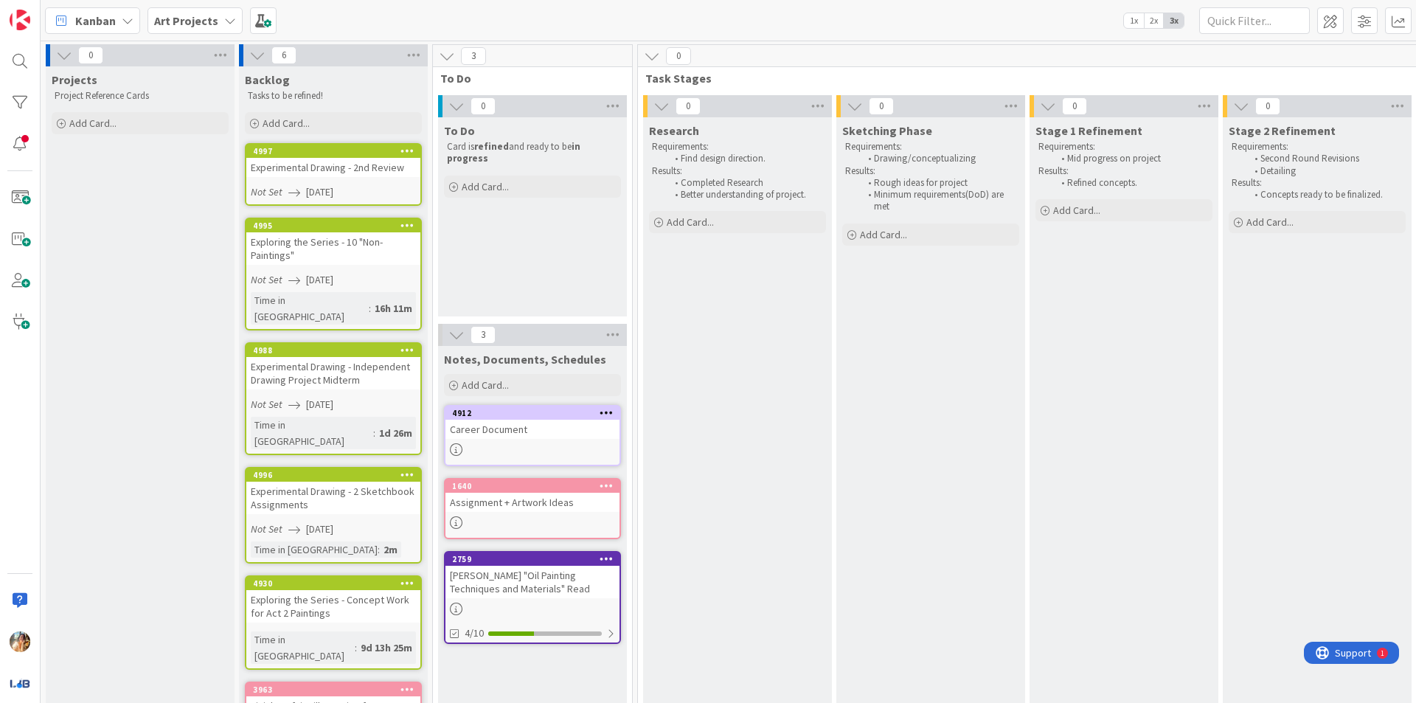
click at [379, 186] on div "Not Set [DATE]" at bounding box center [336, 191] width 170 height 15
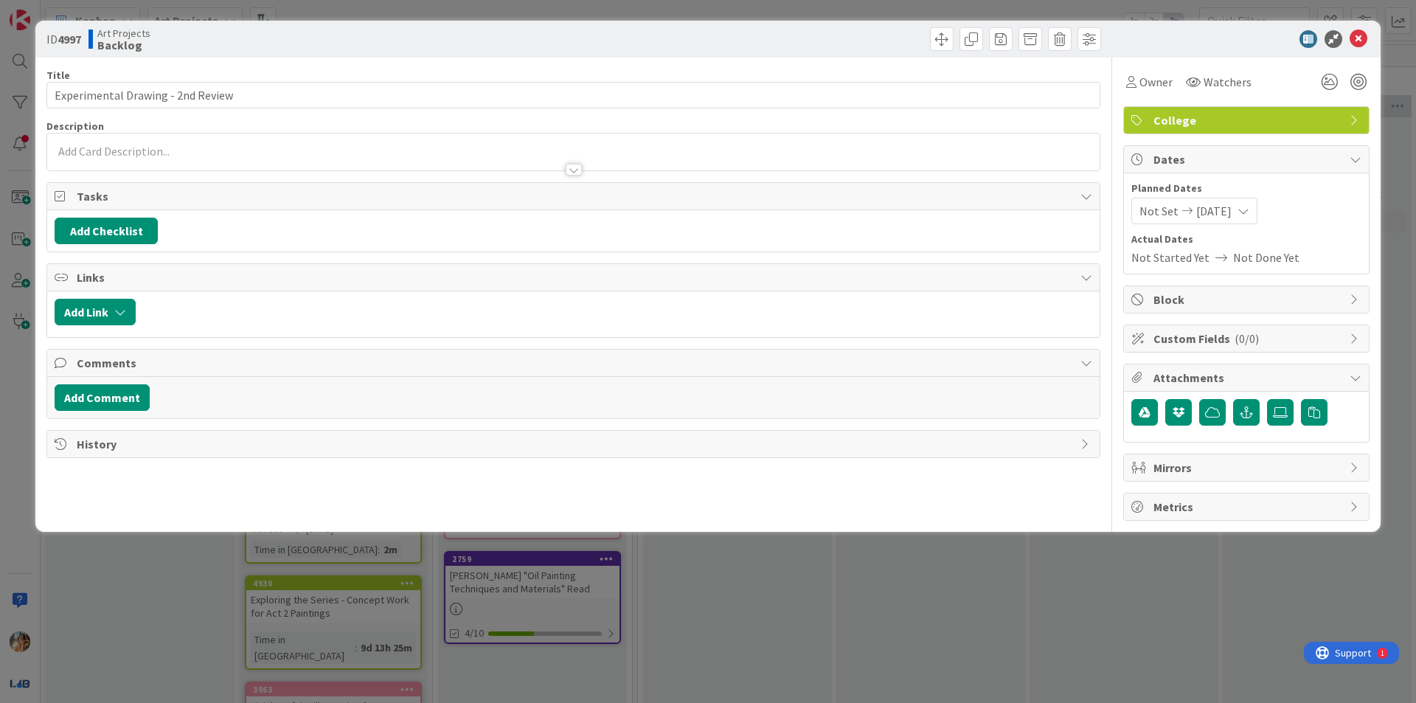
click at [410, 153] on p at bounding box center [574, 151] width 1038 height 17
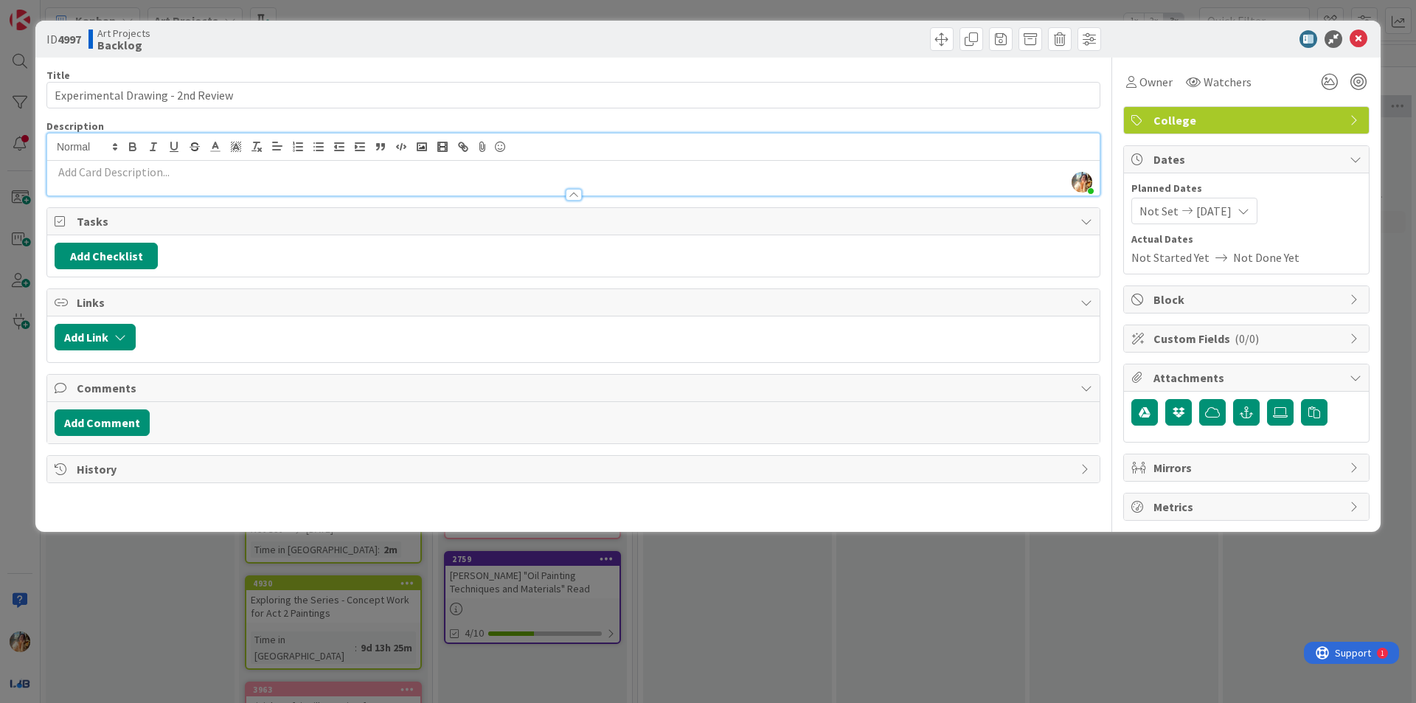
click at [719, 170] on p at bounding box center [574, 172] width 1038 height 17
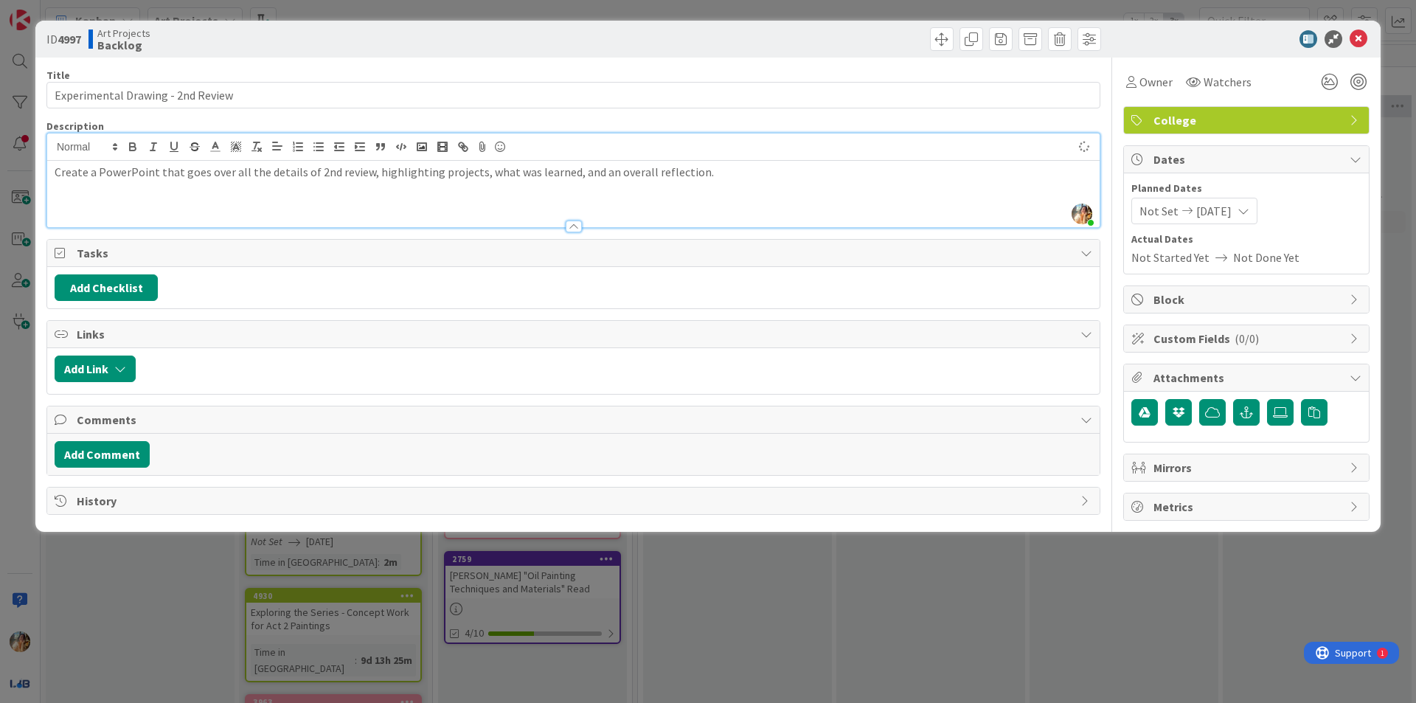
click at [965, 592] on div "ID 4997 Art Projects Backlog Title 33 / 128 Experimental Drawing - 2nd Review D…" at bounding box center [708, 351] width 1416 height 703
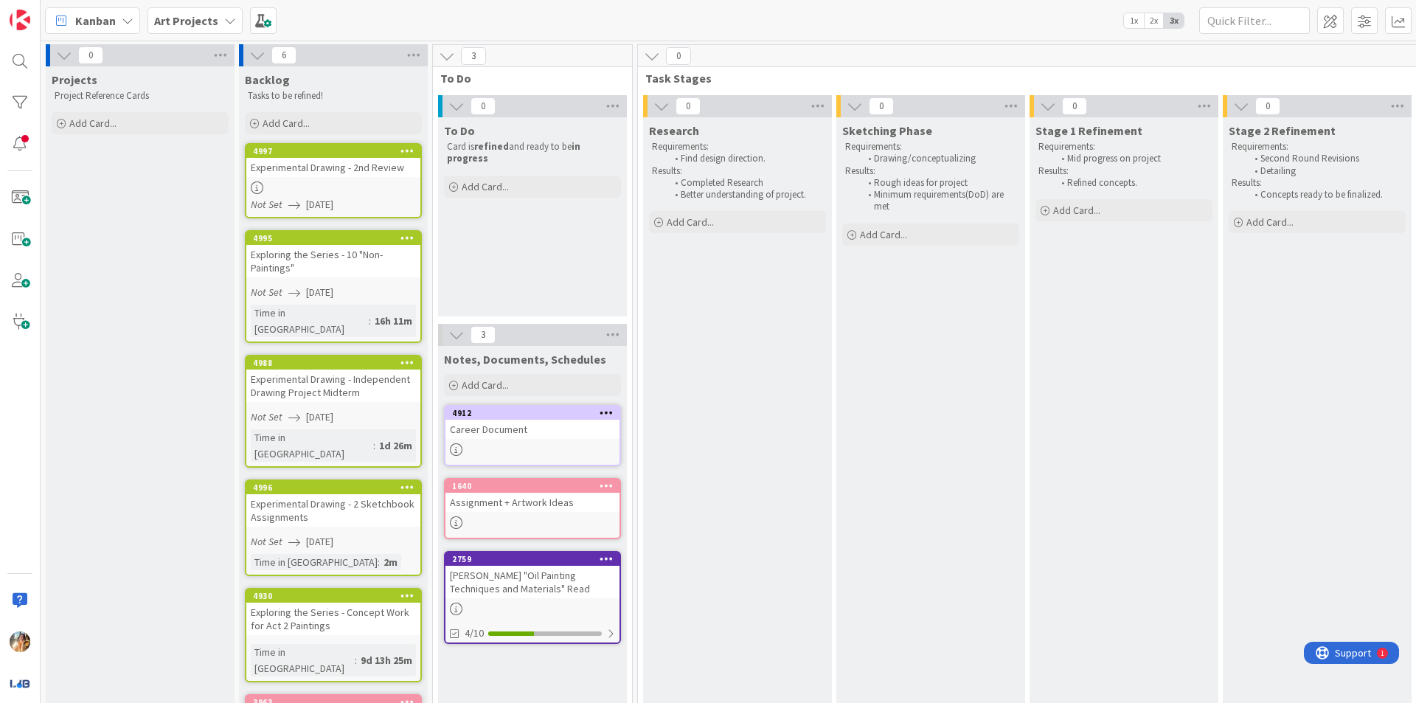
click at [383, 273] on div "Exploring the Series - 10 "Non-Paintings"" at bounding box center [333, 261] width 174 height 32
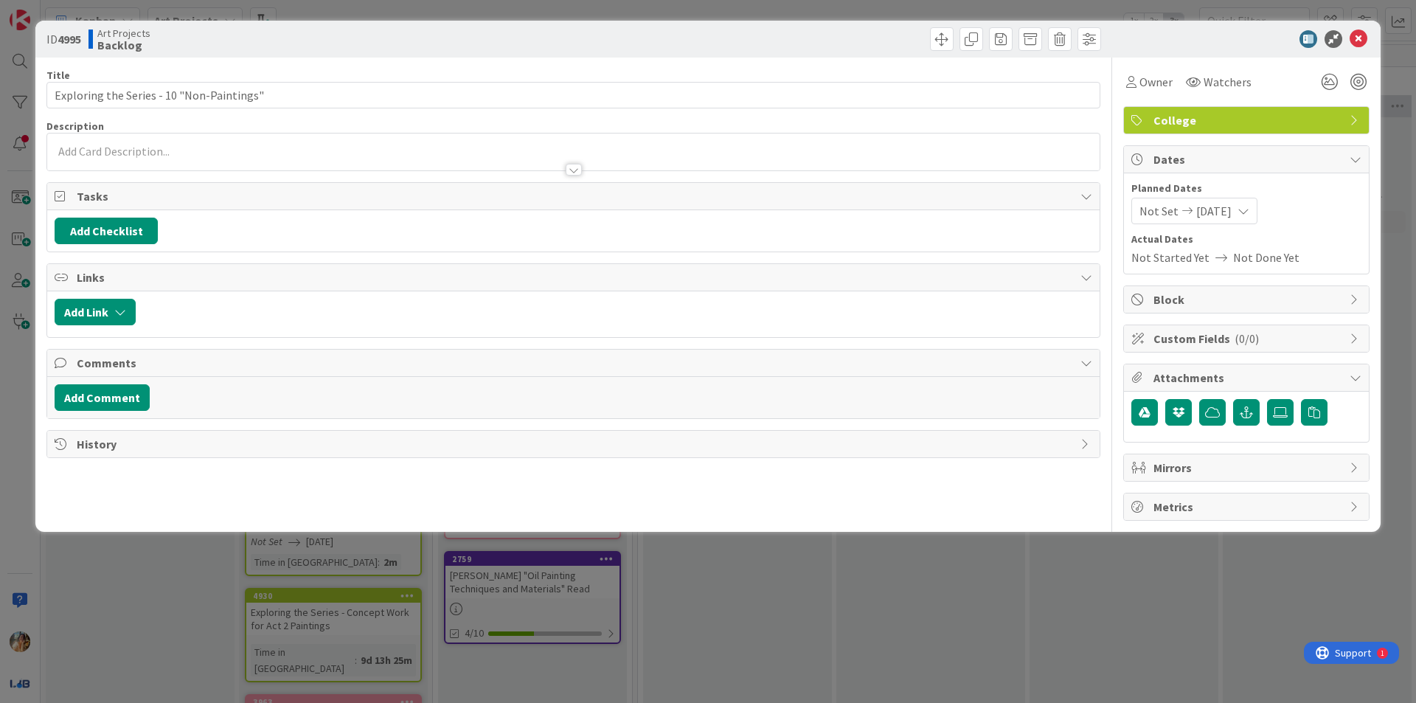
click at [744, 150] on p at bounding box center [574, 151] width 1038 height 17
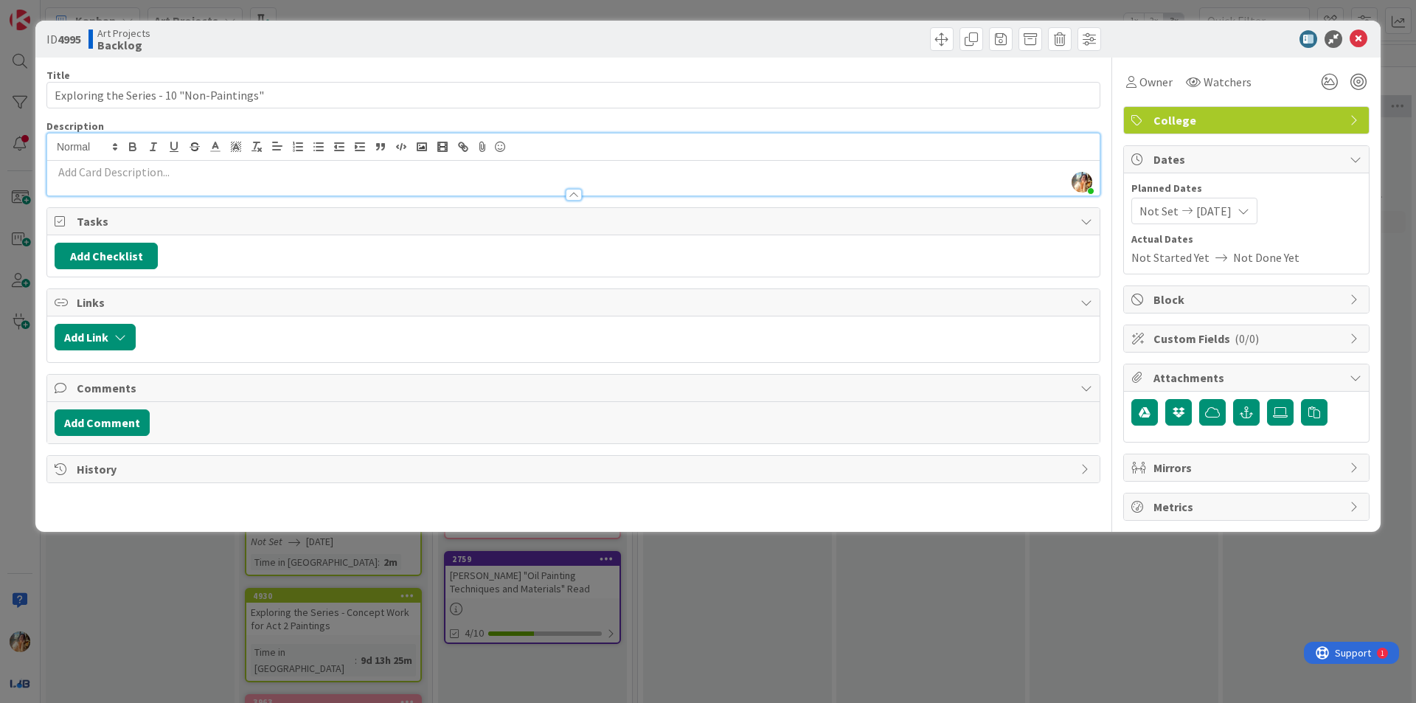
click at [772, 172] on p at bounding box center [574, 172] width 1038 height 17
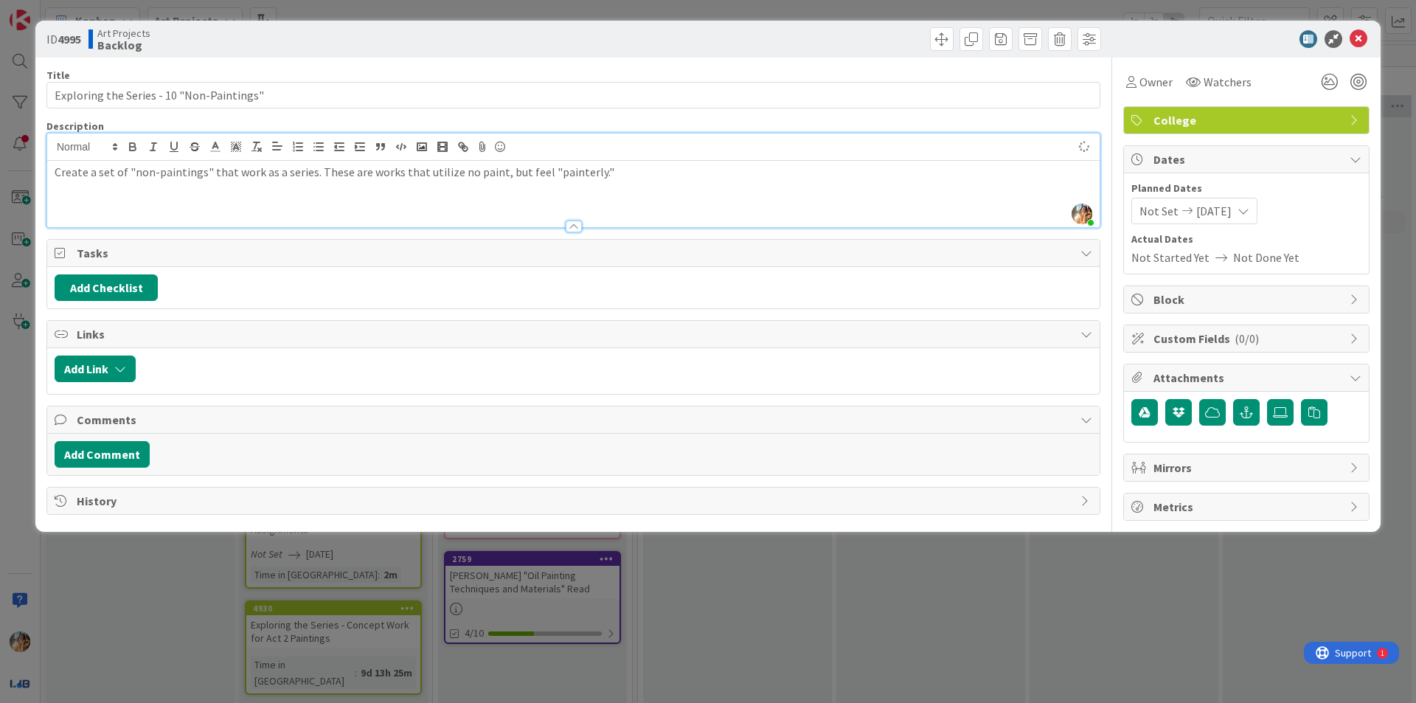
click at [835, 627] on div "ID 4995 Art Projects Backlog Title 41 / 128 Exploring the Series - 10 "Non-Pain…" at bounding box center [708, 351] width 1416 height 703
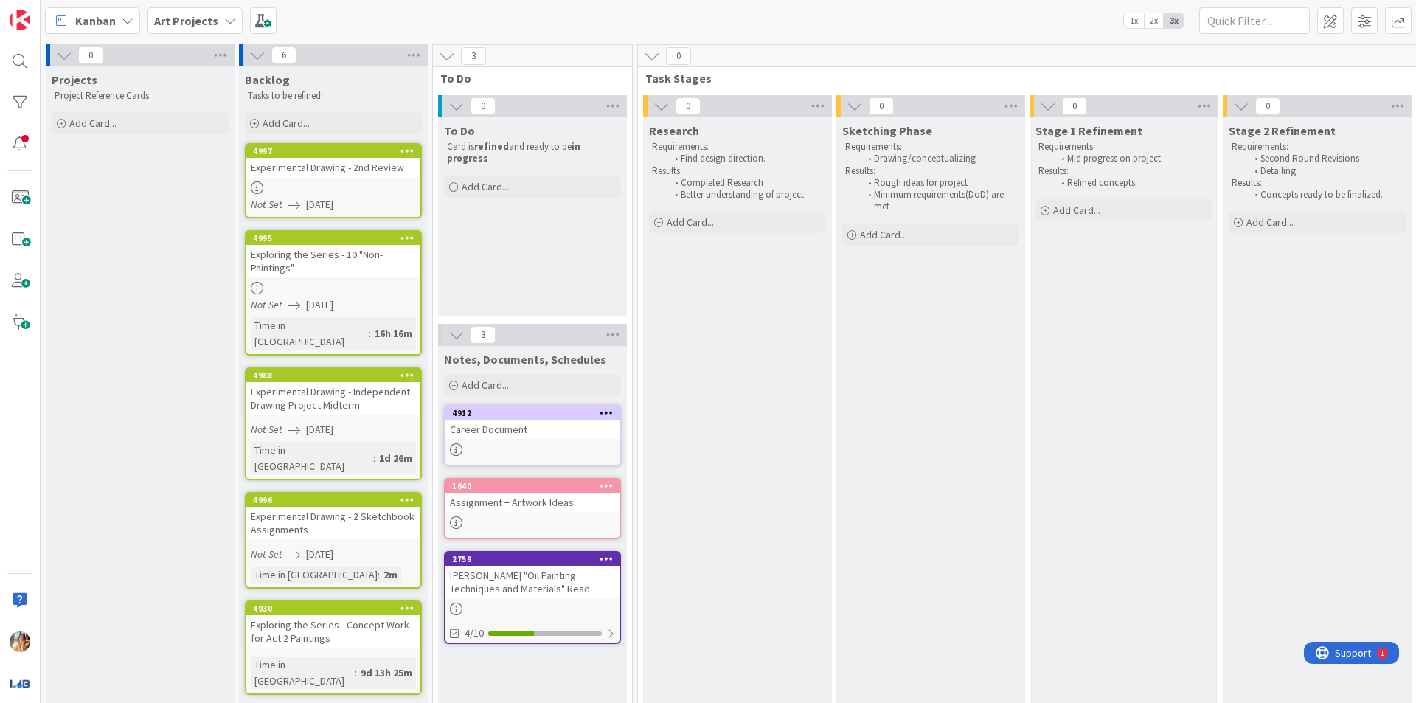
click at [332, 172] on div "Experimental Drawing - 2nd Review" at bounding box center [333, 167] width 174 height 19
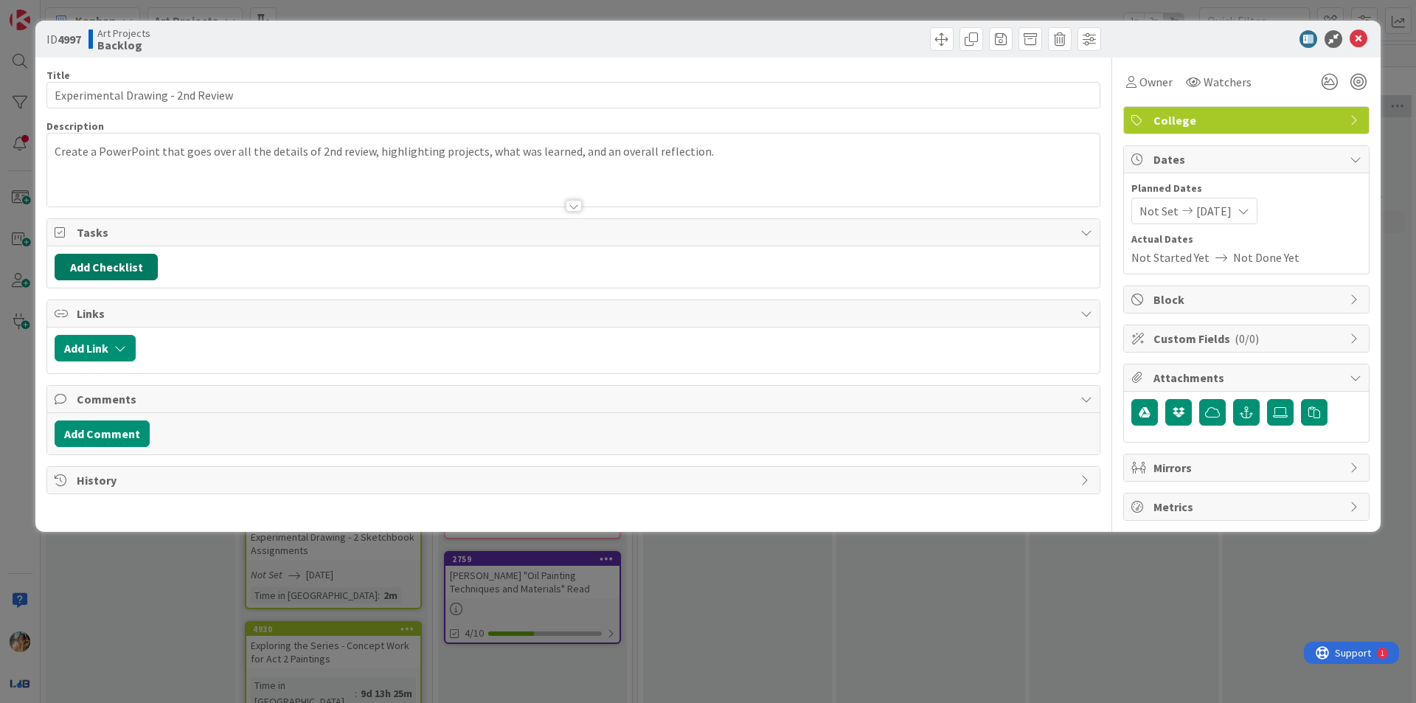
click at [82, 274] on button "Add Checklist" at bounding box center [106, 267] width 103 height 27
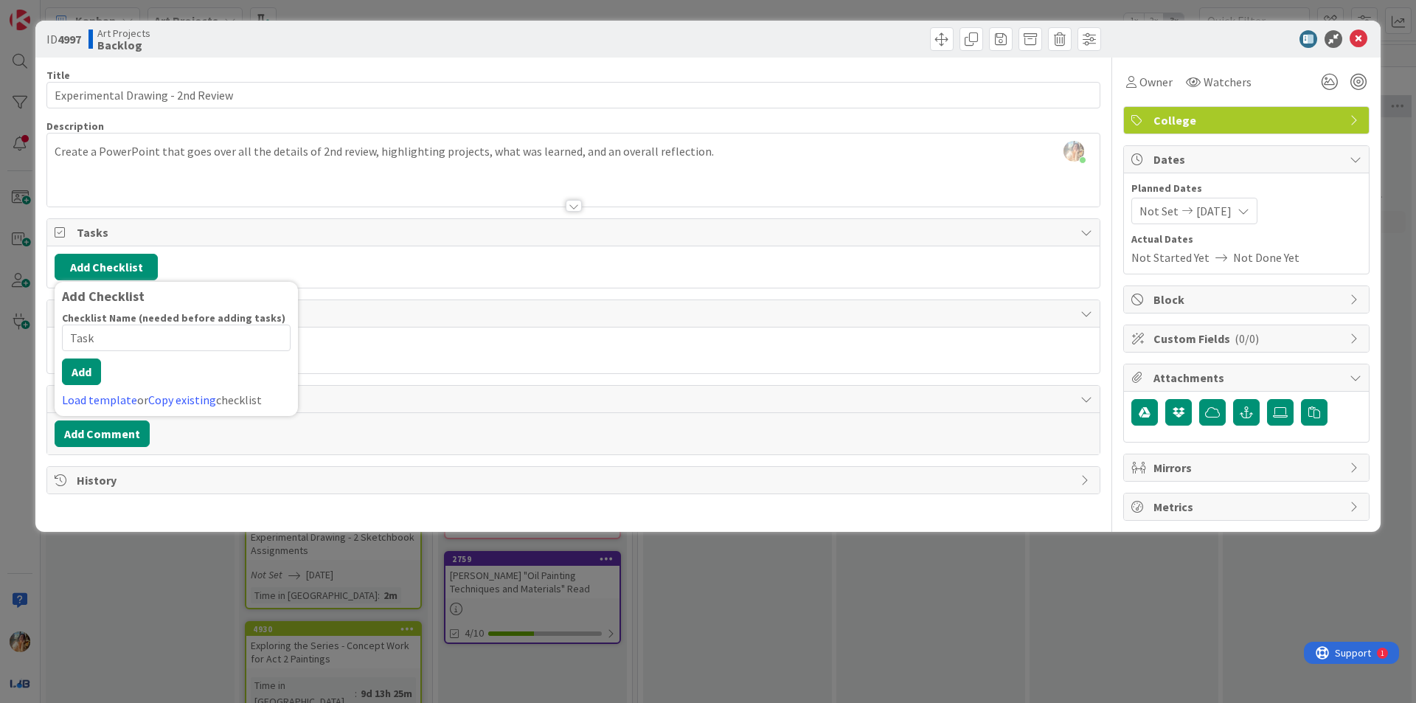
type input "Tasks"
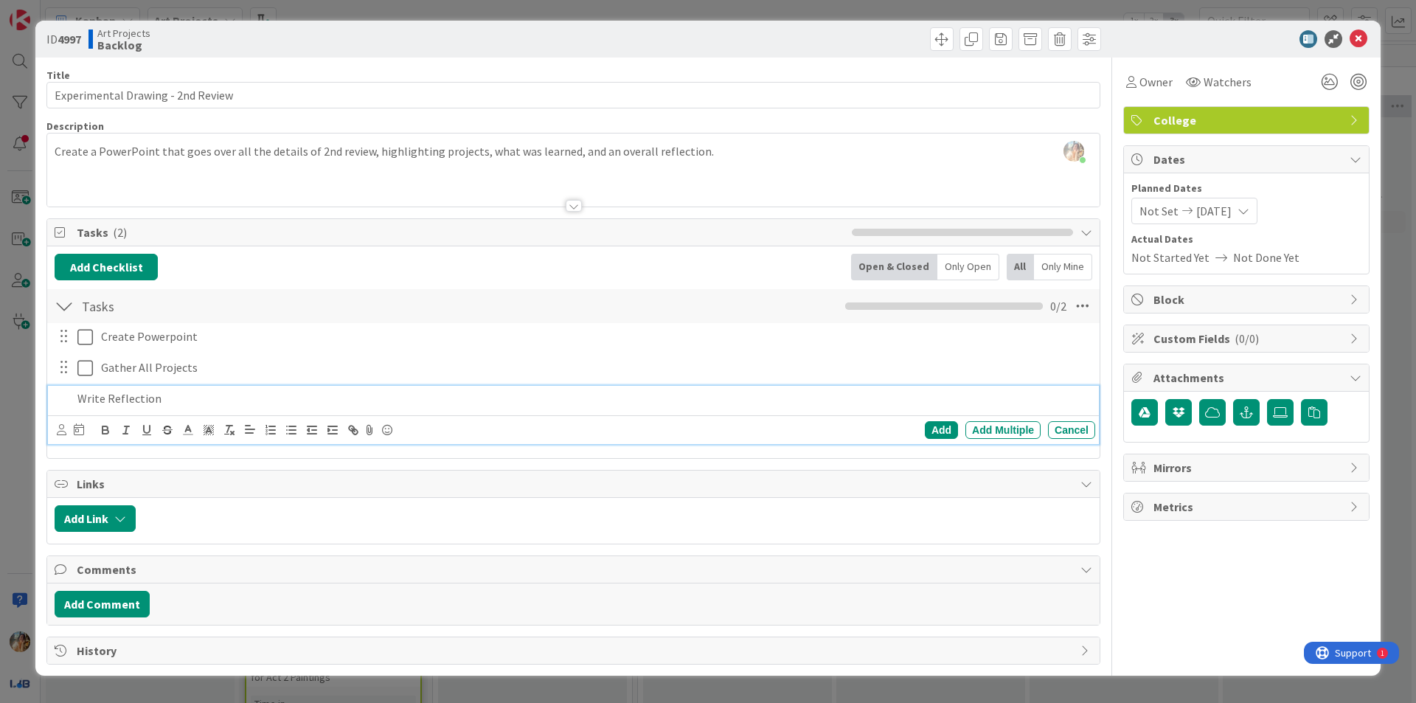
click at [105, 397] on p "Write Reflection" at bounding box center [583, 398] width 1012 height 17
click at [224, 393] on p "Write Overall Reflection" at bounding box center [583, 398] width 1012 height 17
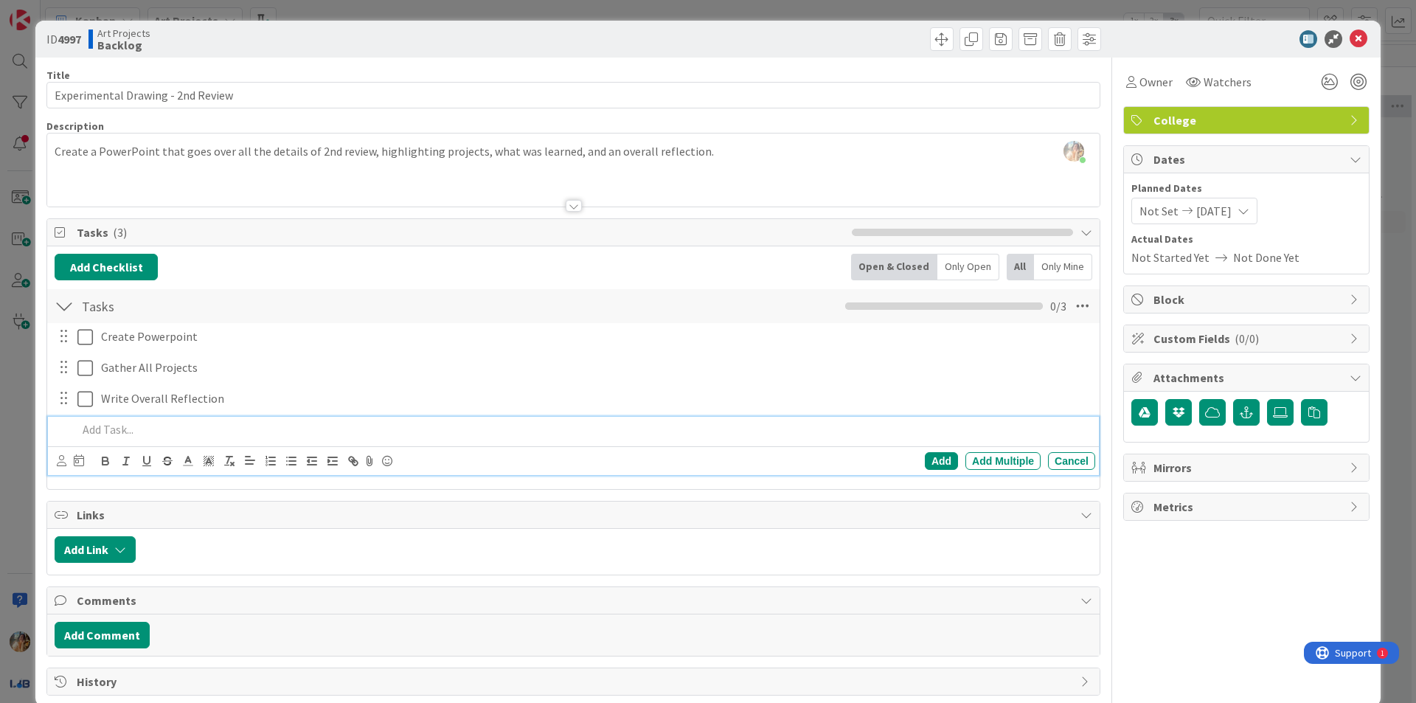
click at [0, 461] on div "ID 4997 Art Projects Backlog Title 33 / 128 Experimental Drawing - 2nd Review D…" at bounding box center [708, 351] width 1416 height 703
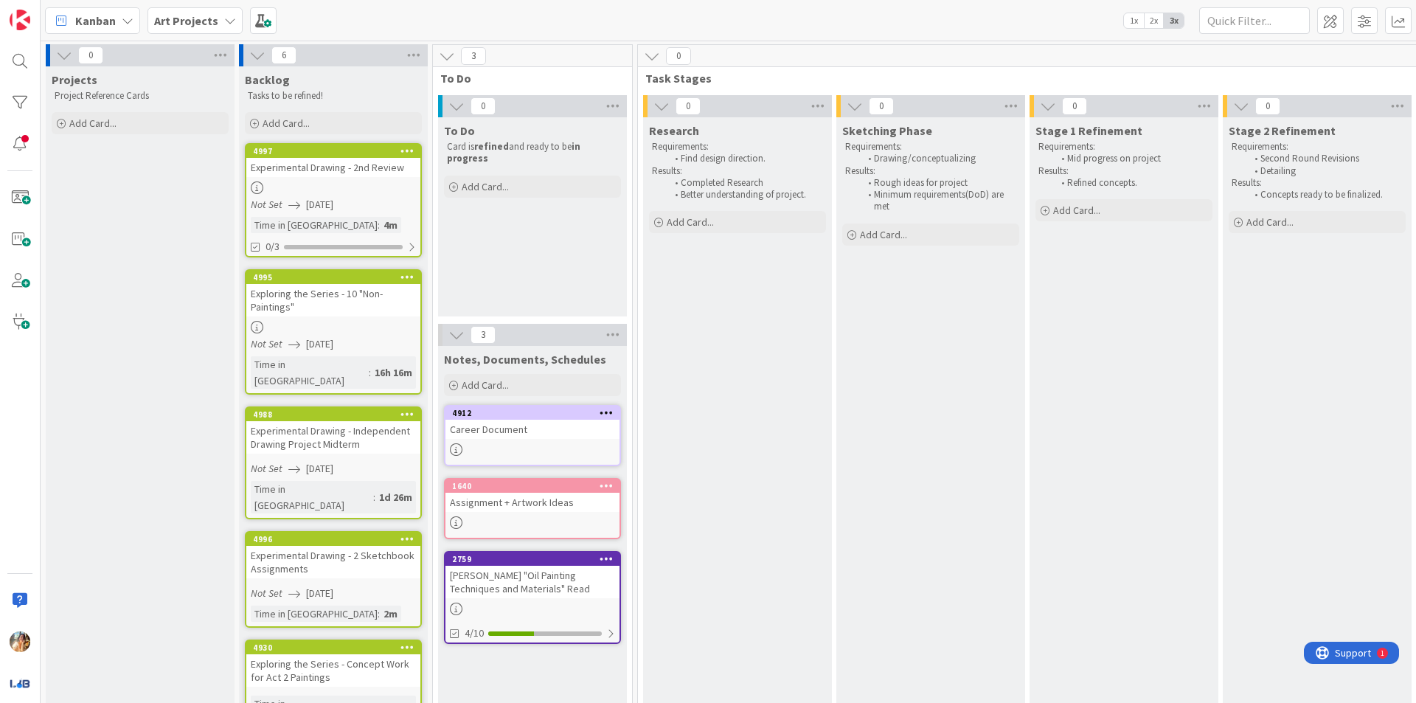
click at [357, 311] on div "Exploring the Series - 10 "Non-Paintings"" at bounding box center [333, 300] width 174 height 32
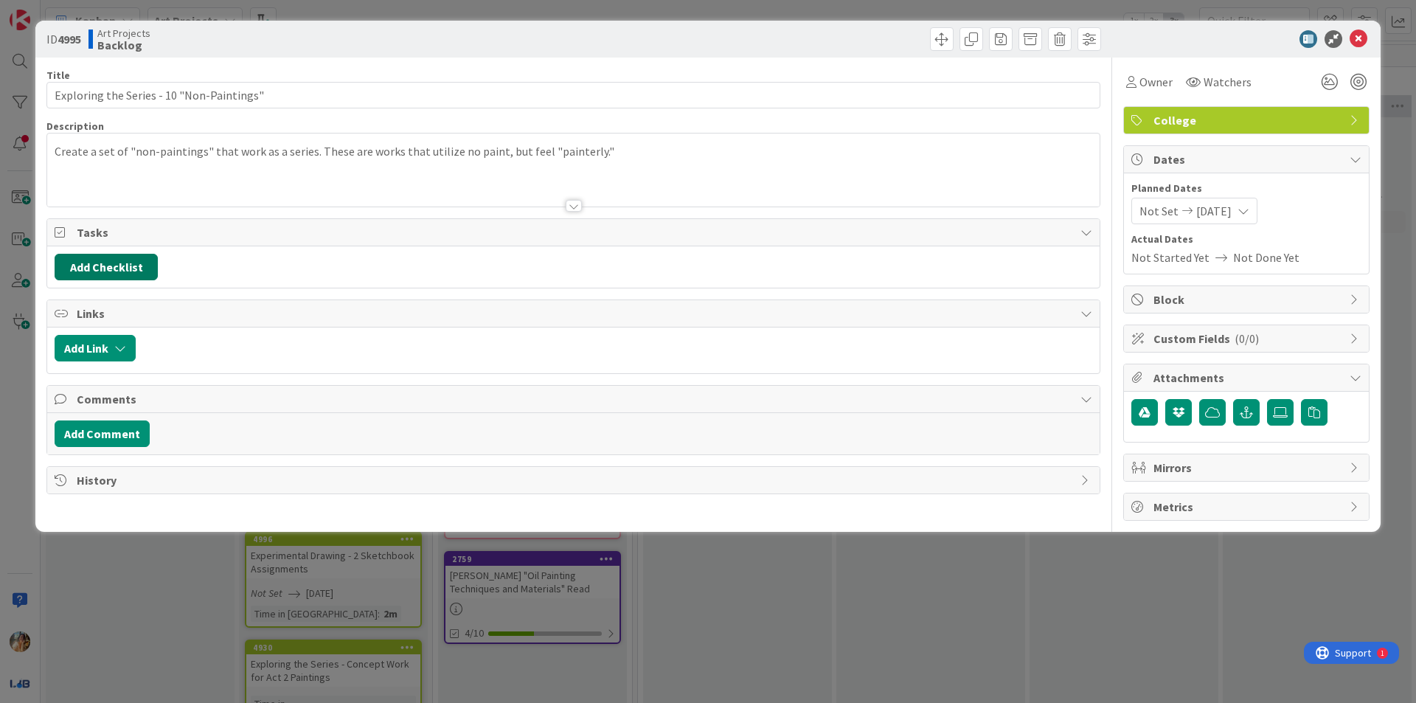
click at [120, 270] on button "Add Checklist" at bounding box center [106, 267] width 103 height 27
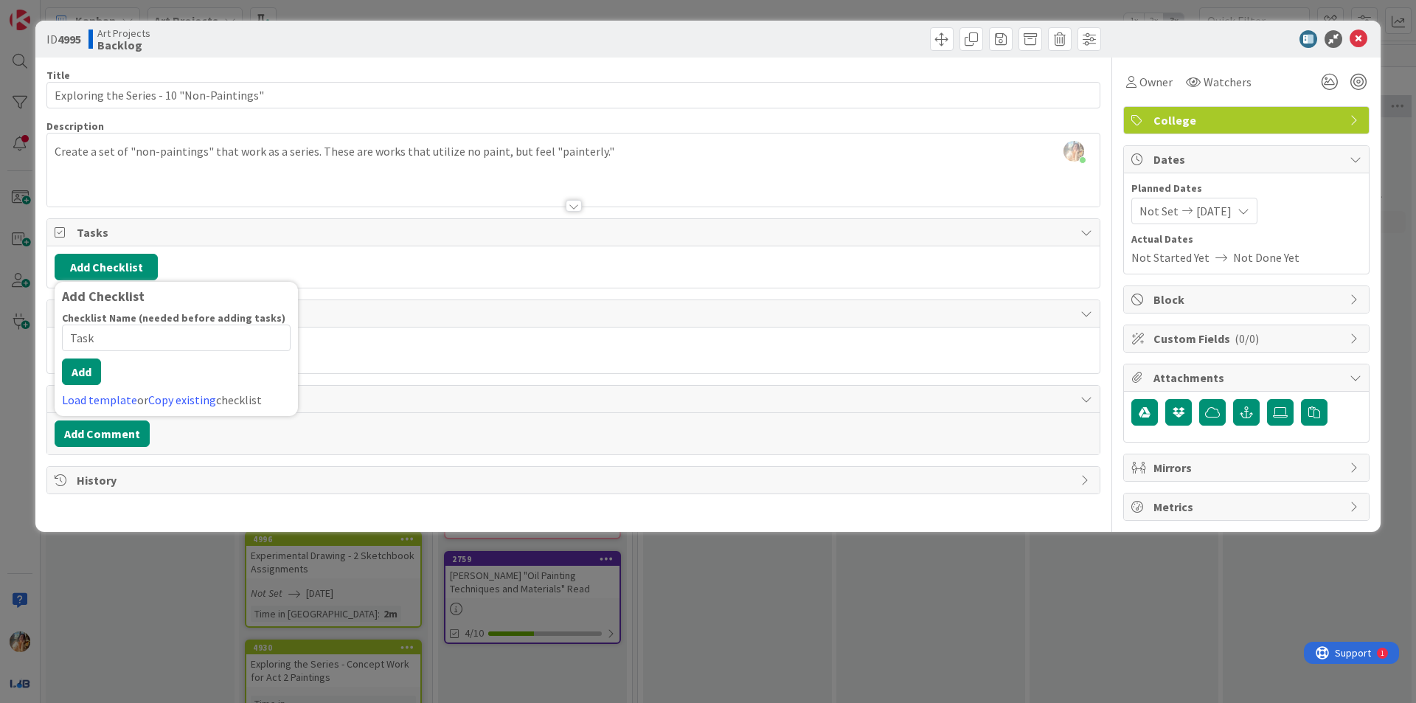
type input "Tasks"
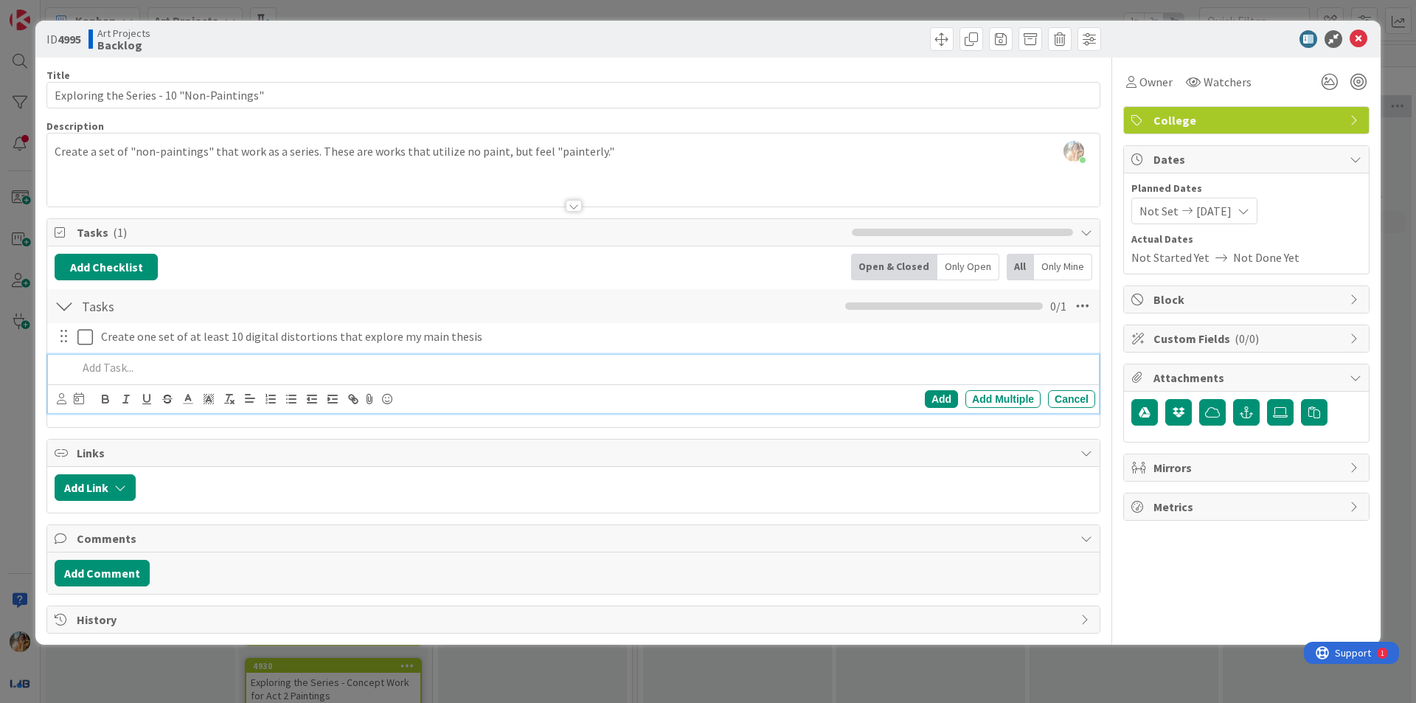
click at [0, 367] on div "ID 4995 Art Projects Backlog Title 41 / 128 Exploring the Series - 10 "Non-Pain…" at bounding box center [708, 351] width 1416 height 703
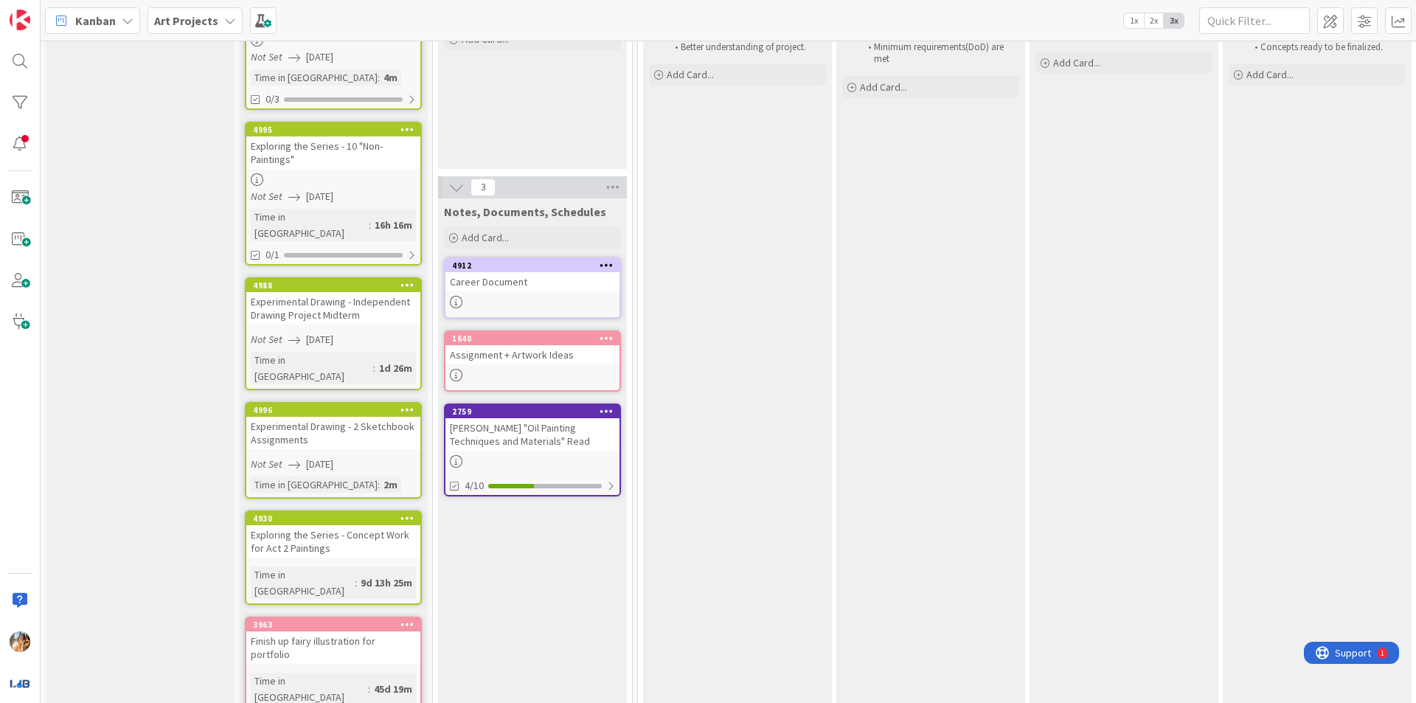
click at [392, 312] on div "4988 Experimental Drawing - Independent Drawing Project Midterm Not Set [DATE] …" at bounding box center [333, 333] width 177 height 113
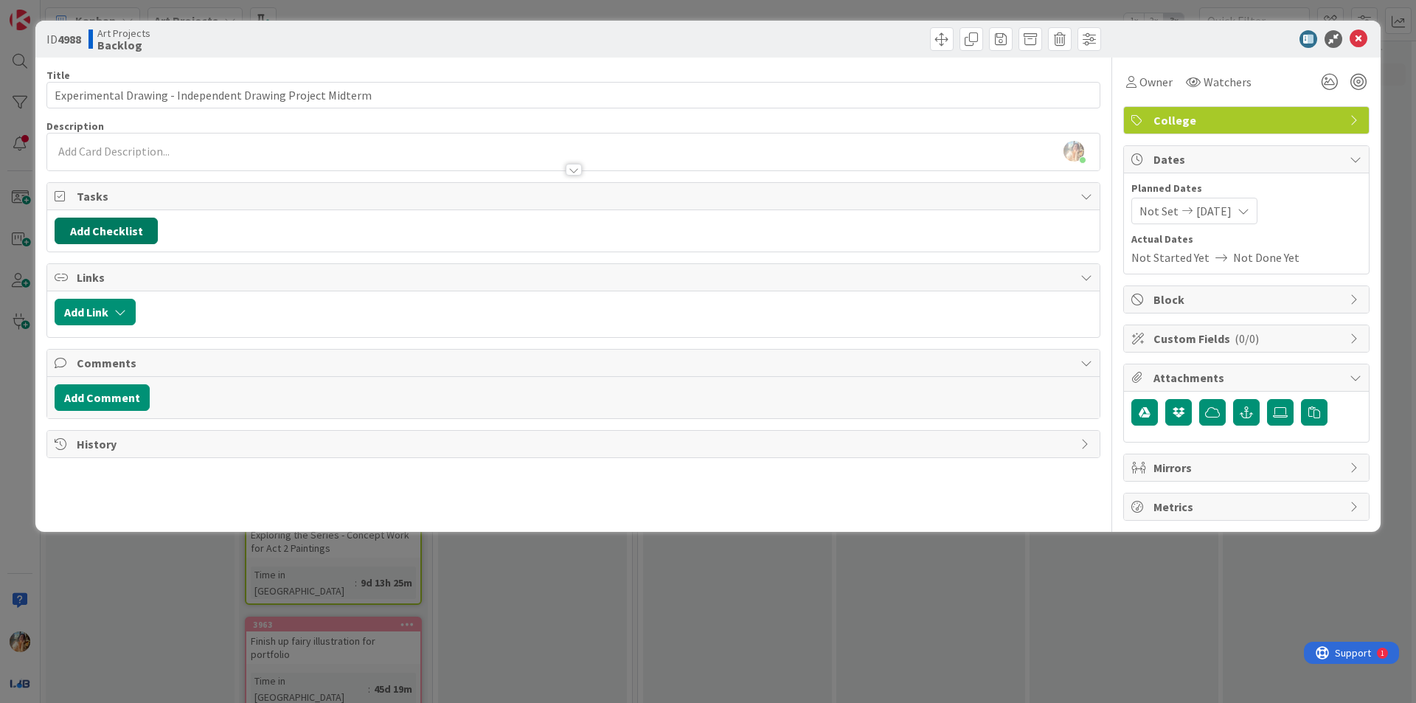
click at [122, 235] on button "Add Checklist" at bounding box center [106, 231] width 103 height 27
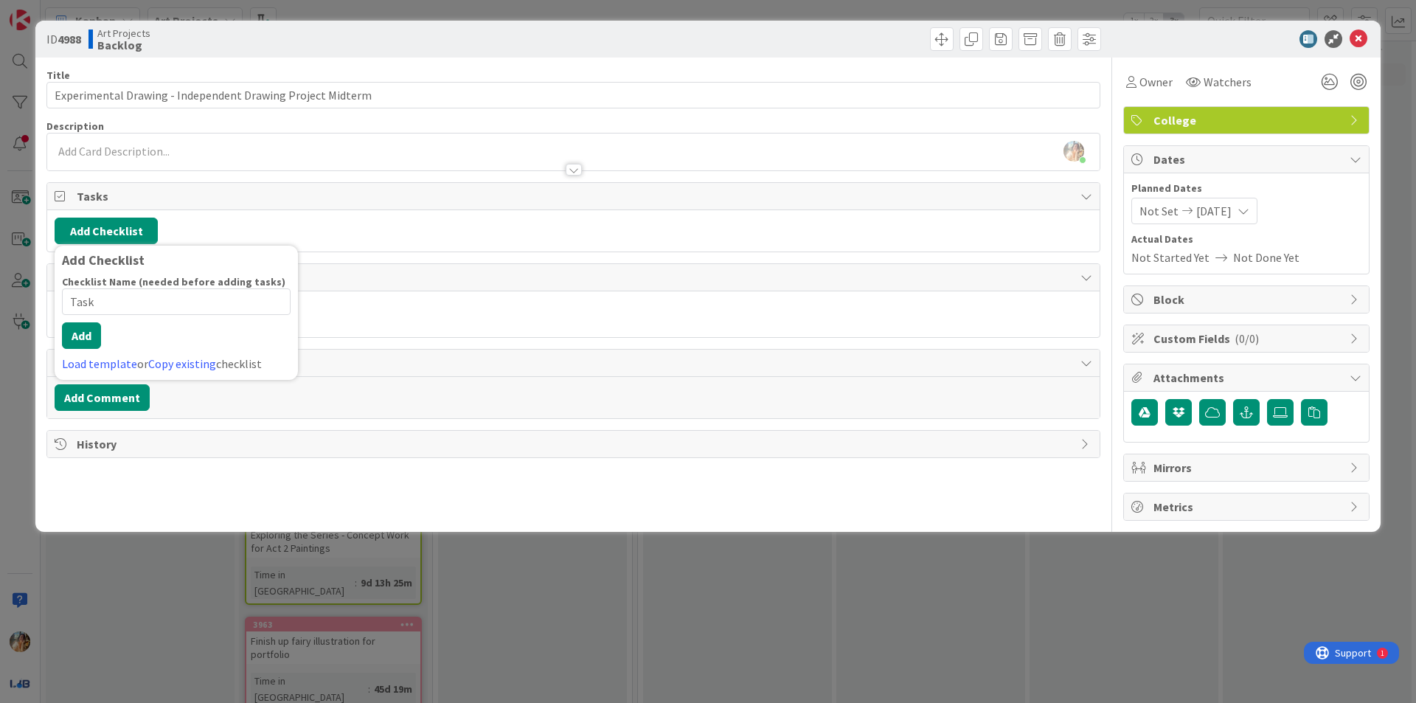
type input "Tasks"
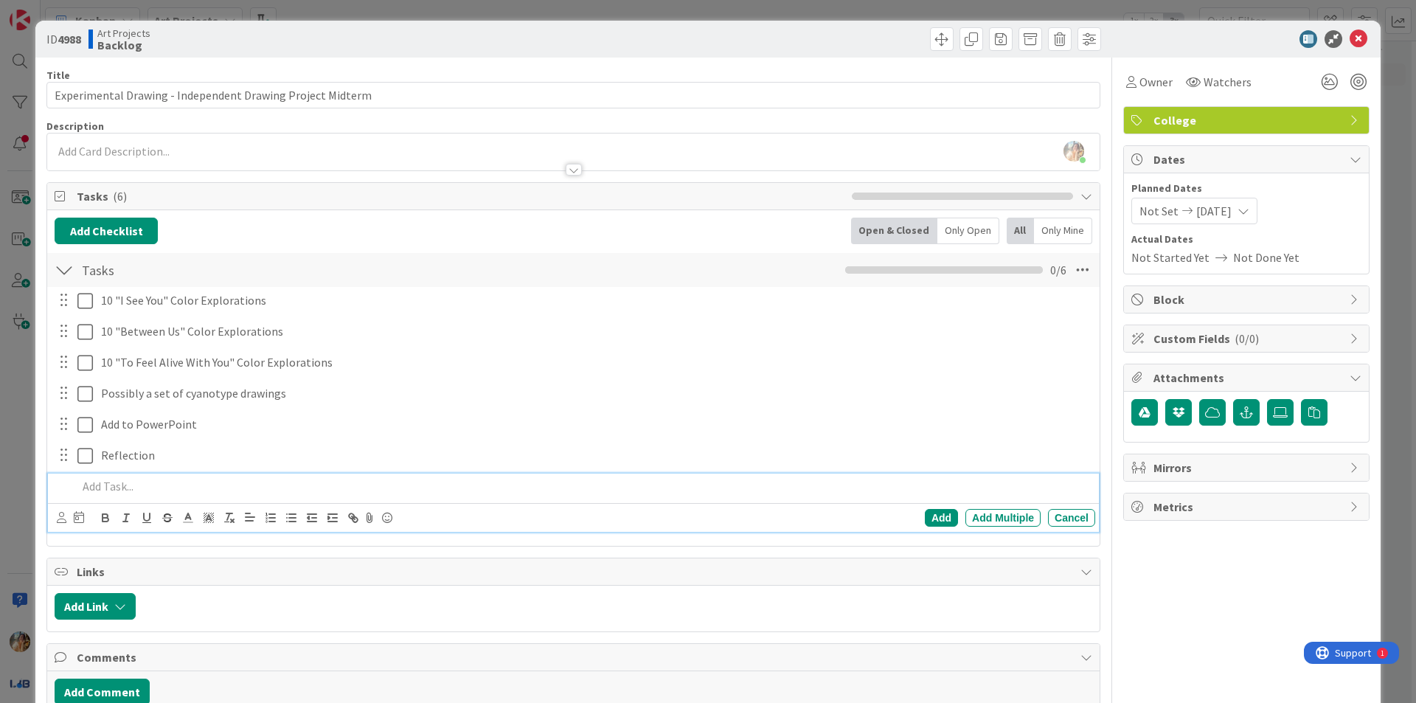
click at [0, 480] on div "ID 4988 Art Projects Backlog Title 58 / 128 Experimental Drawing - Independent …" at bounding box center [708, 351] width 1416 height 703
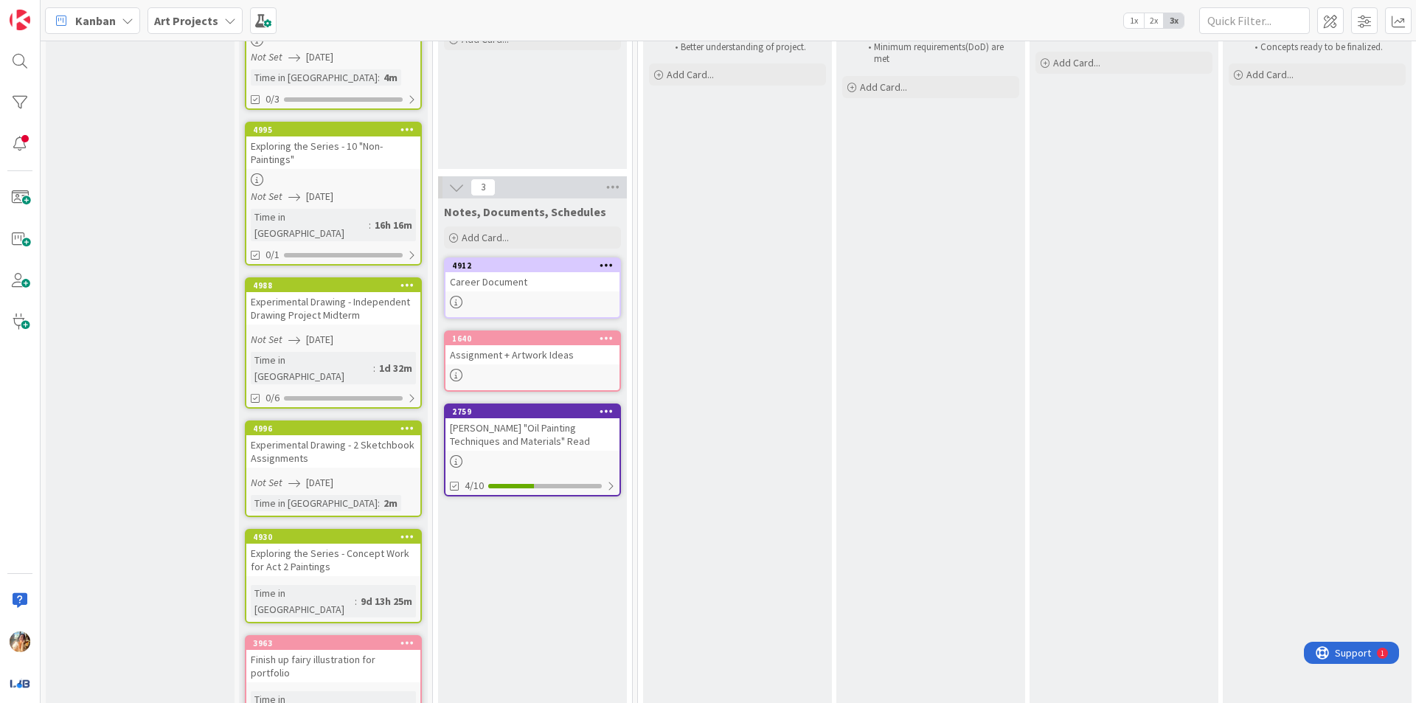
click at [367, 435] on div "Experimental Drawing - 2 Sketchbook Assignments" at bounding box center [333, 451] width 174 height 32
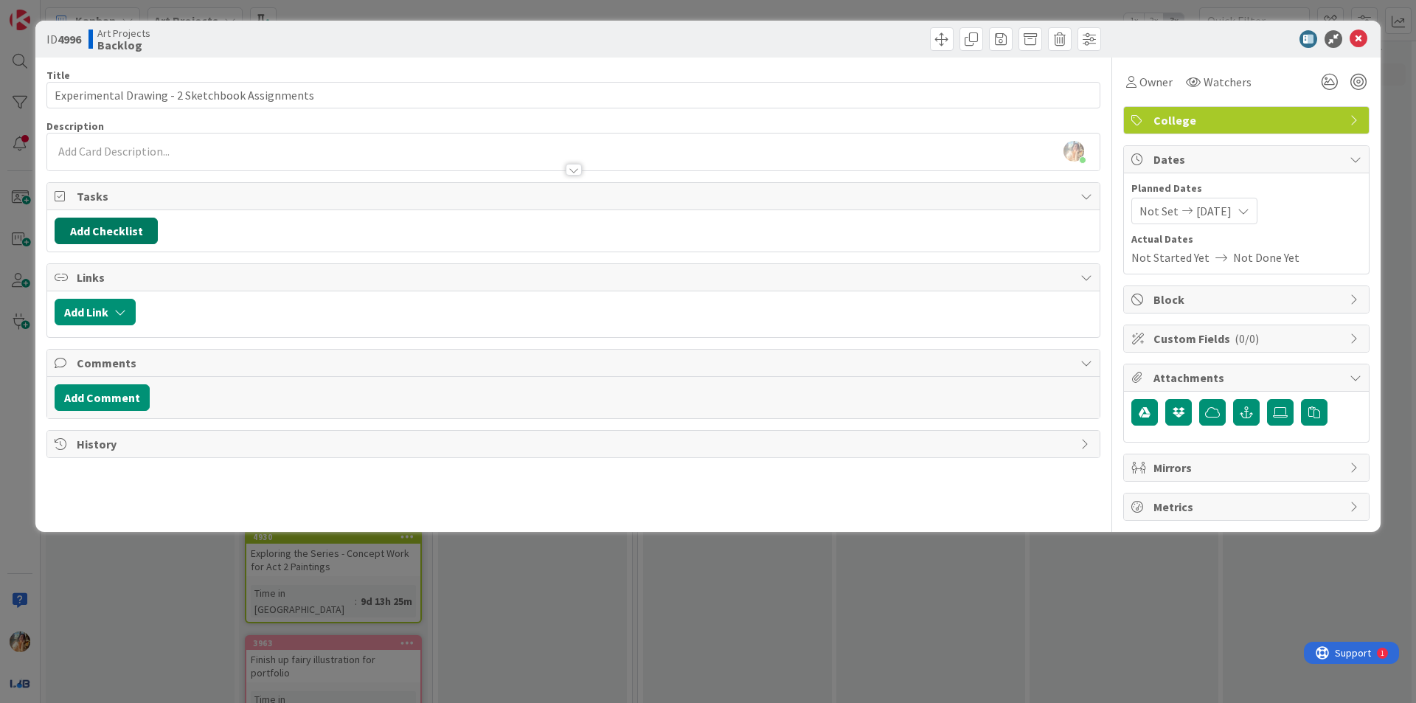
click at [120, 219] on button "Add Checklist" at bounding box center [106, 231] width 103 height 27
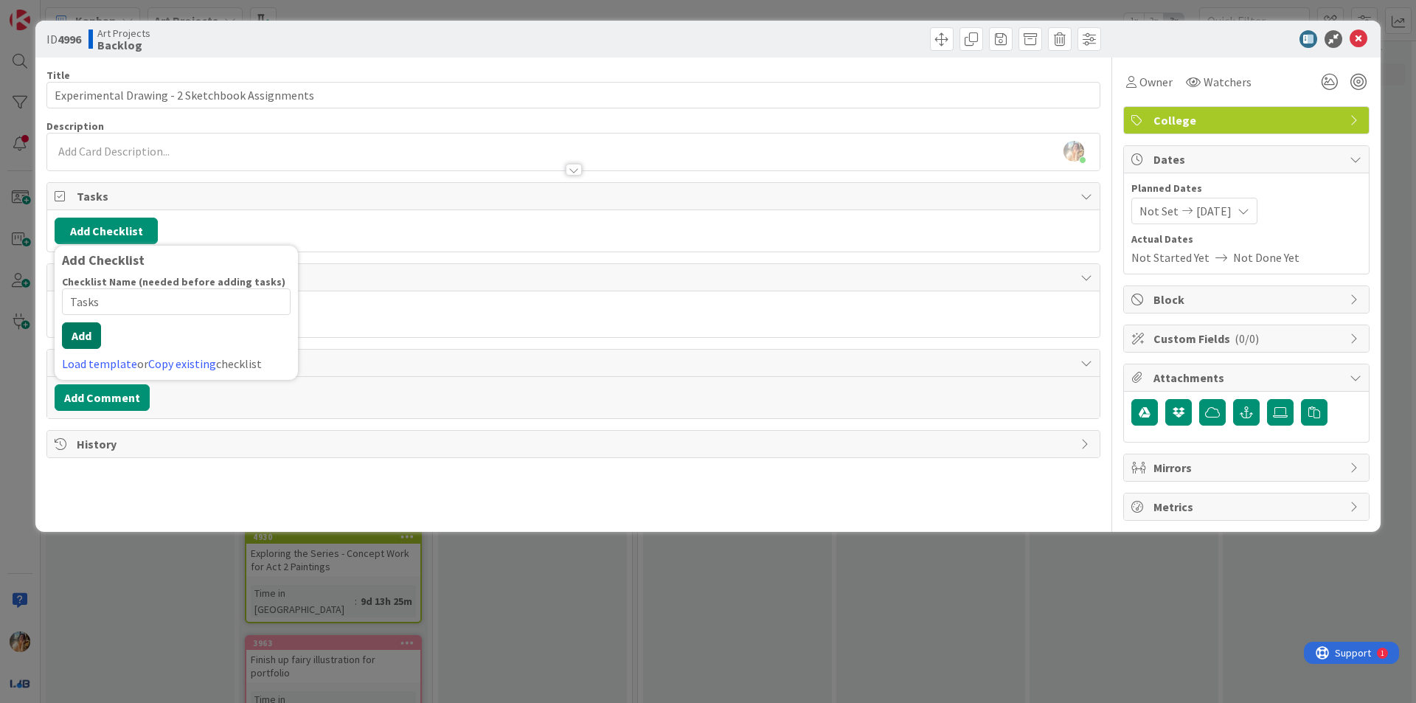
type input "Tasks"
click at [79, 337] on button "Add" at bounding box center [81, 335] width 39 height 27
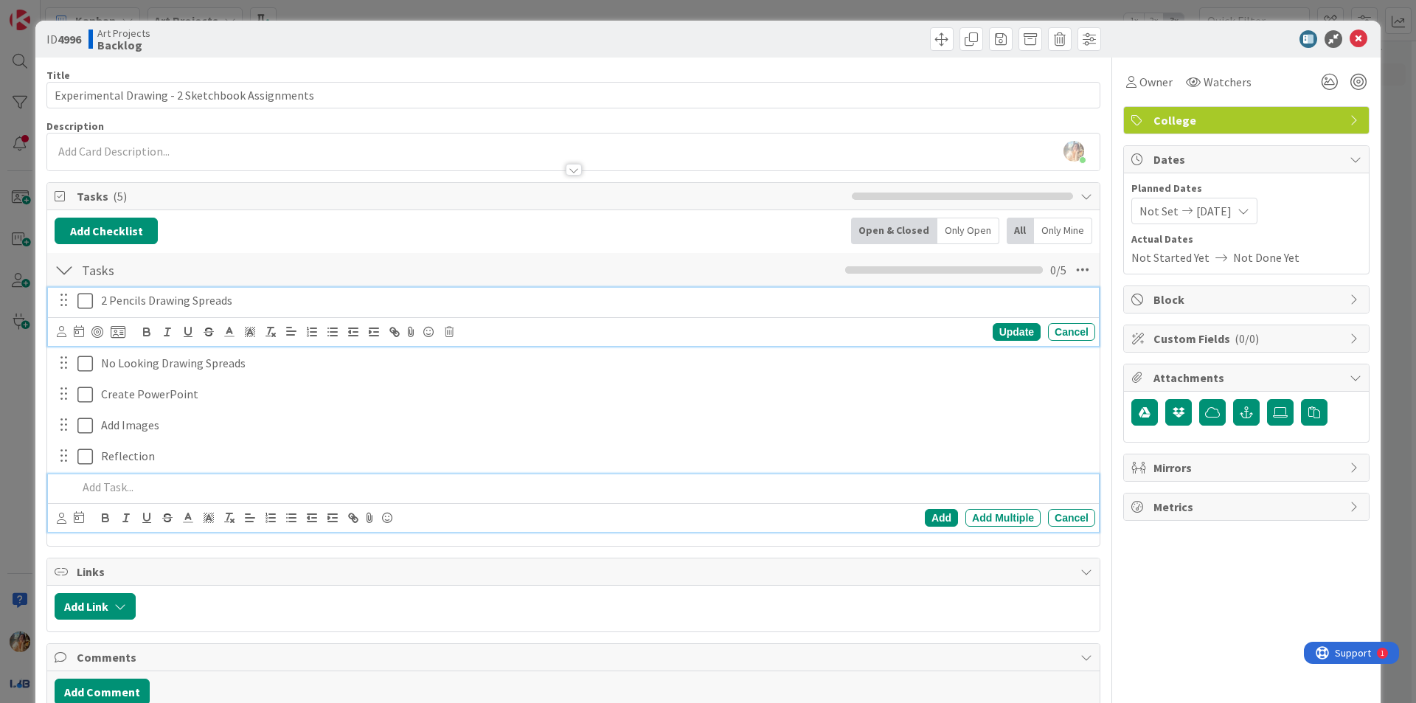
click at [271, 304] on p "2 Pencils Drawing Spreads" at bounding box center [595, 300] width 989 height 17
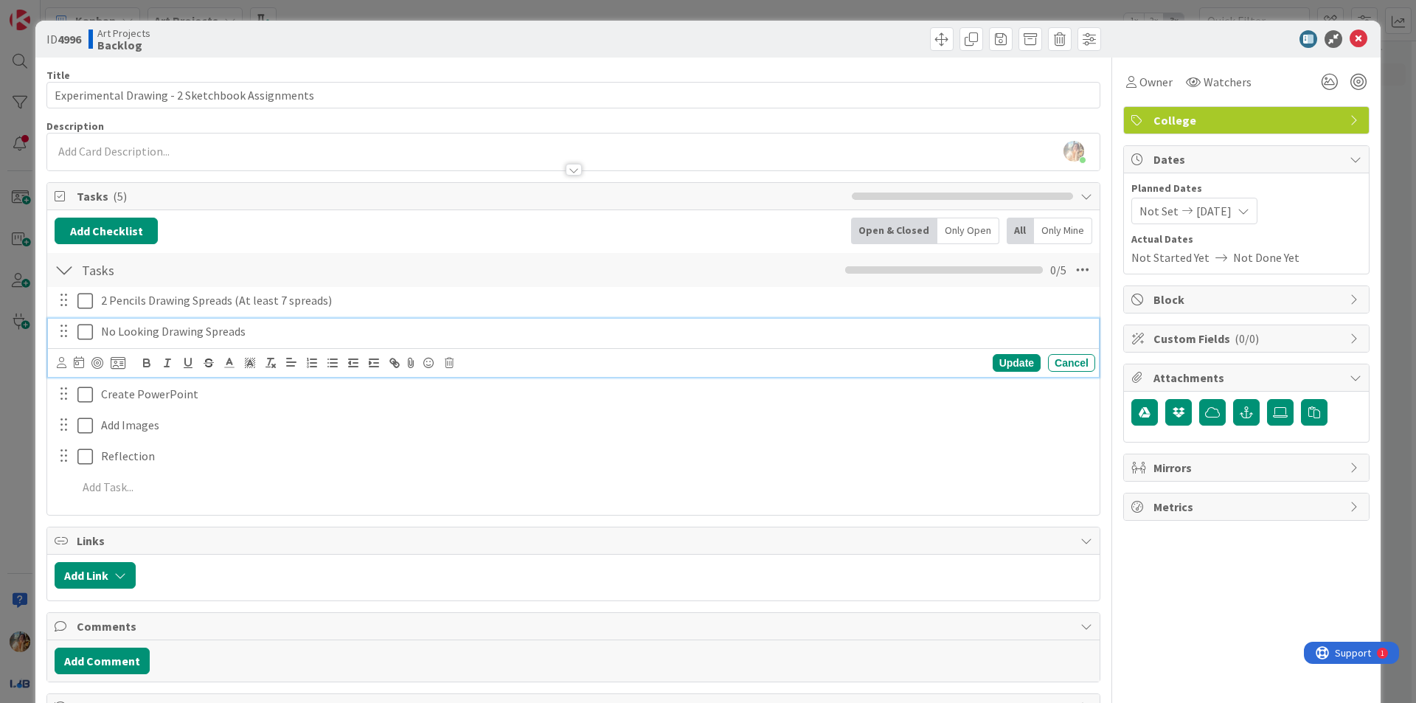
click at [287, 342] on div "No Looking Drawing Spreads" at bounding box center [595, 332] width 1000 height 26
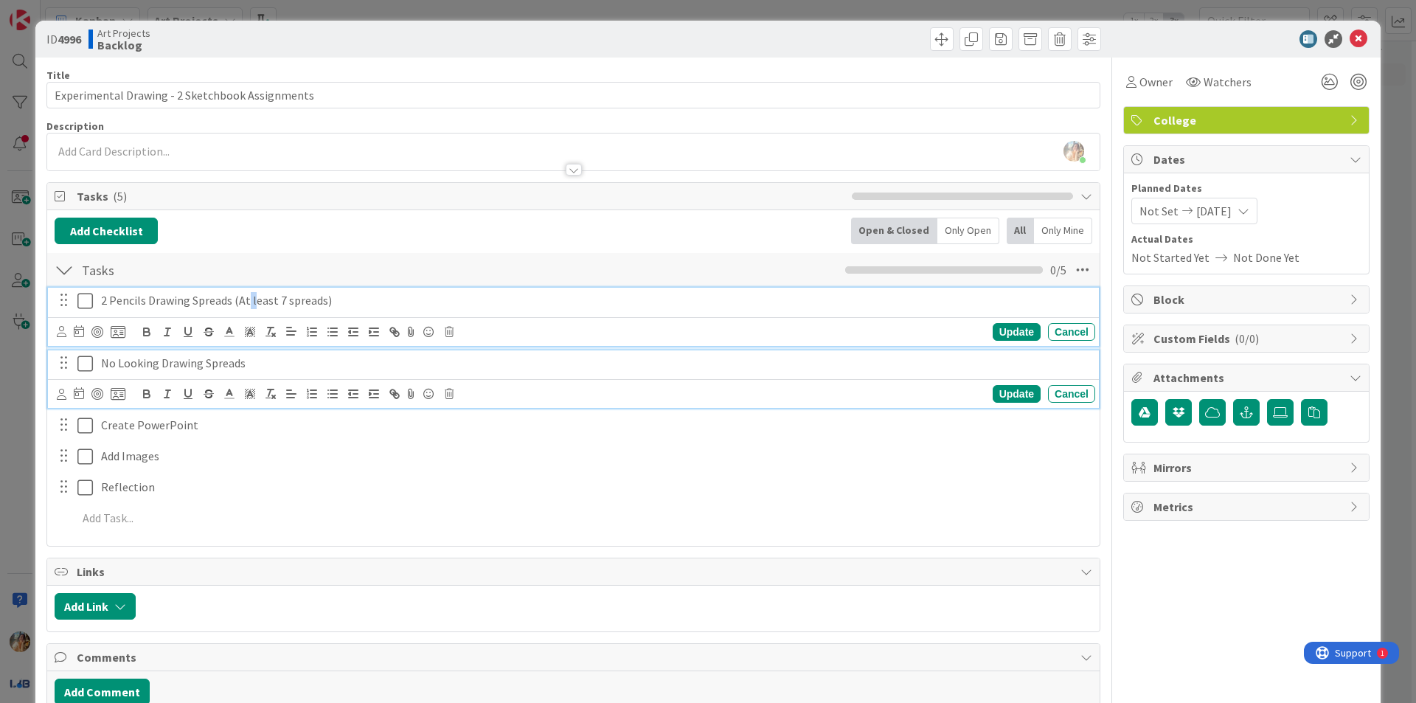
click at [246, 302] on p "2 Pencils Drawing Spreads (At least 7 spreads)" at bounding box center [595, 300] width 989 height 17
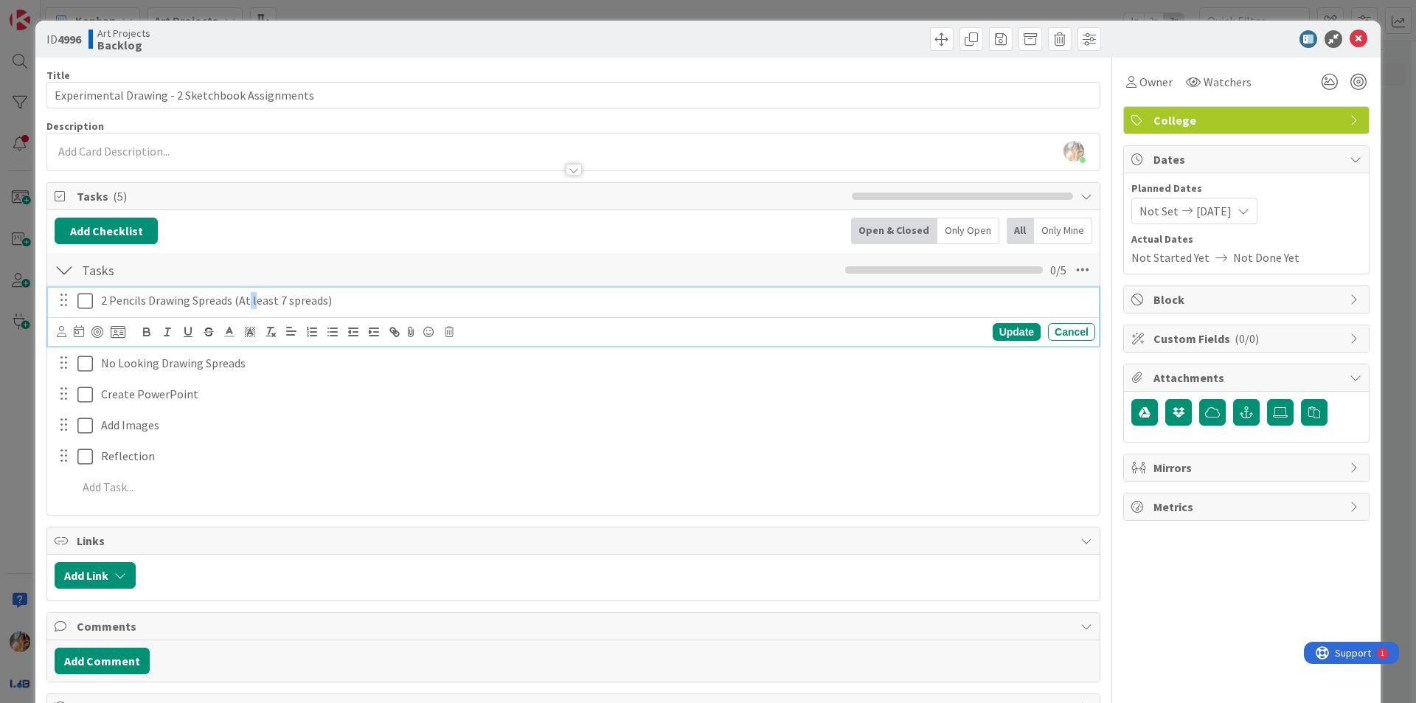
click at [254, 303] on p "2 Pencils Drawing Spreads (At least 7 spreads)" at bounding box center [595, 300] width 989 height 17
click at [286, 300] on p "2 Pencils Drawing Spreads (At Least 7 spreads)" at bounding box center [595, 300] width 989 height 17
click at [285, 300] on p "2 Pencils Drawing Spreads (At Least 7 spreads)" at bounding box center [595, 300] width 989 height 17
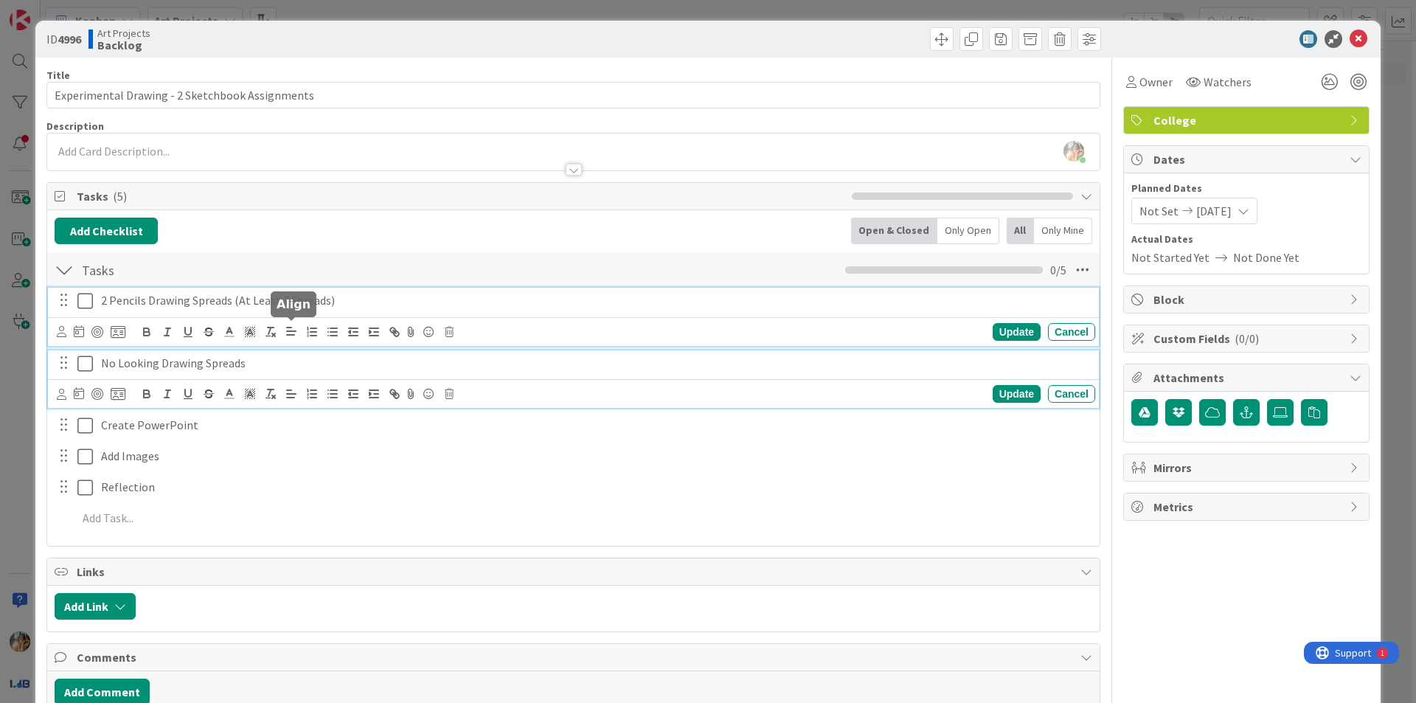
click at [305, 352] on div "No Looking Drawing Spreads" at bounding box center [595, 363] width 1000 height 26
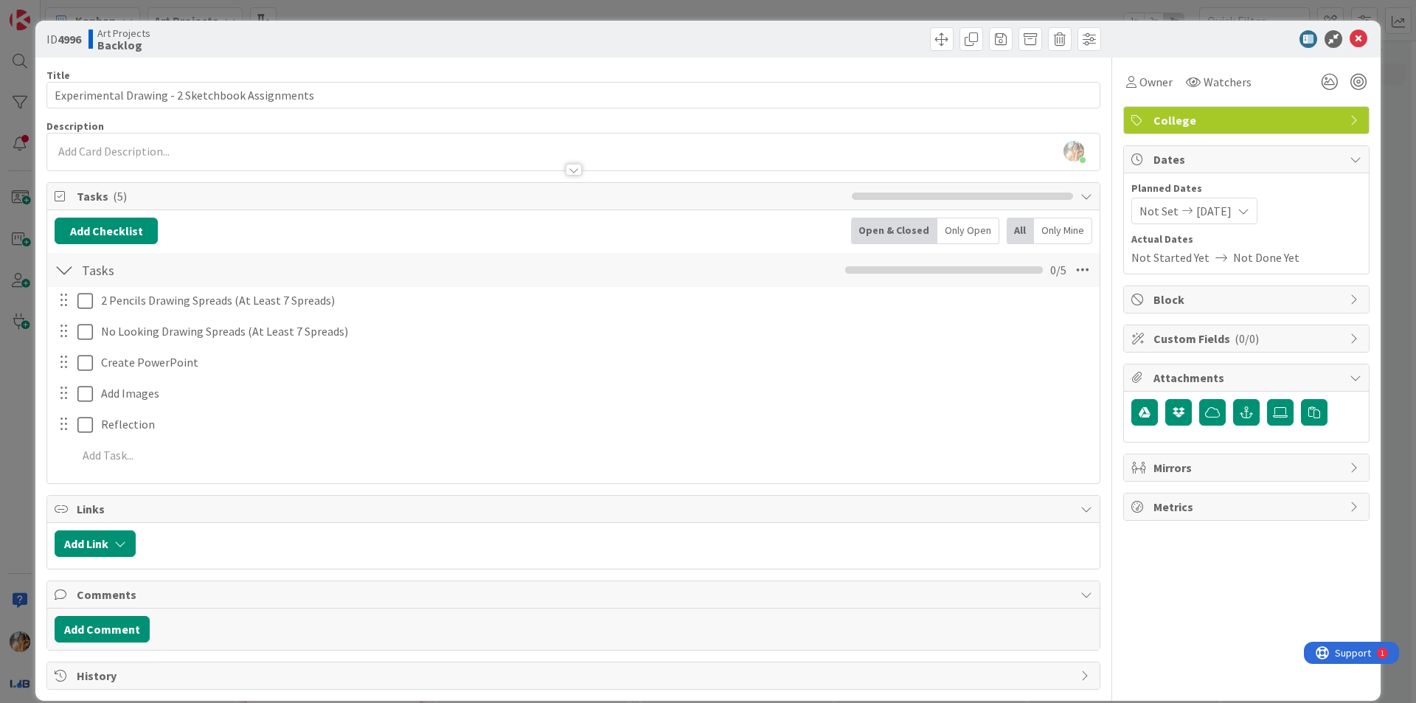
click at [0, 457] on div "ID 4996 Art Projects Backlog Title 47 / 128 Experimental Drawing - 2 Sketchbook…" at bounding box center [708, 351] width 1416 height 703
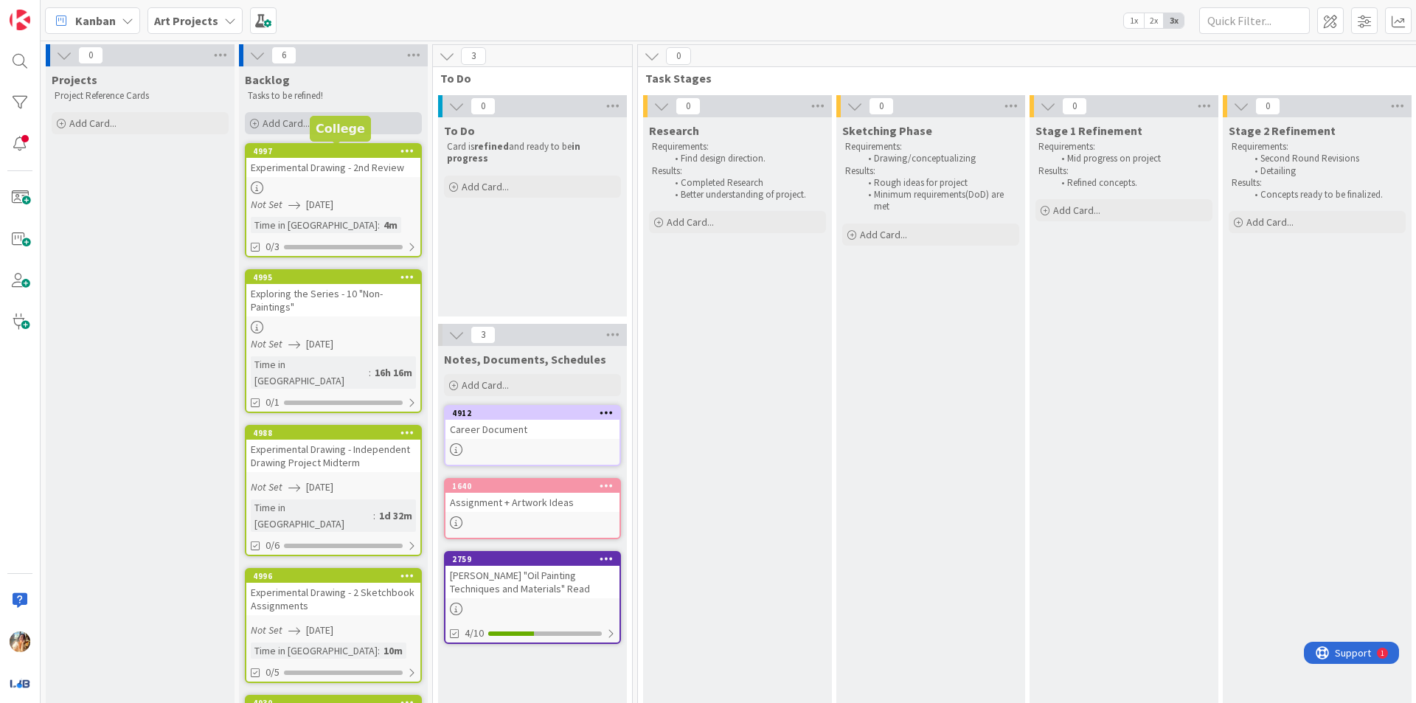
click at [357, 122] on div "Add Card..." at bounding box center [333, 123] width 177 height 22
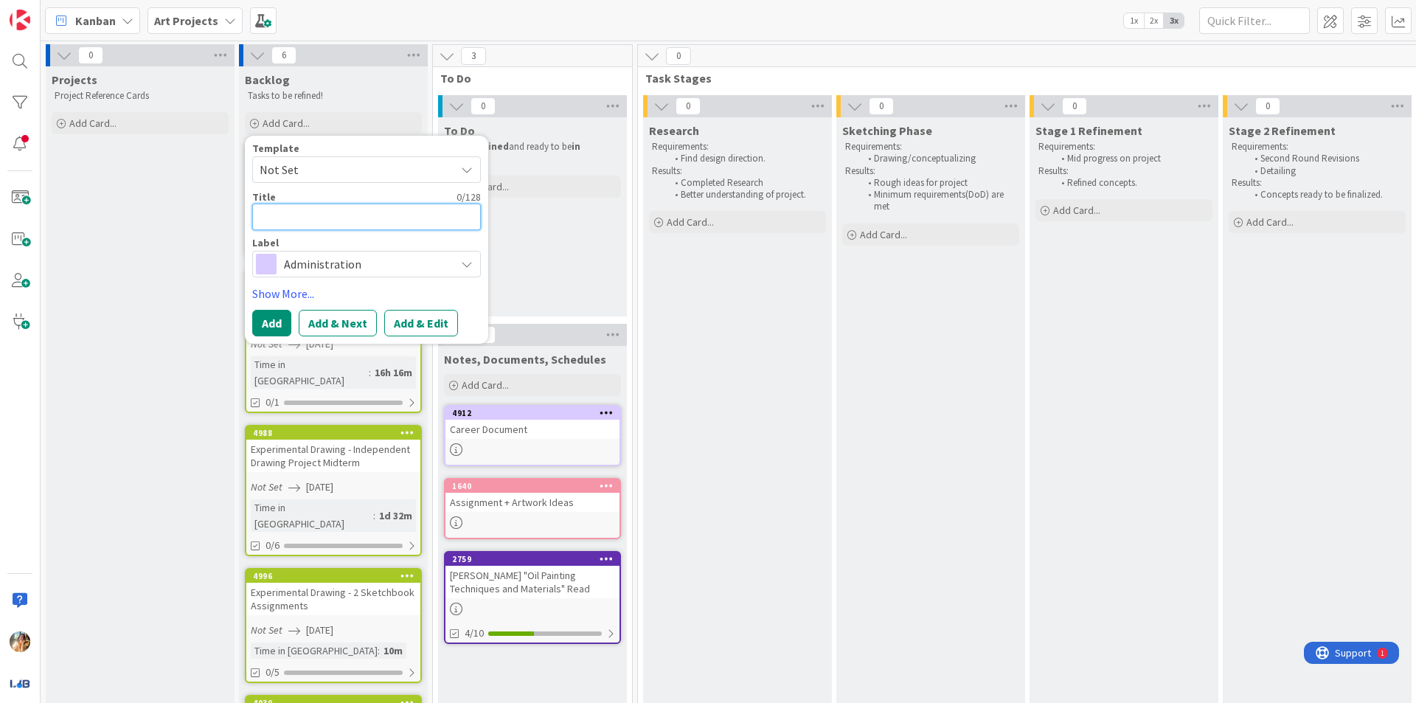
type textarea "x"
type textarea "C"
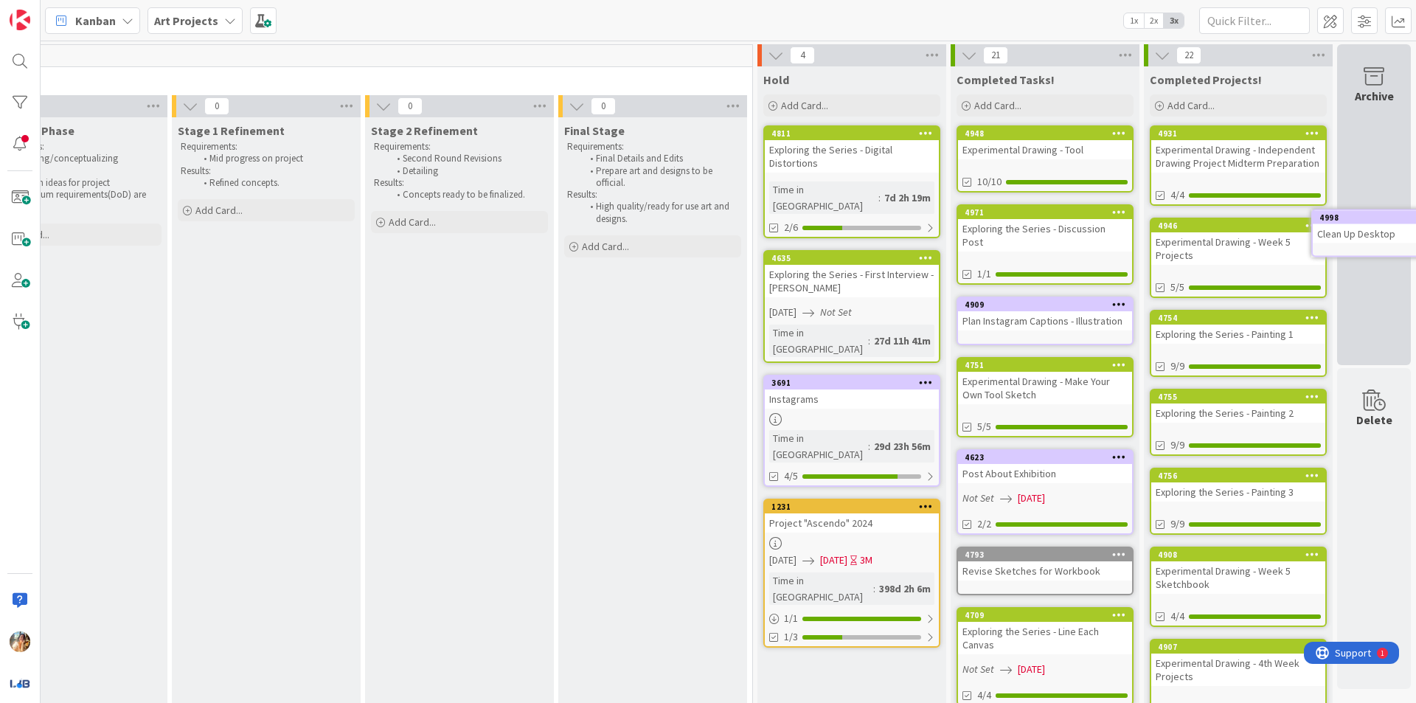
scroll to position [0, 869]
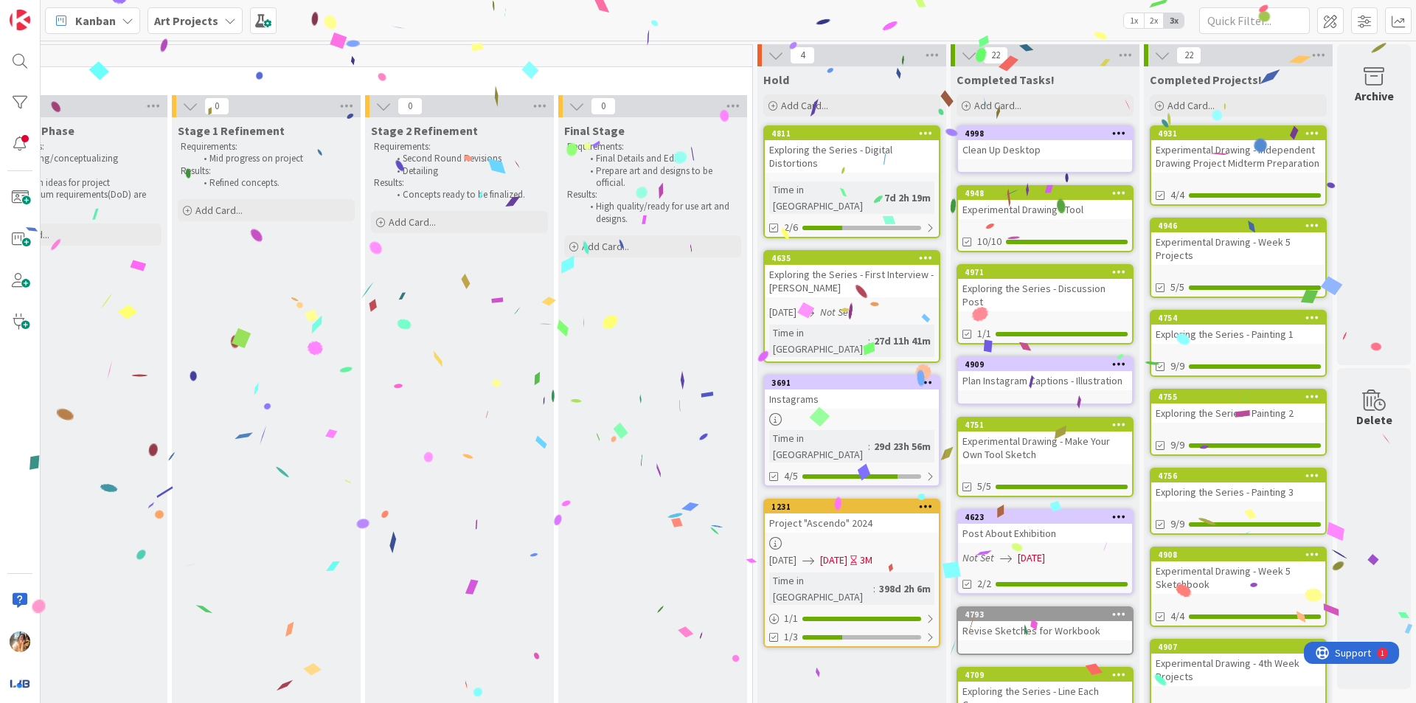
click at [833, 156] on div "Exploring the Series - Digital Distortions" at bounding box center [852, 156] width 174 height 32
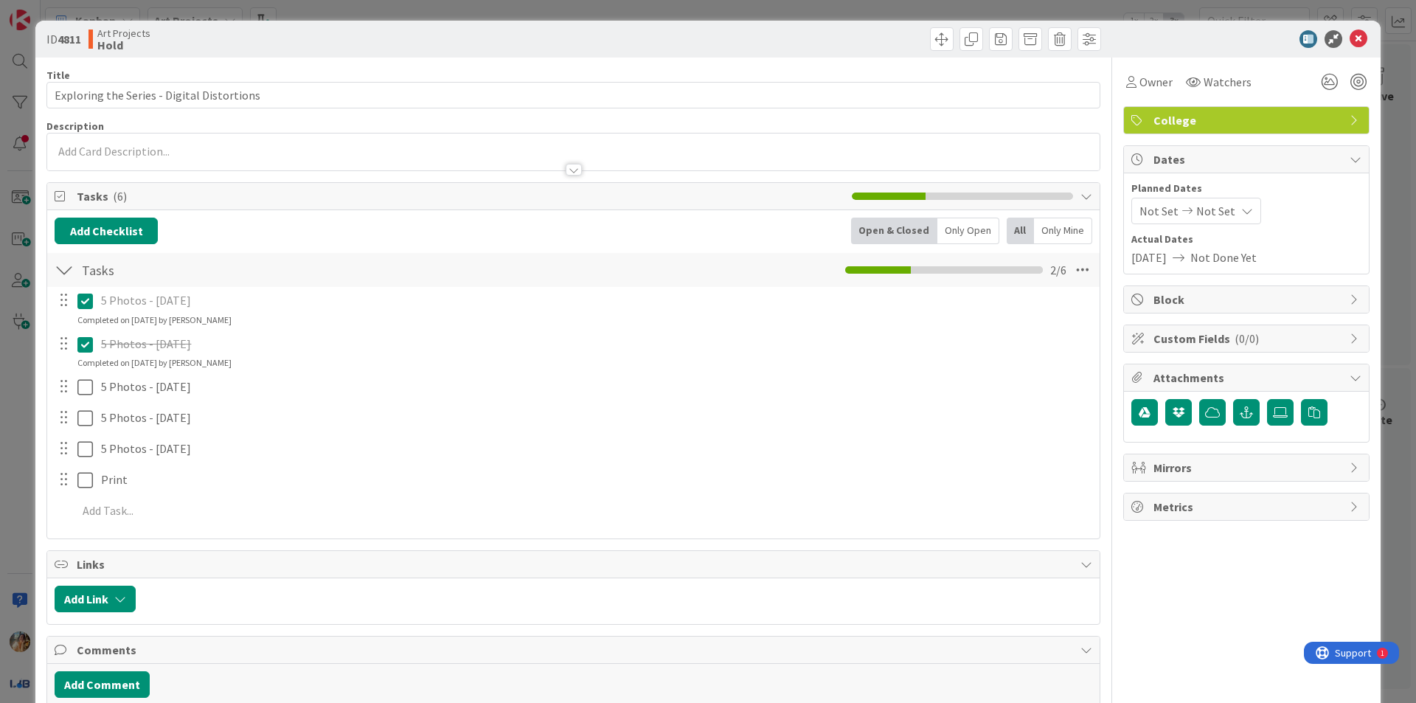
click at [0, 429] on div "ID 4811 Art Projects Hold Title 42 / 128 Exploring the Series - Digital Distort…" at bounding box center [708, 351] width 1416 height 703
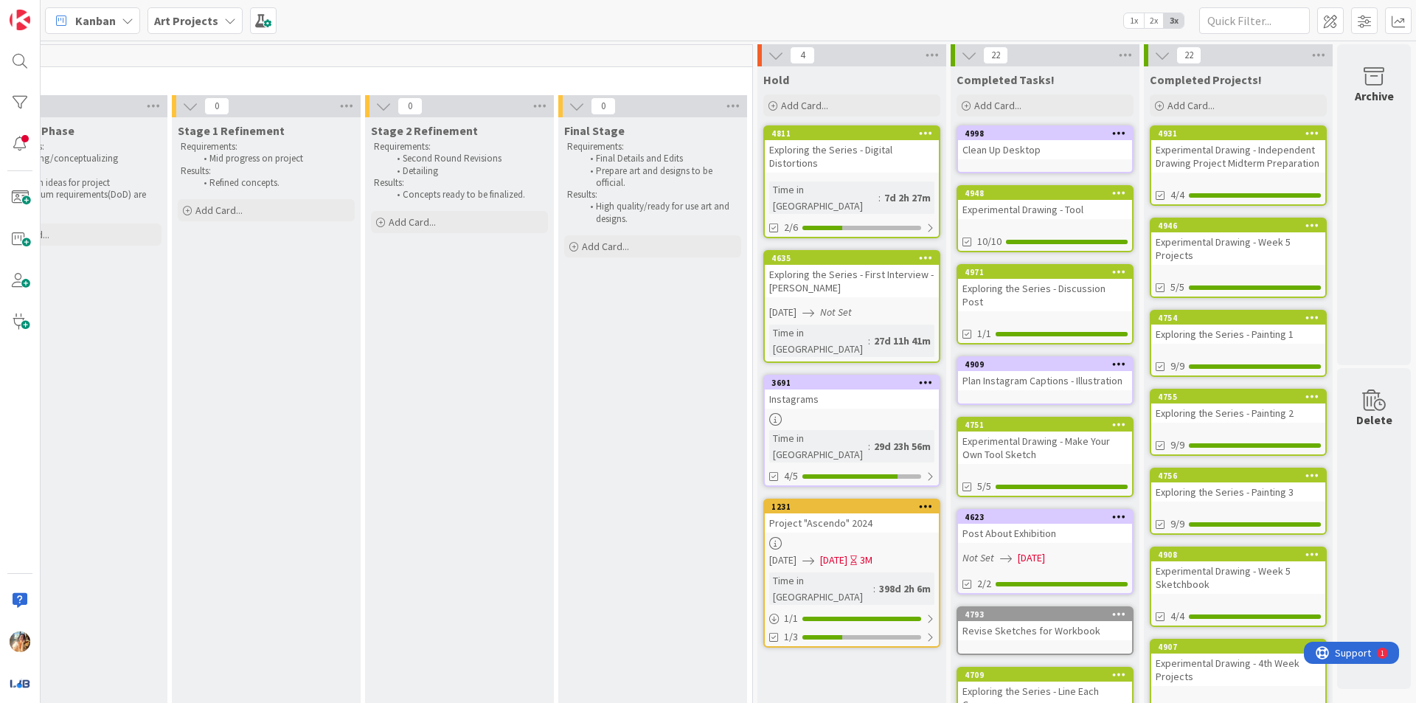
click at [919, 134] on icon at bounding box center [926, 133] width 14 height 10
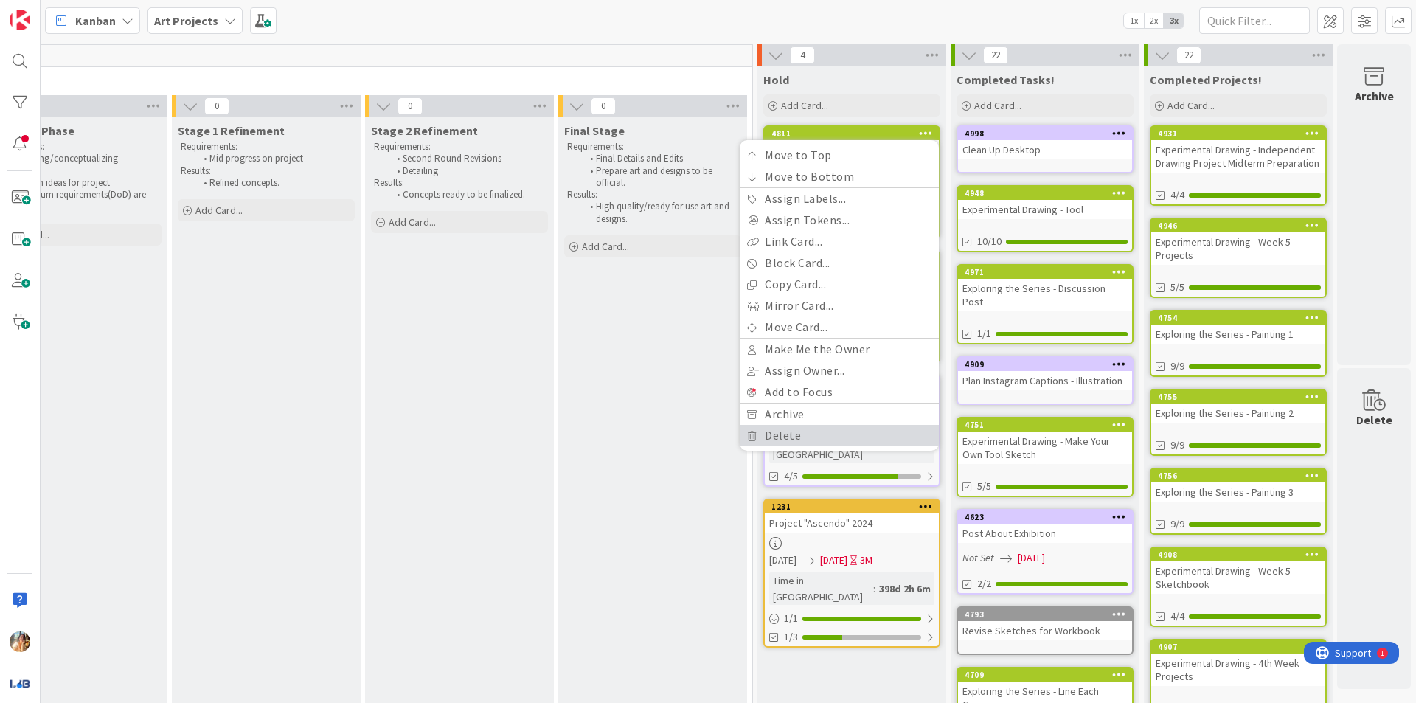
click at [817, 428] on link "Delete" at bounding box center [839, 435] width 199 height 21
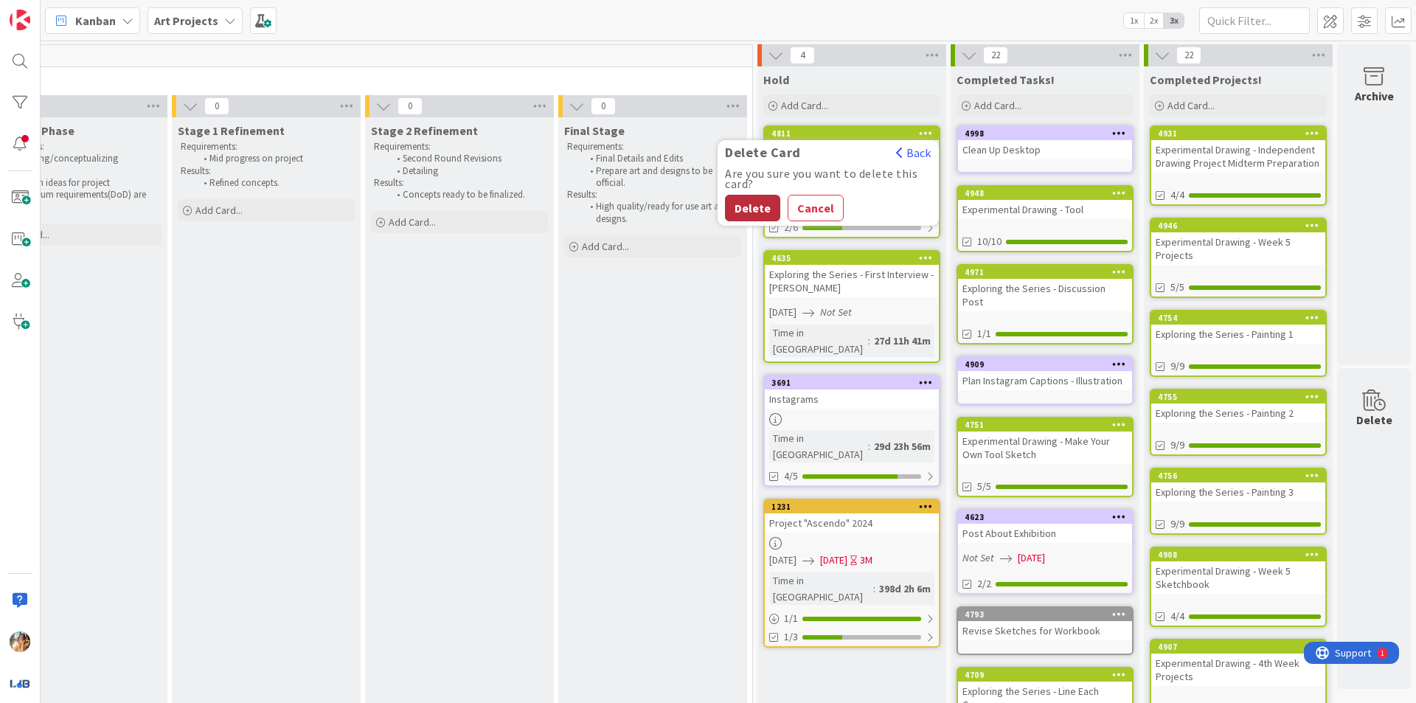
click at [736, 210] on button "Delete" at bounding box center [752, 208] width 55 height 27
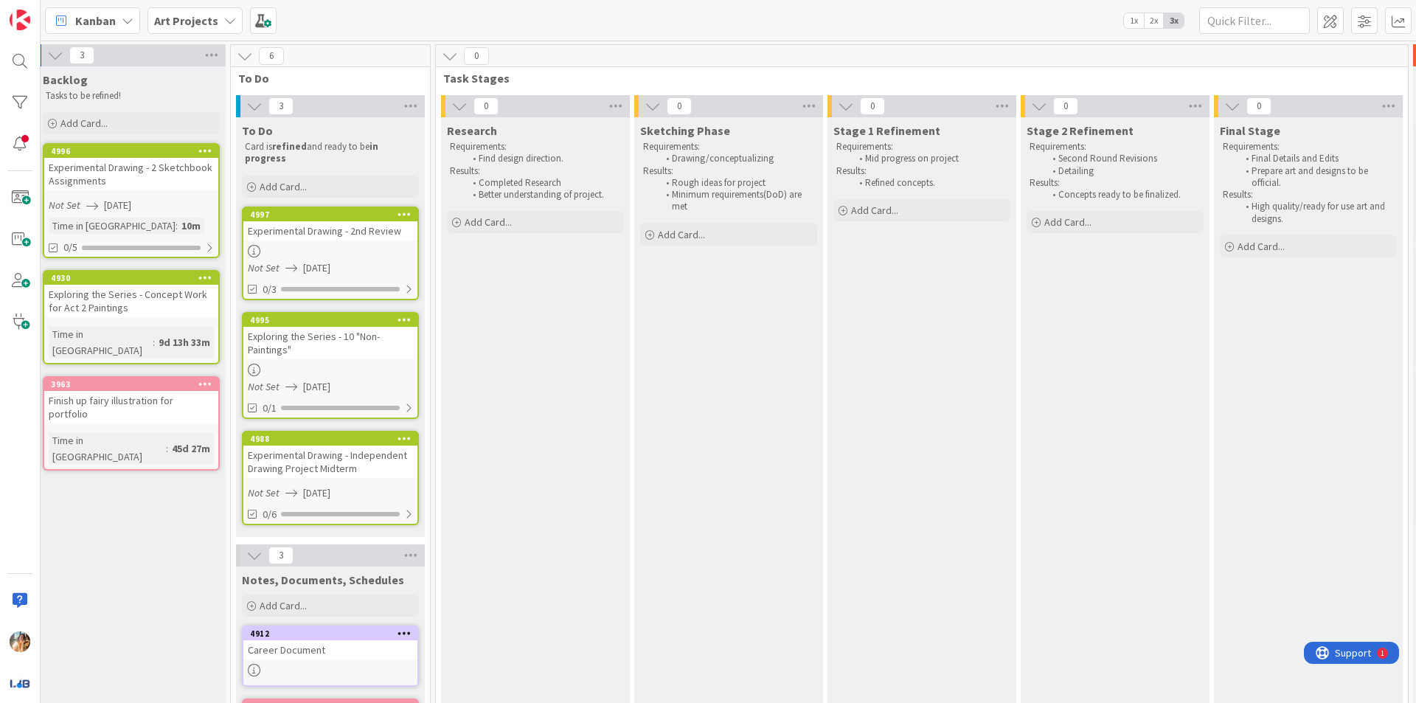
scroll to position [0, 199]
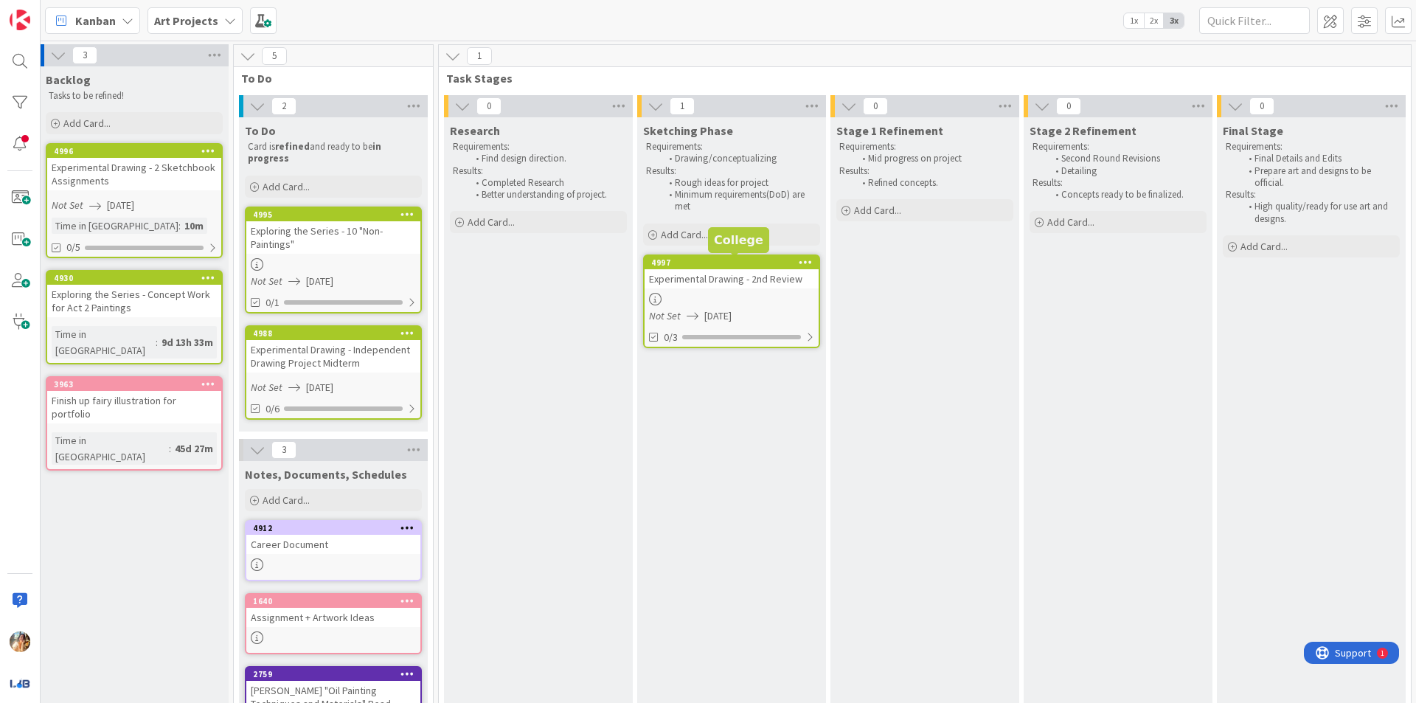
click at [710, 285] on div "Experimental Drawing - 2nd Review" at bounding box center [732, 278] width 174 height 19
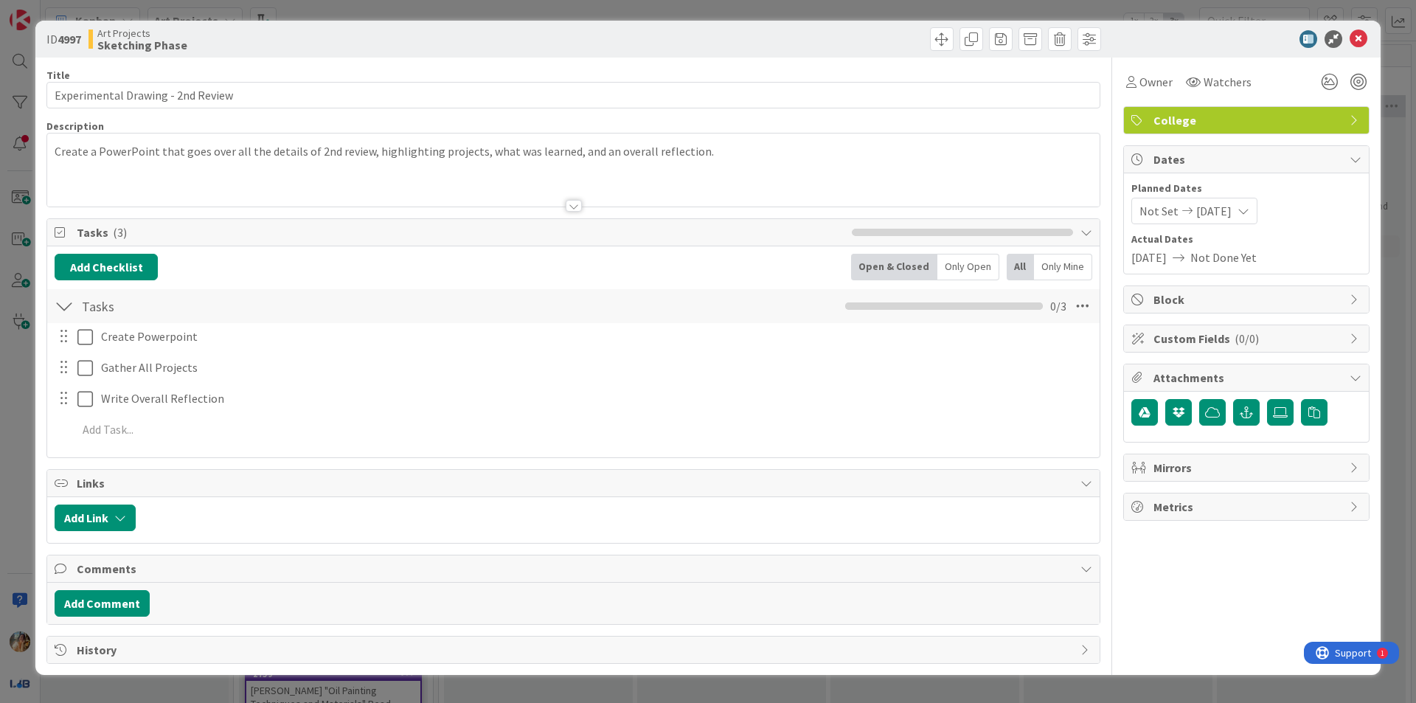
click at [75, 333] on div at bounding box center [74, 337] width 41 height 26
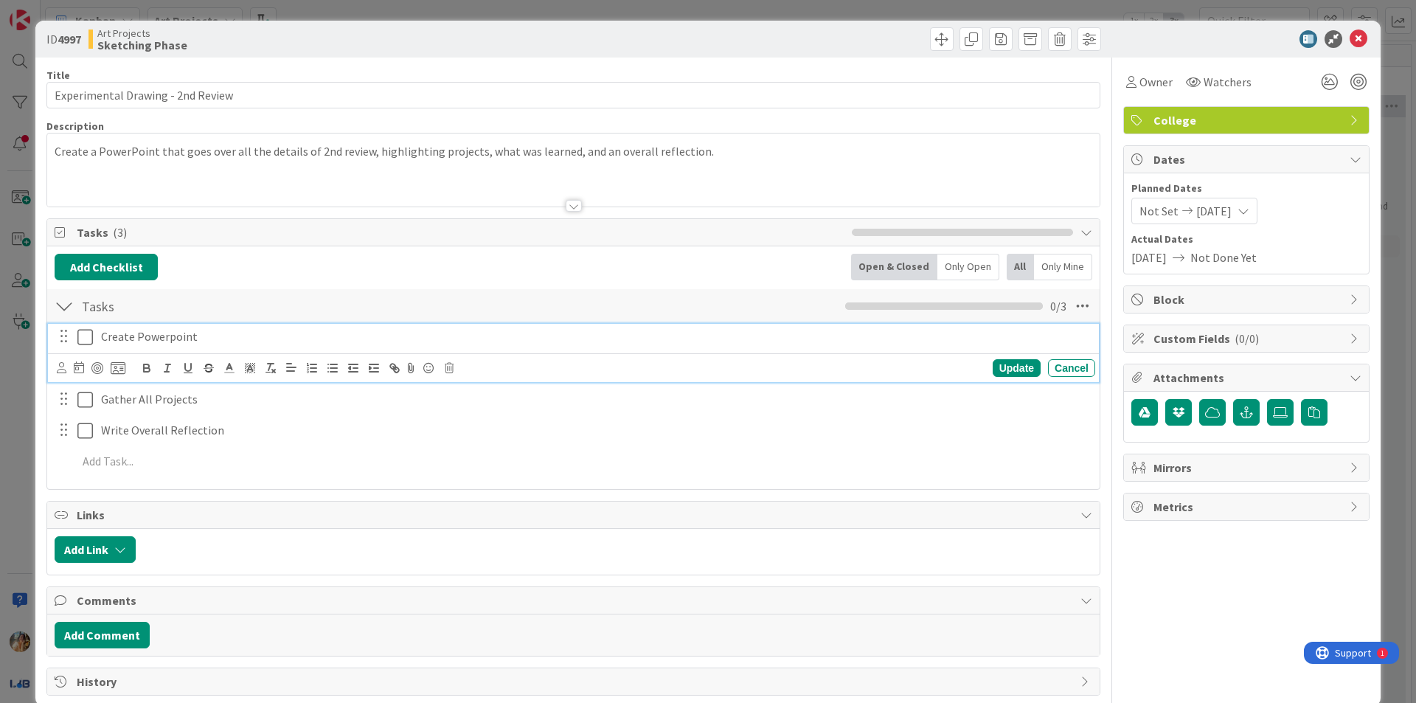
click at [86, 333] on icon at bounding box center [84, 337] width 15 height 18
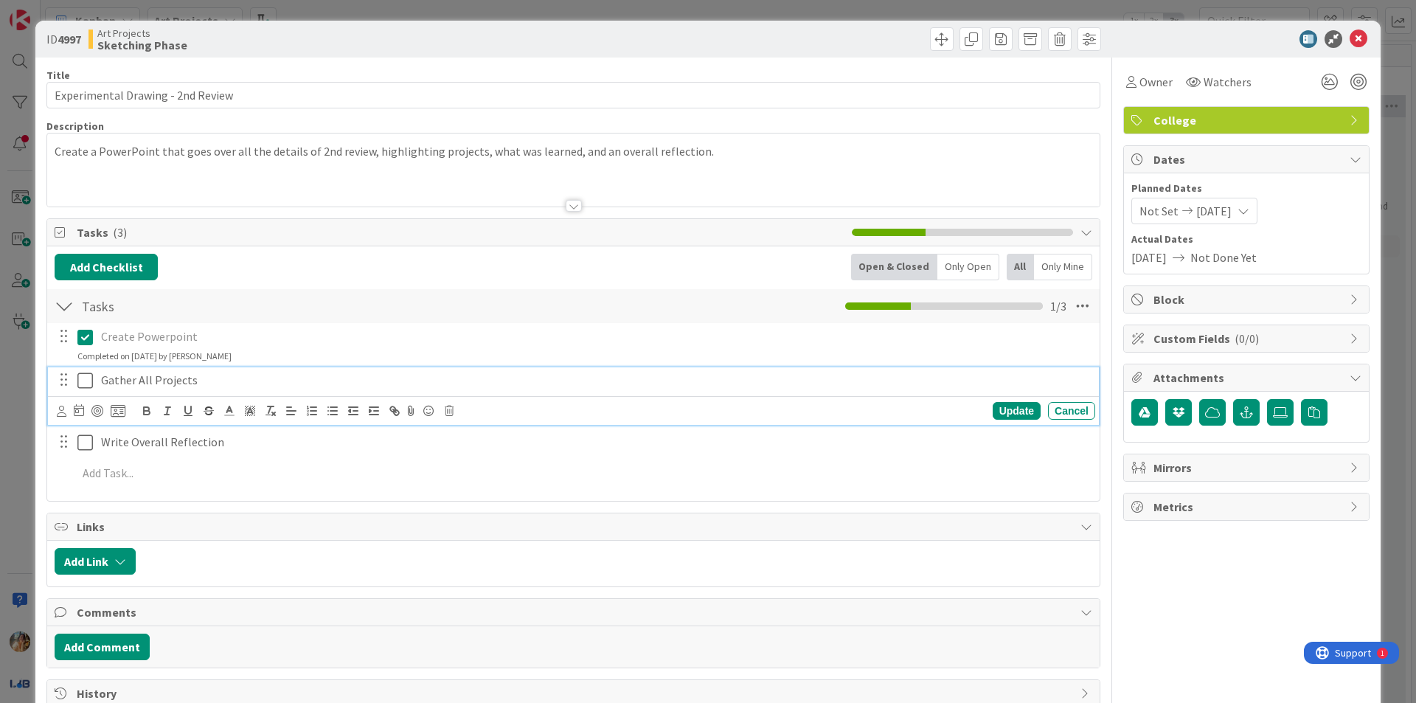
click at [92, 384] on icon at bounding box center [84, 381] width 15 height 18
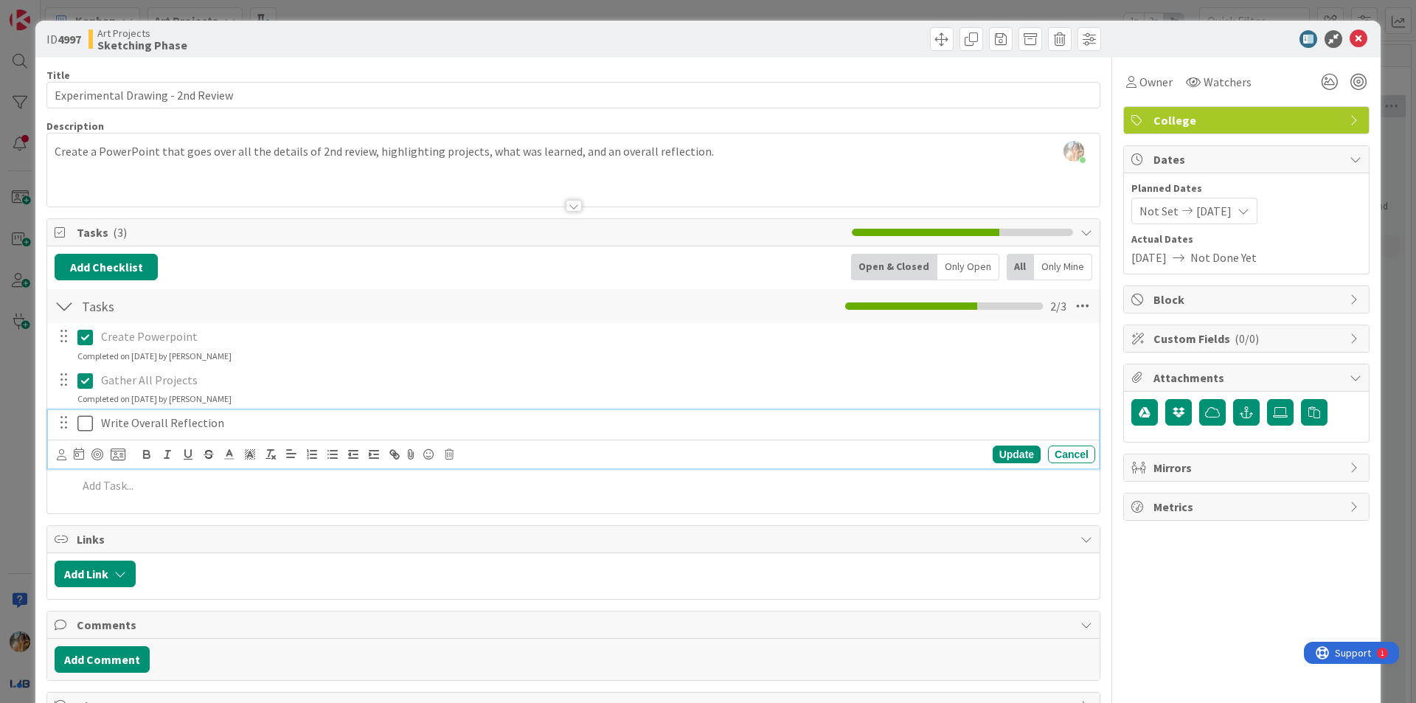
click at [89, 421] on icon at bounding box center [84, 424] width 15 height 18
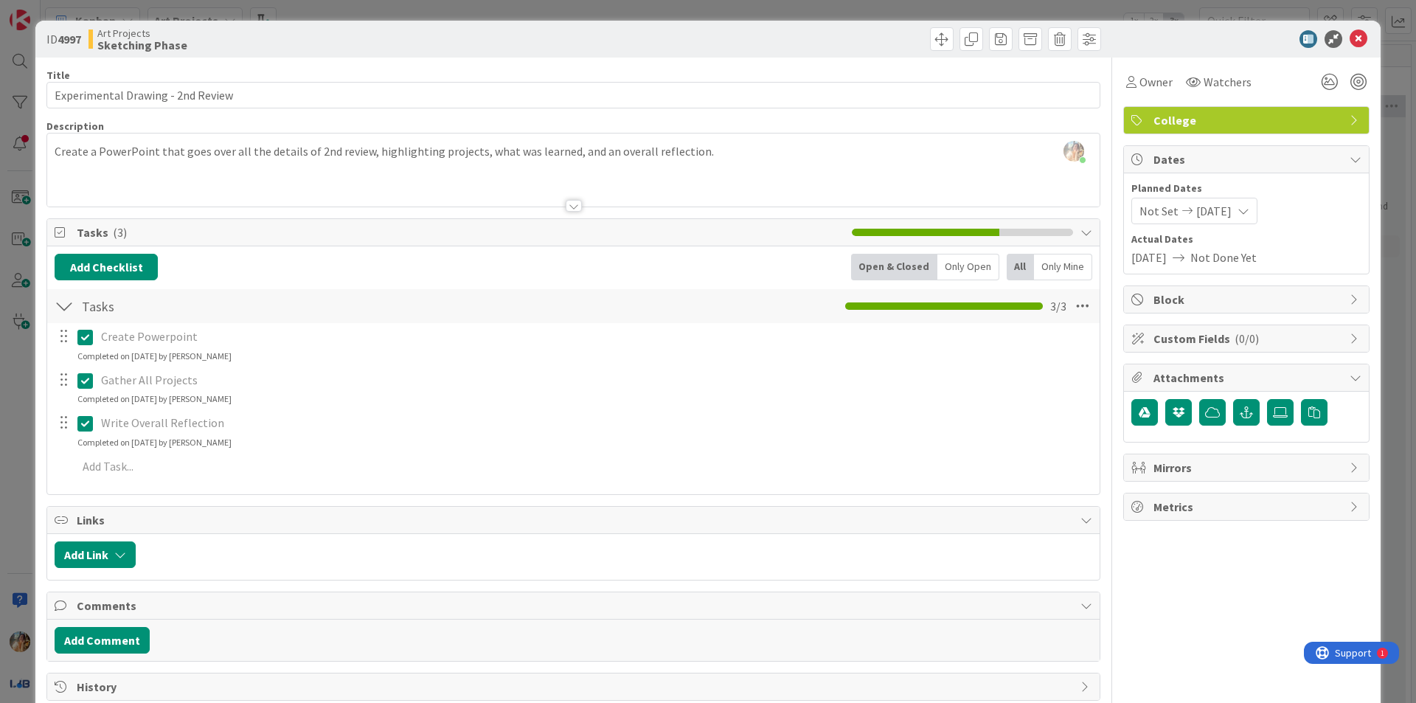
click at [2, 388] on div "ID 4997 Art Projects Sketching Phase Title 33 / 128 Experimental Drawing - 2nd …" at bounding box center [708, 351] width 1416 height 703
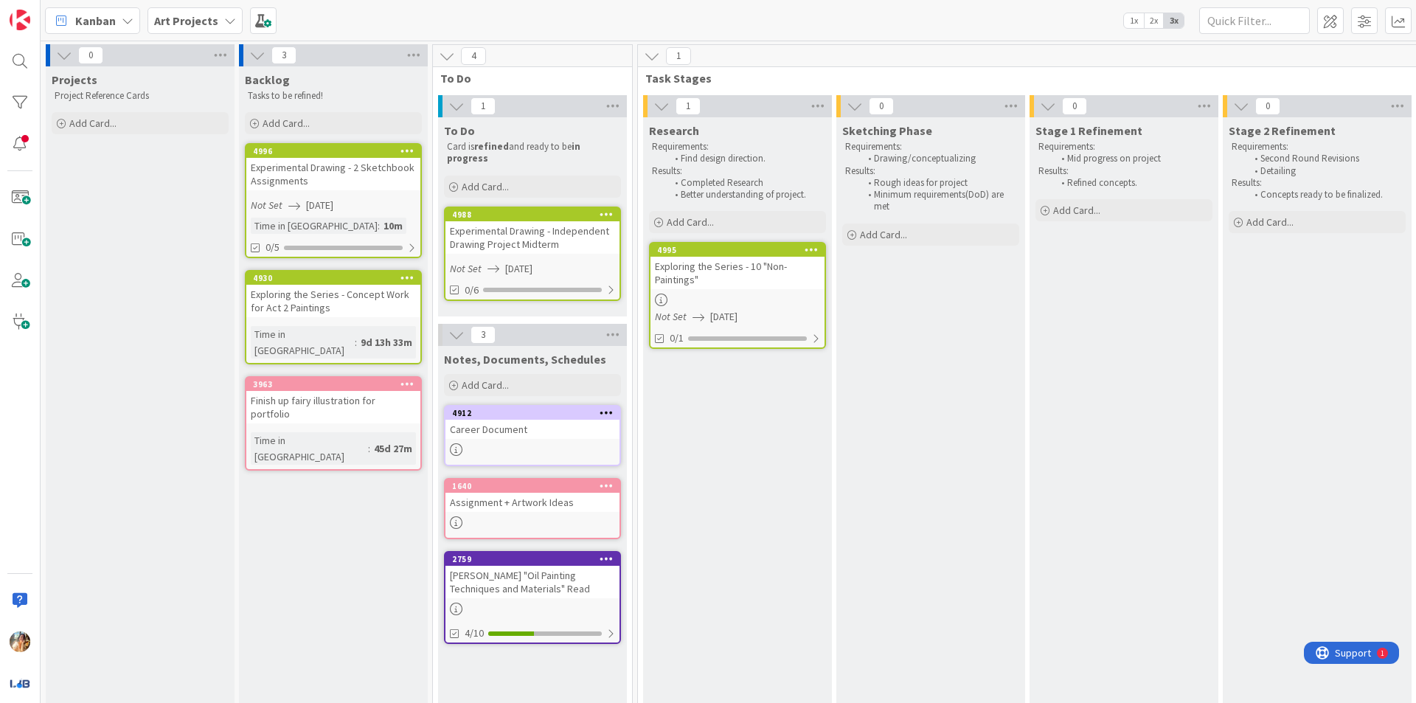
click at [750, 457] on div "Research Requirements: Find design direction. Results: Completed Research Bette…" at bounding box center [737, 584] width 189 height 935
